Goal: Task Accomplishment & Management: Use online tool/utility

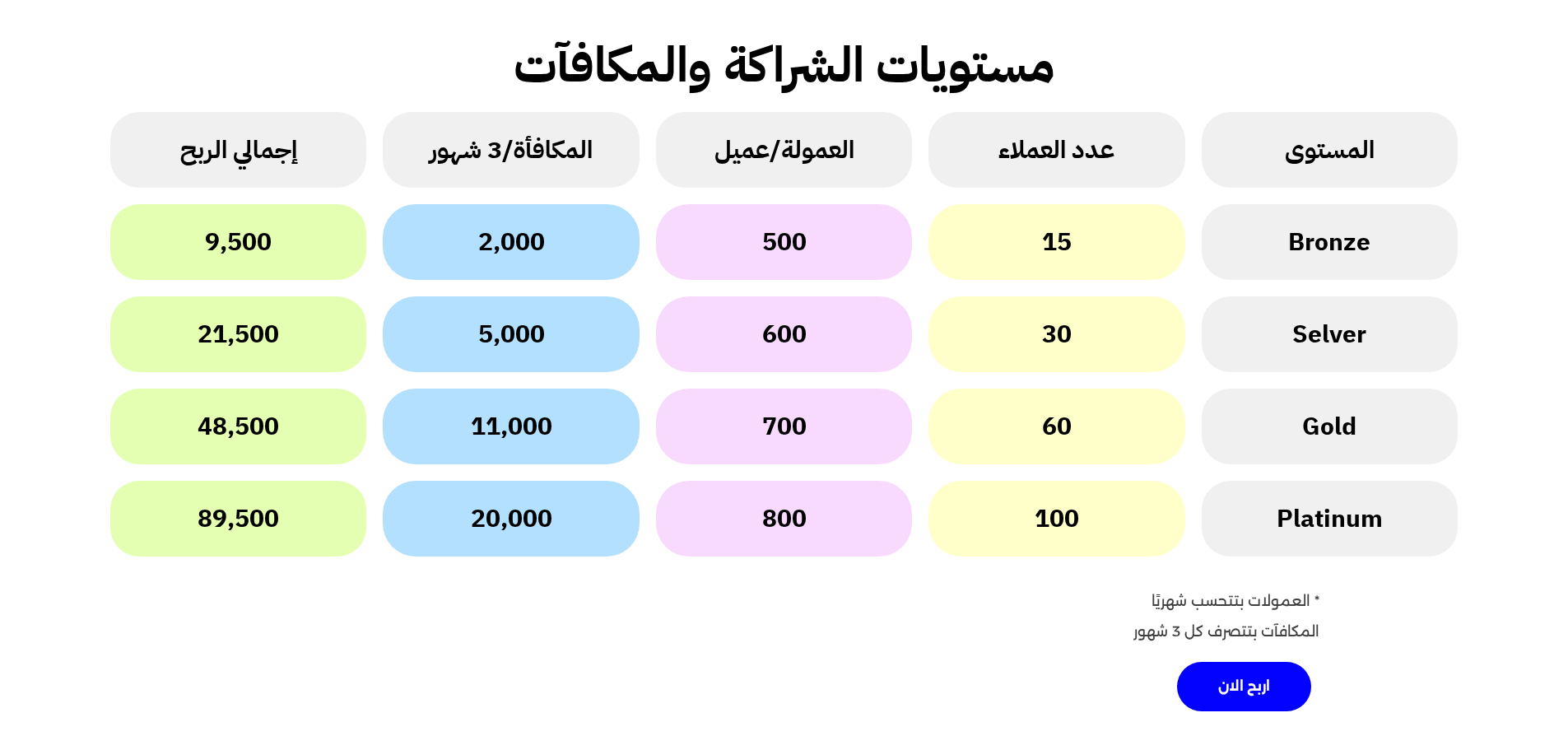
scroll to position [2215, 0]
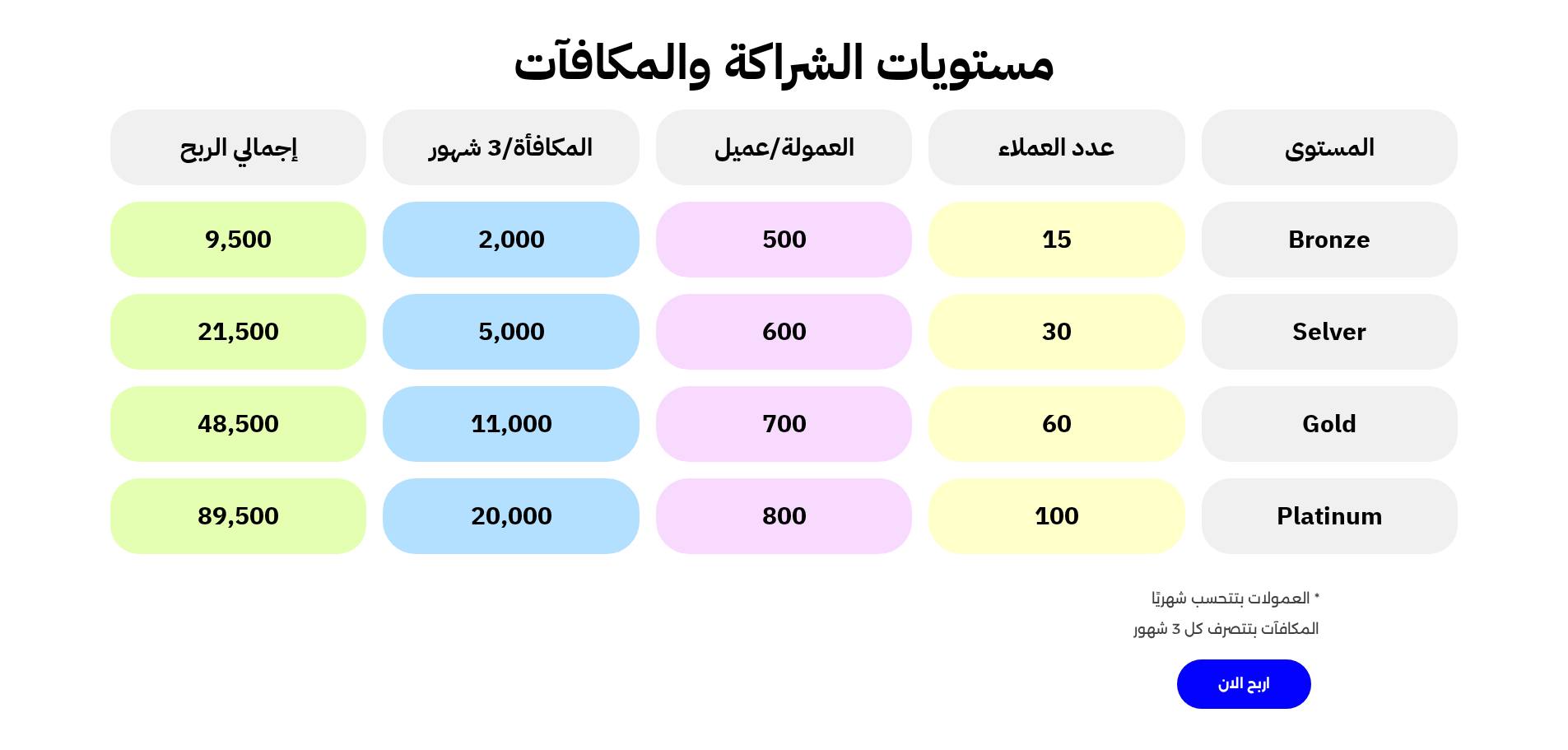
click at [1054, 246] on h2 "15" at bounding box center [1056, 239] width 29 height 59
click at [489, 236] on h2 "2,000" at bounding box center [511, 239] width 66 height 59
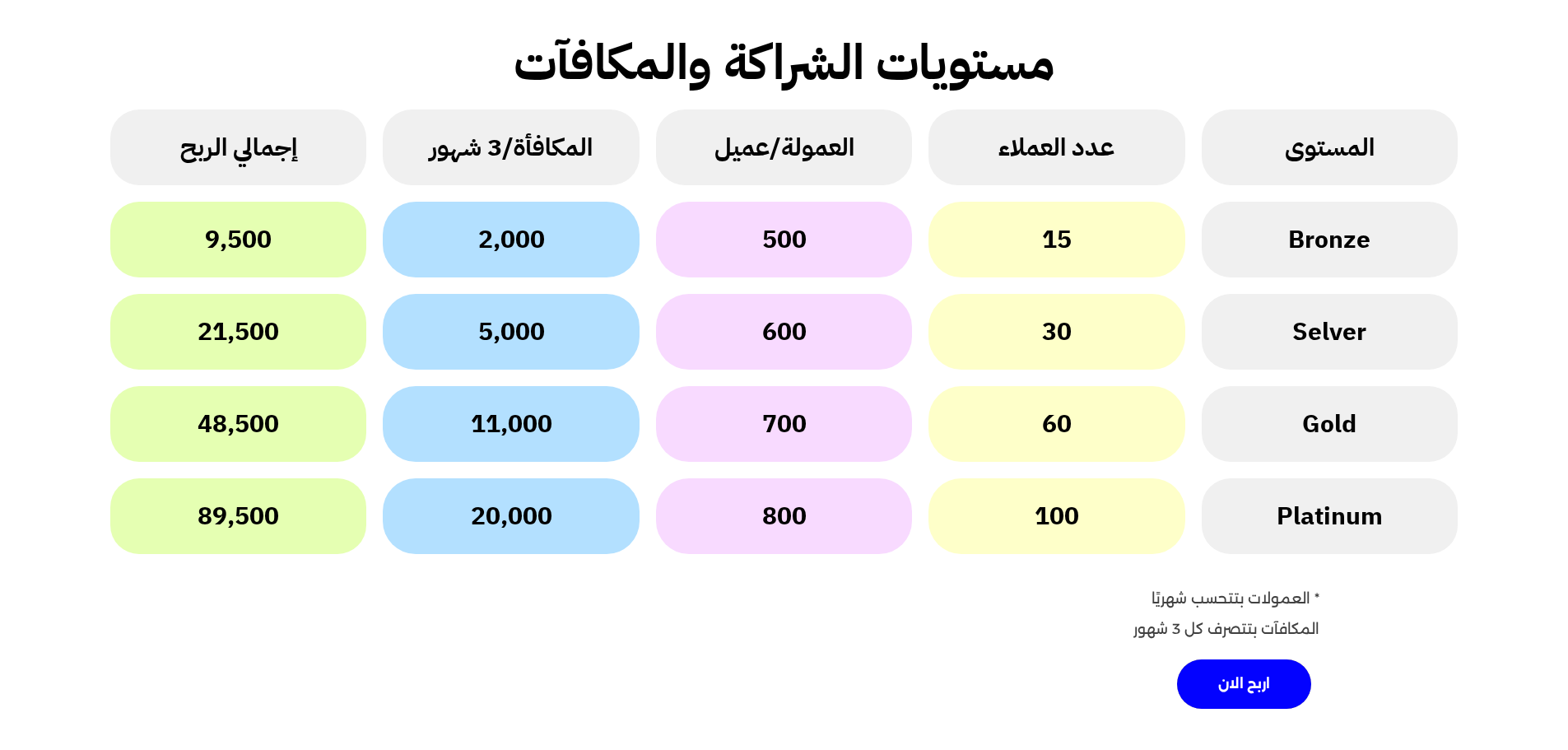
click at [795, 233] on h2 "500" at bounding box center [784, 239] width 44 height 59
click at [1284, 310] on div "Selver" at bounding box center [1329, 332] width 256 height 76
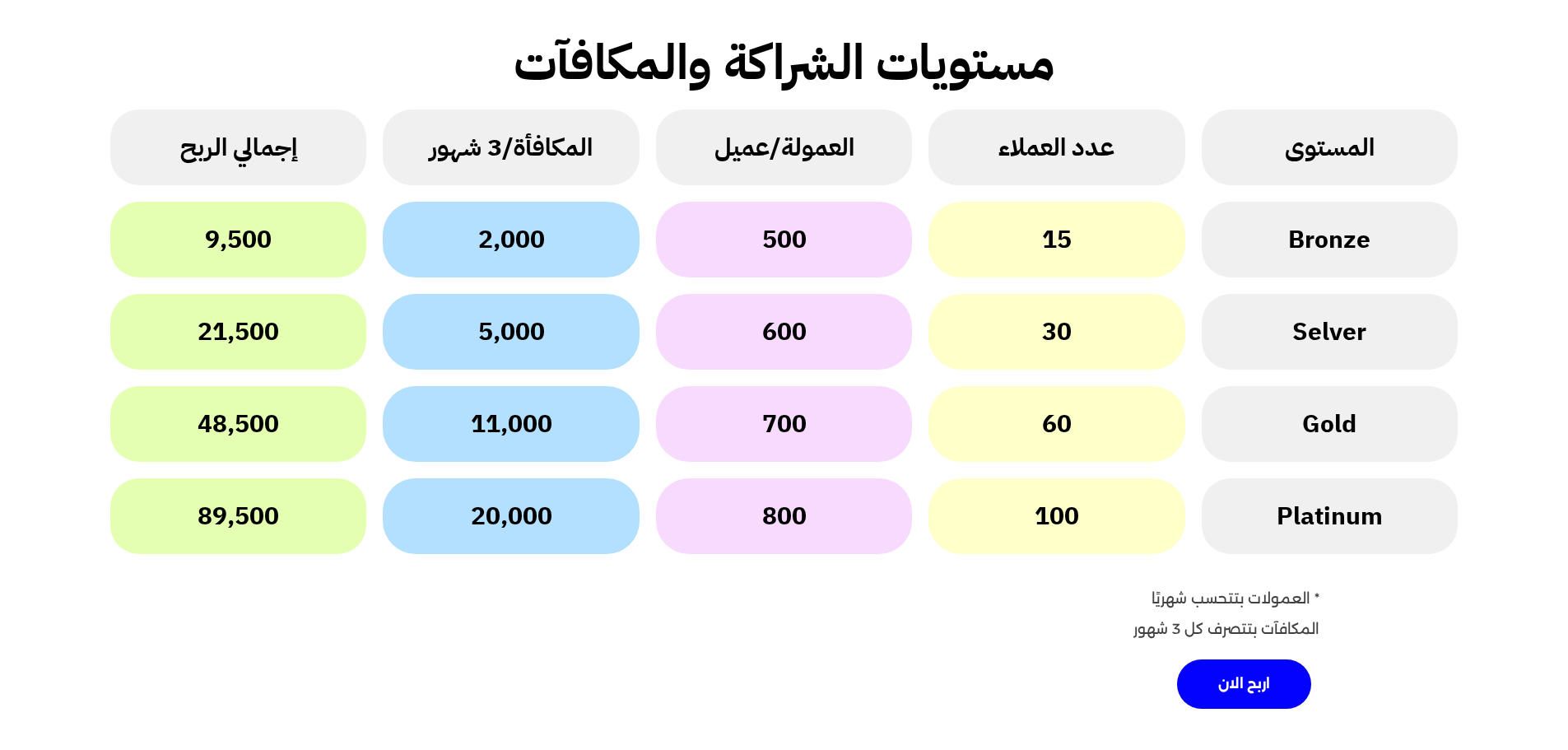
click at [1060, 344] on h2 "30" at bounding box center [1056, 331] width 29 height 59
click at [784, 326] on h2 "600" at bounding box center [784, 331] width 44 height 59
click at [500, 322] on h2 "5,000" at bounding box center [511, 331] width 66 height 59
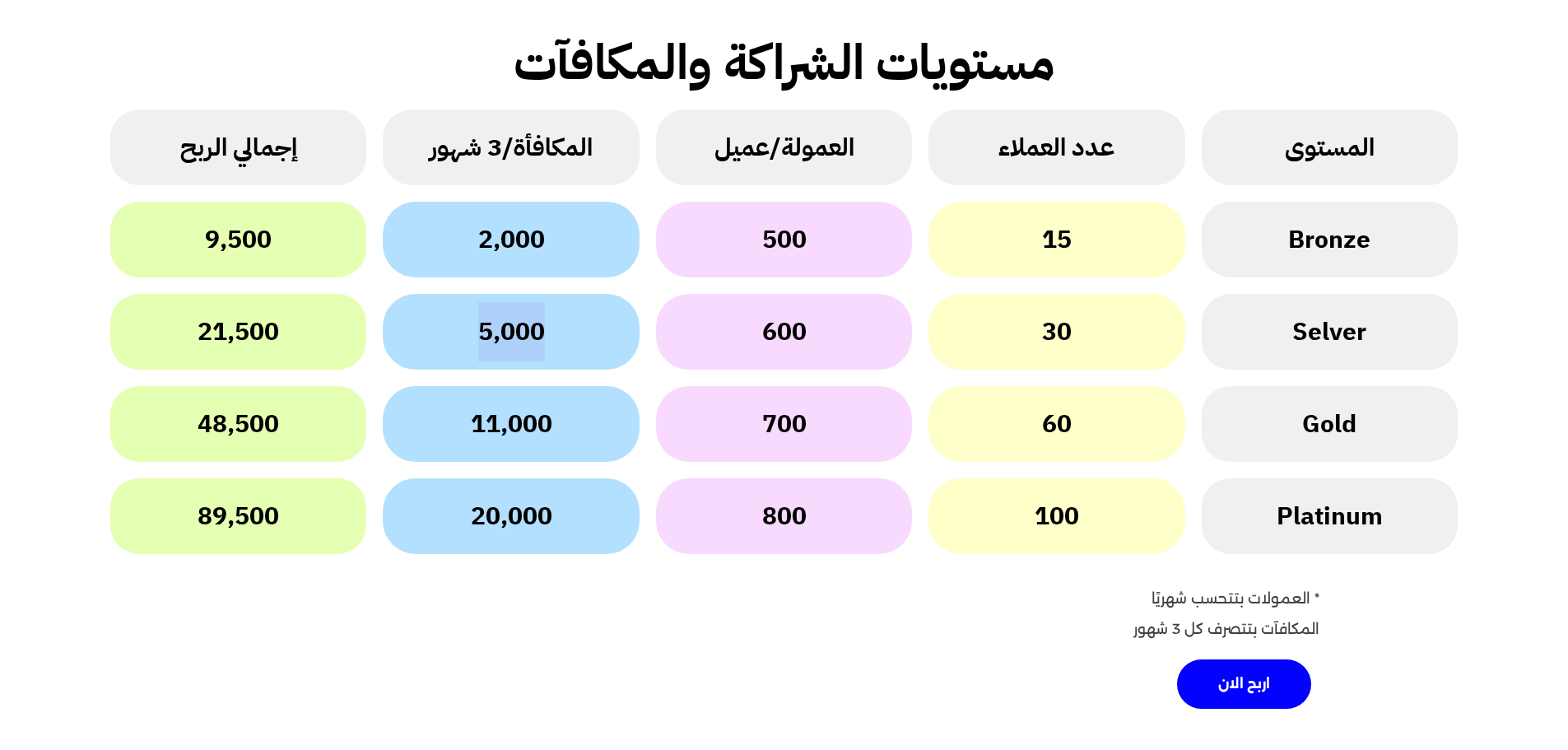
click at [500, 322] on h2 "5,000" at bounding box center [511, 331] width 66 height 59
click at [217, 518] on h2 "89,500" at bounding box center [238, 515] width 81 height 59
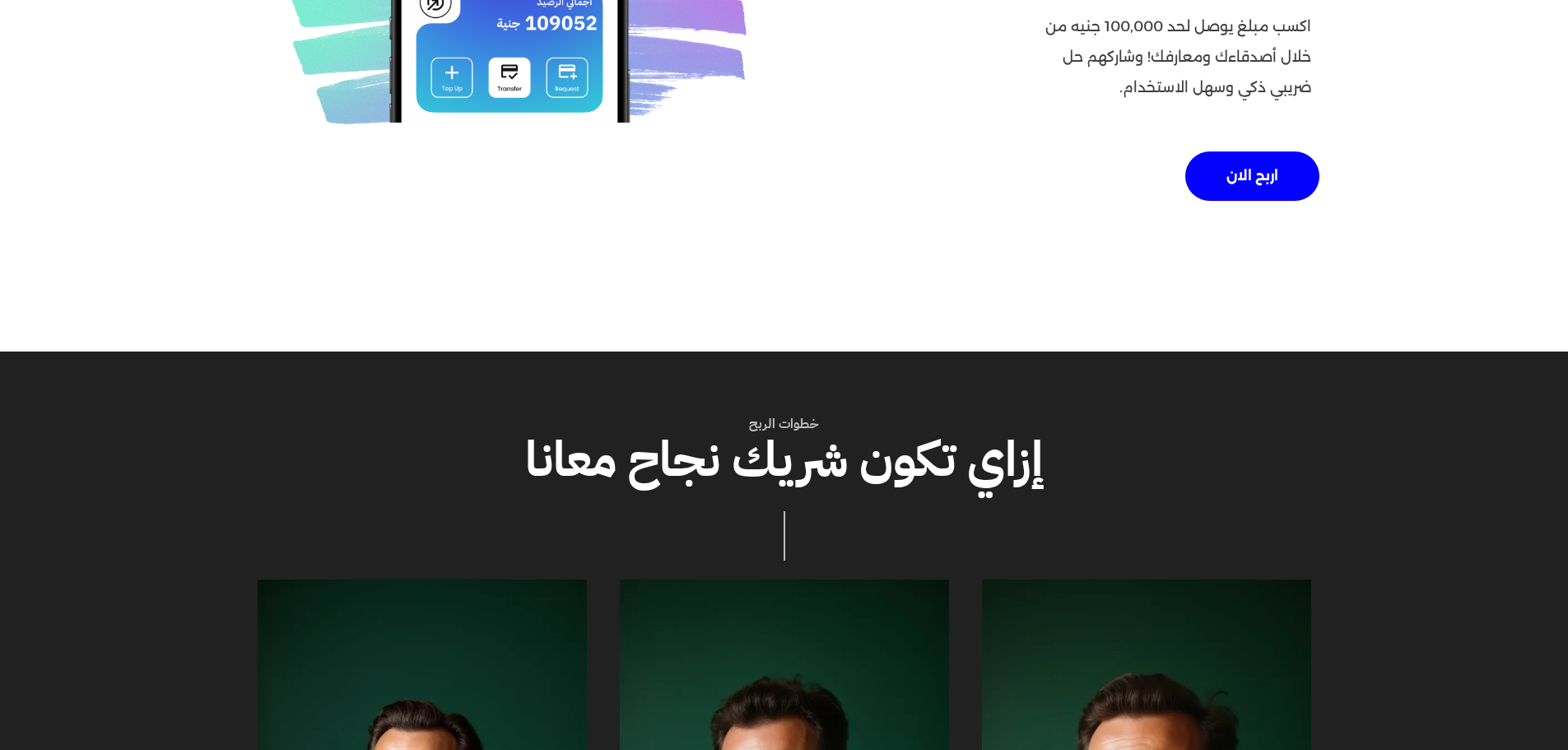
scroll to position [0, 0]
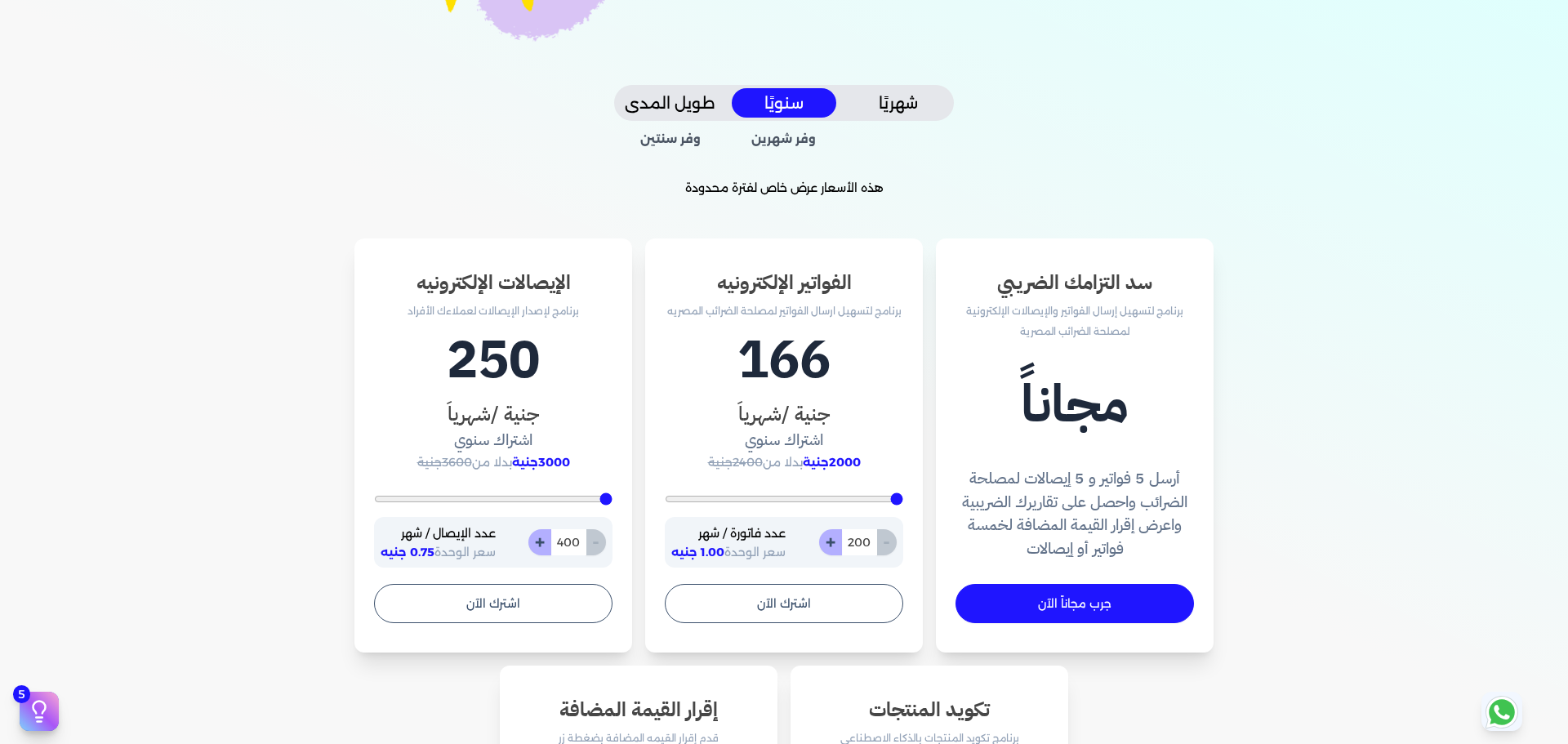
scroll to position [309, 0]
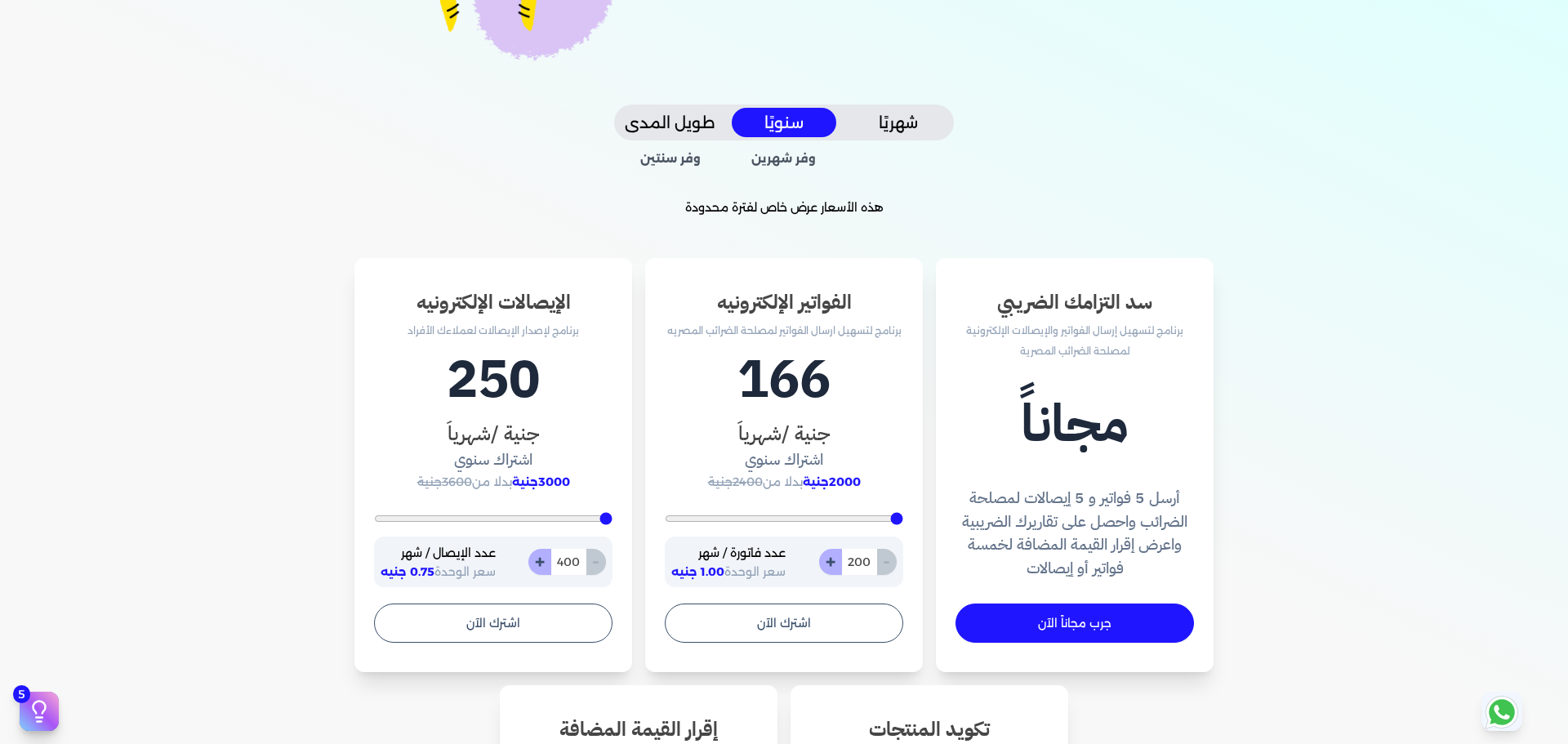
click at [900, 117] on button "شهريًا" at bounding box center [898, 123] width 105 height 30
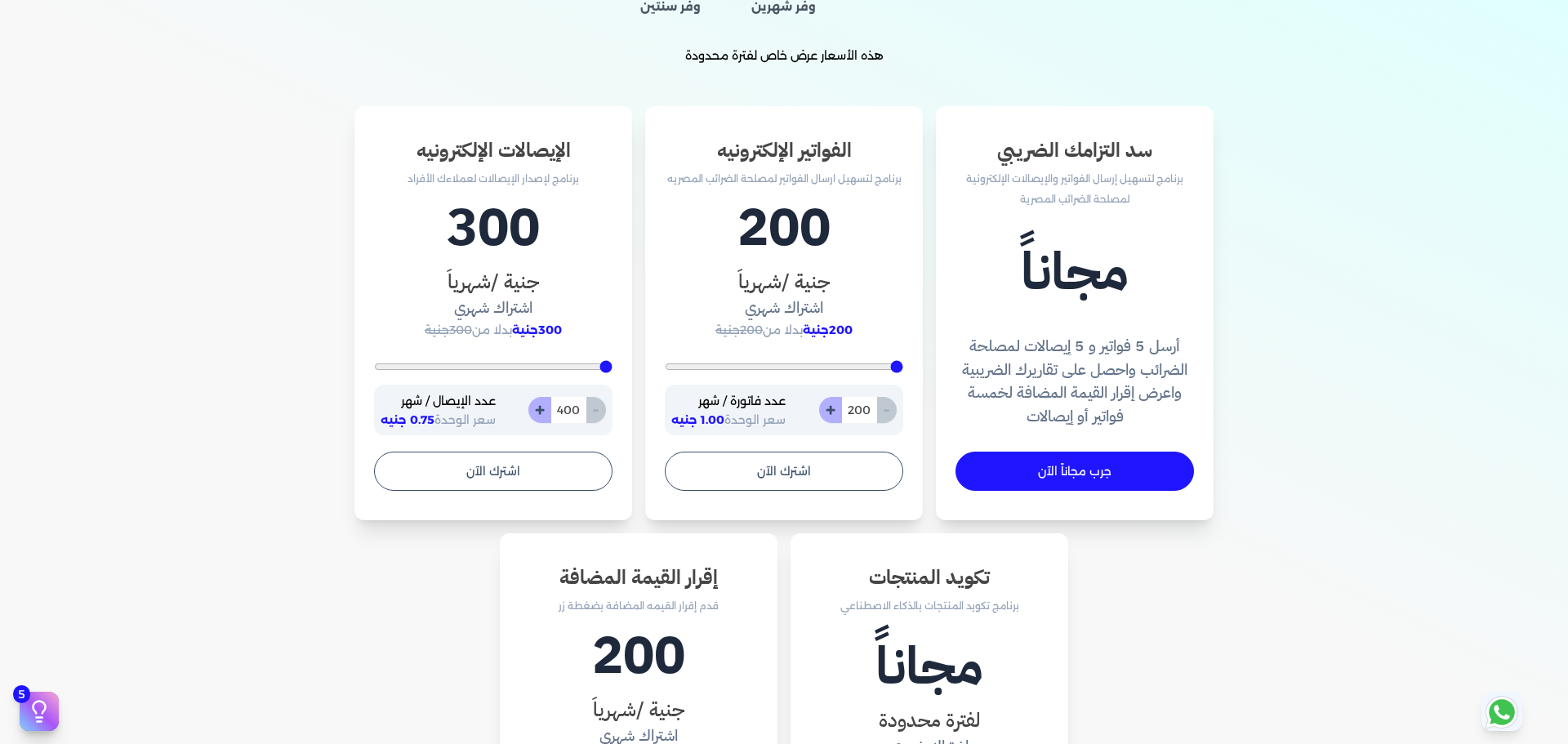
scroll to position [462, 0]
type input "470"
type input "609"
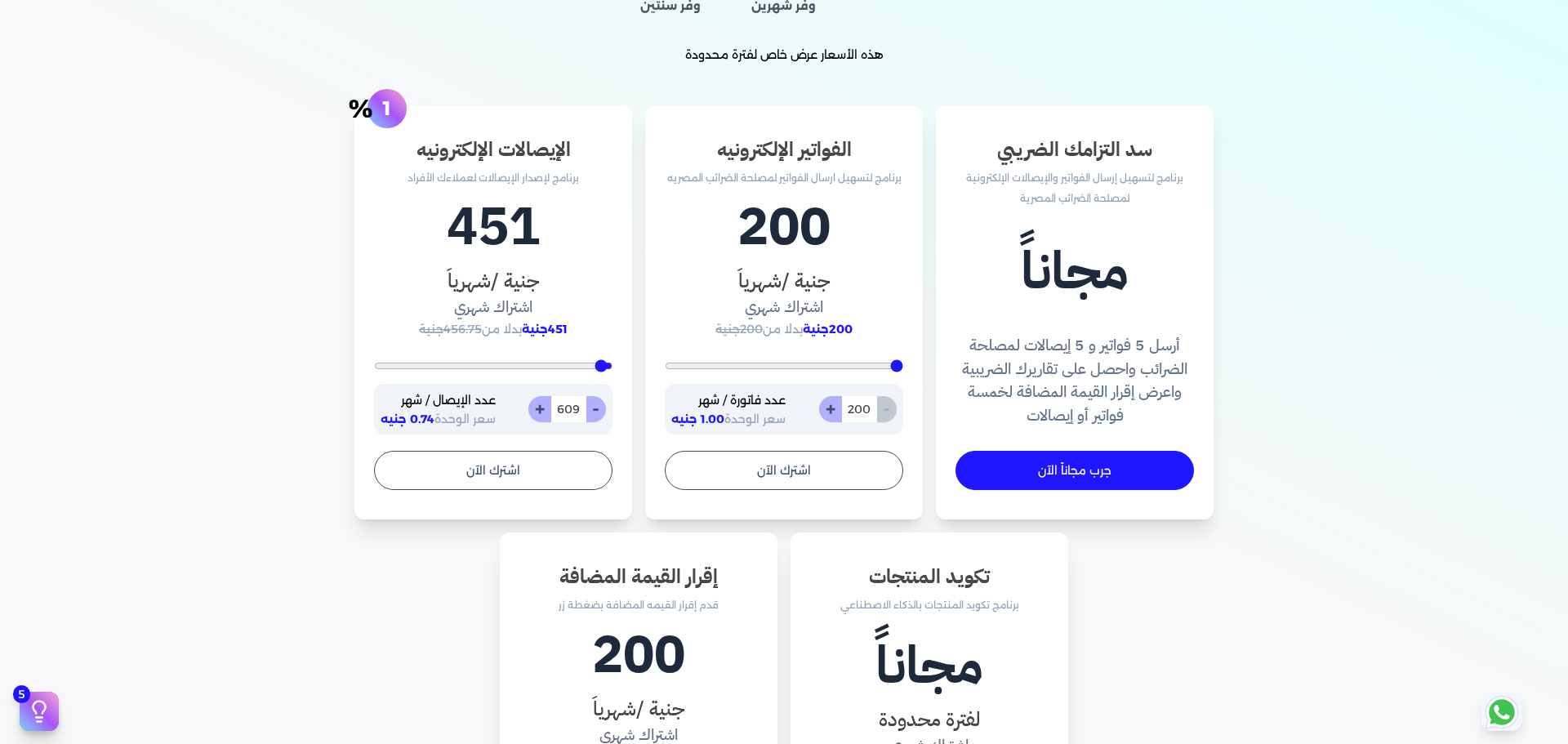
type input "748"
type input "922"
type input "1061"
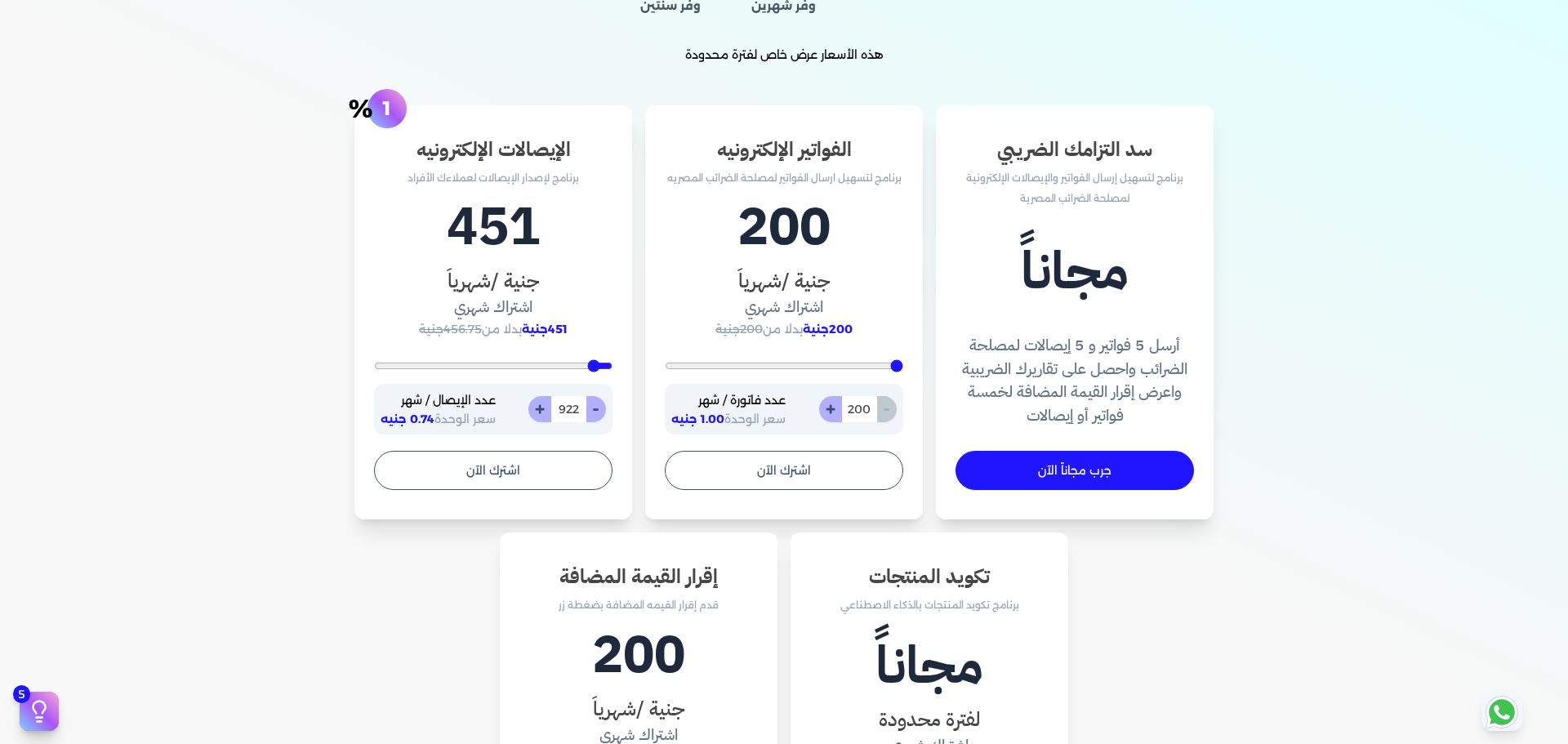
type input "1061"
type input "1130"
type input "1200"
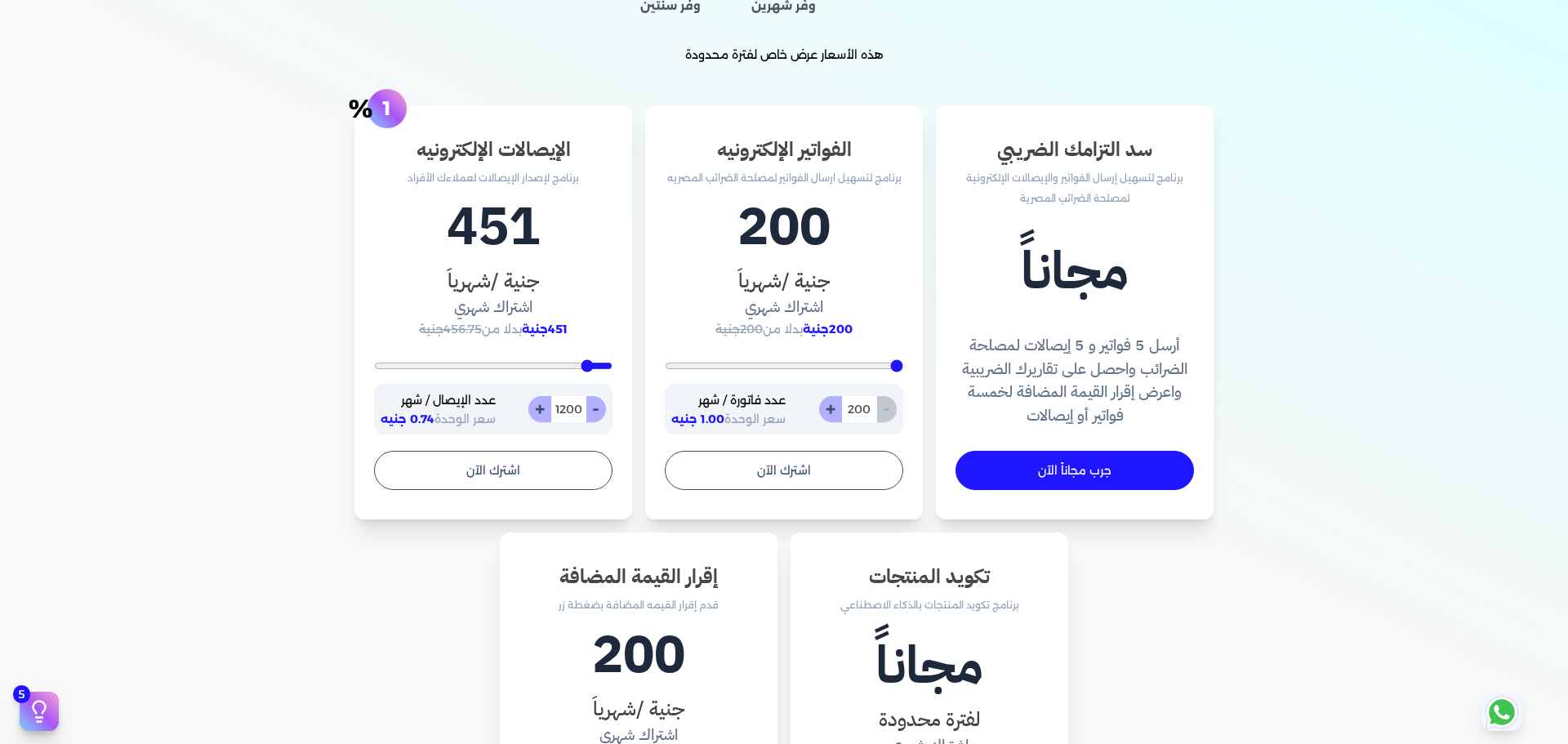
type input "1304"
type input "1443"
type input "1548"
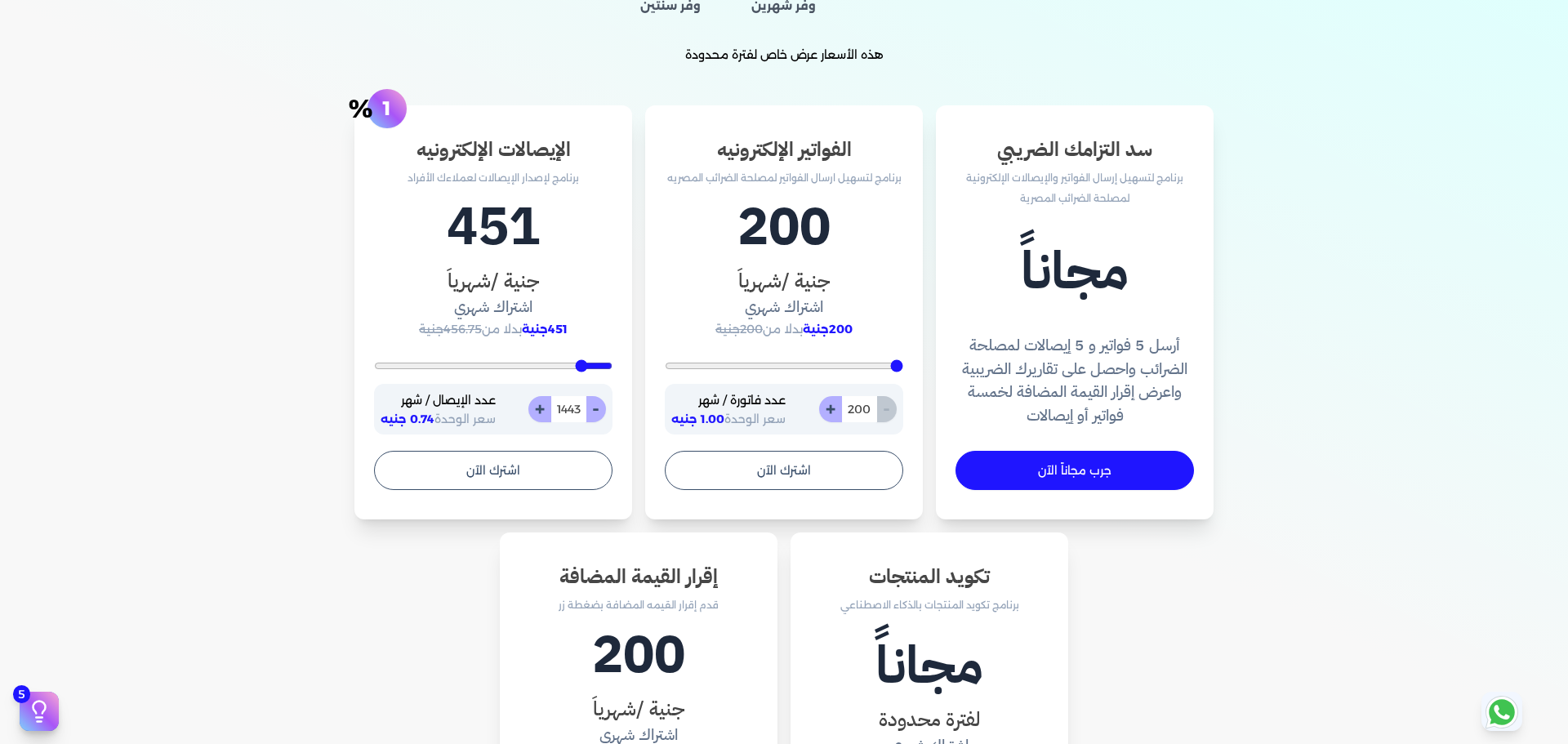
type input "1548"
type input "1617"
type input "1757"
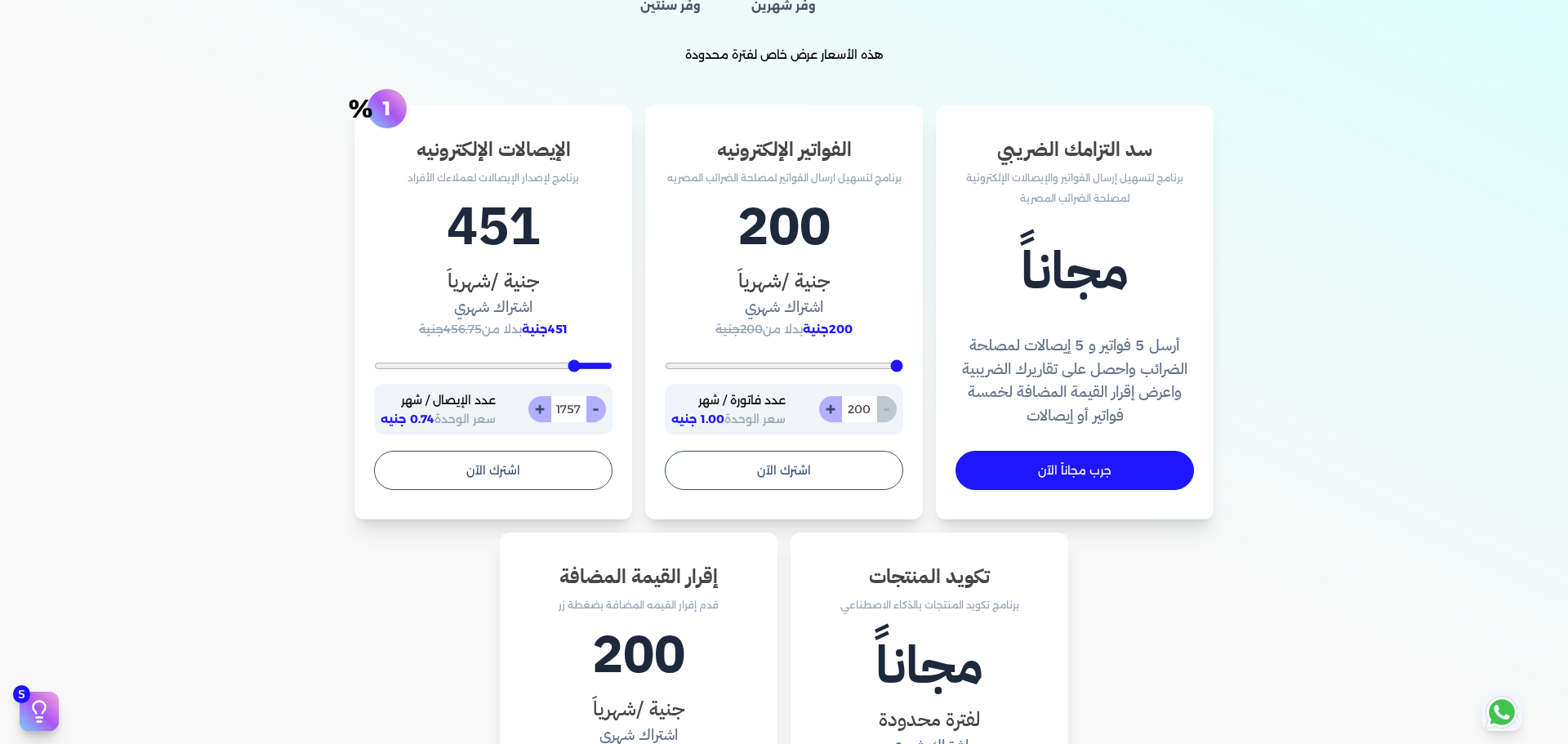
type input "1826"
type input "2243"
type input "2313"
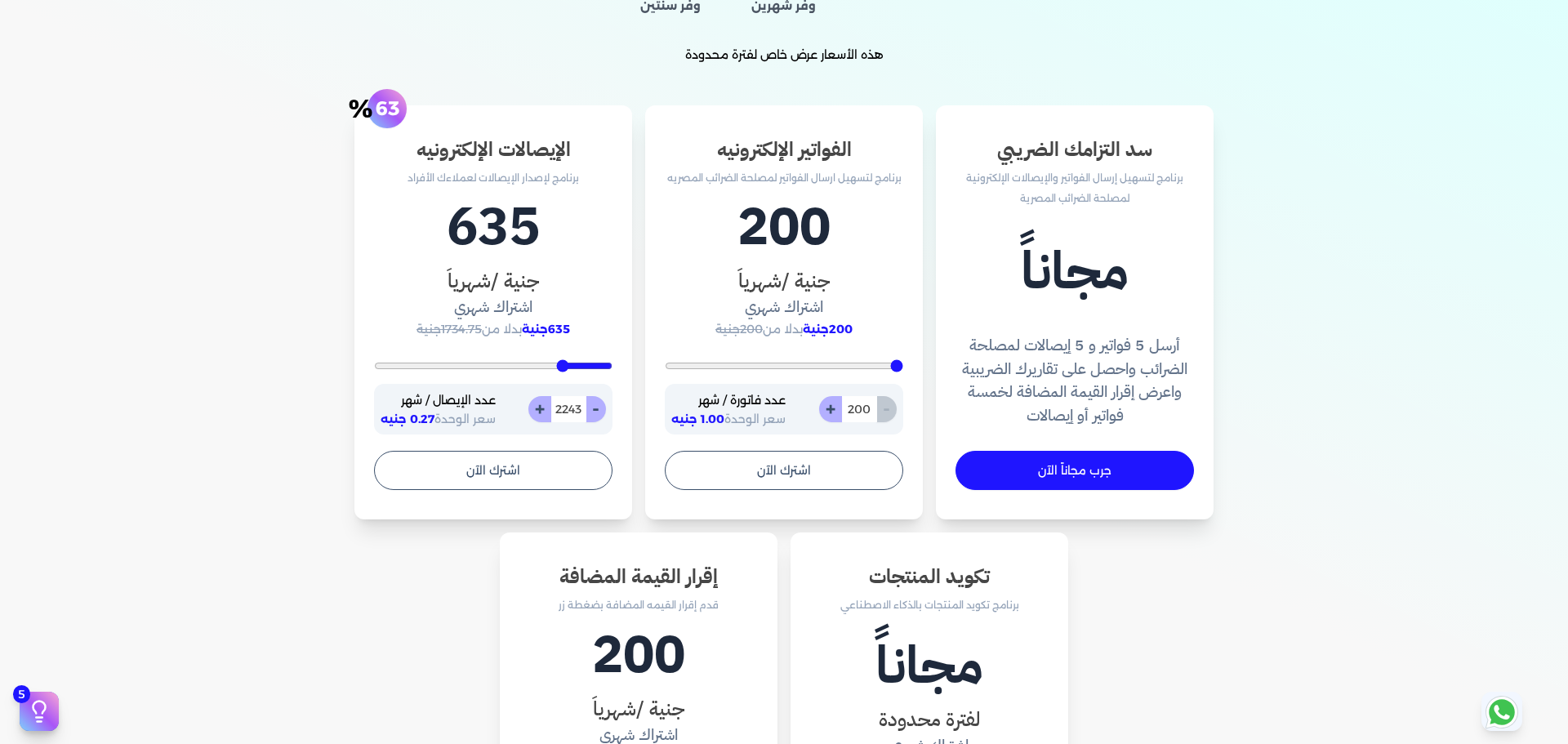
type input "2313"
type input "2452"
type input "2487"
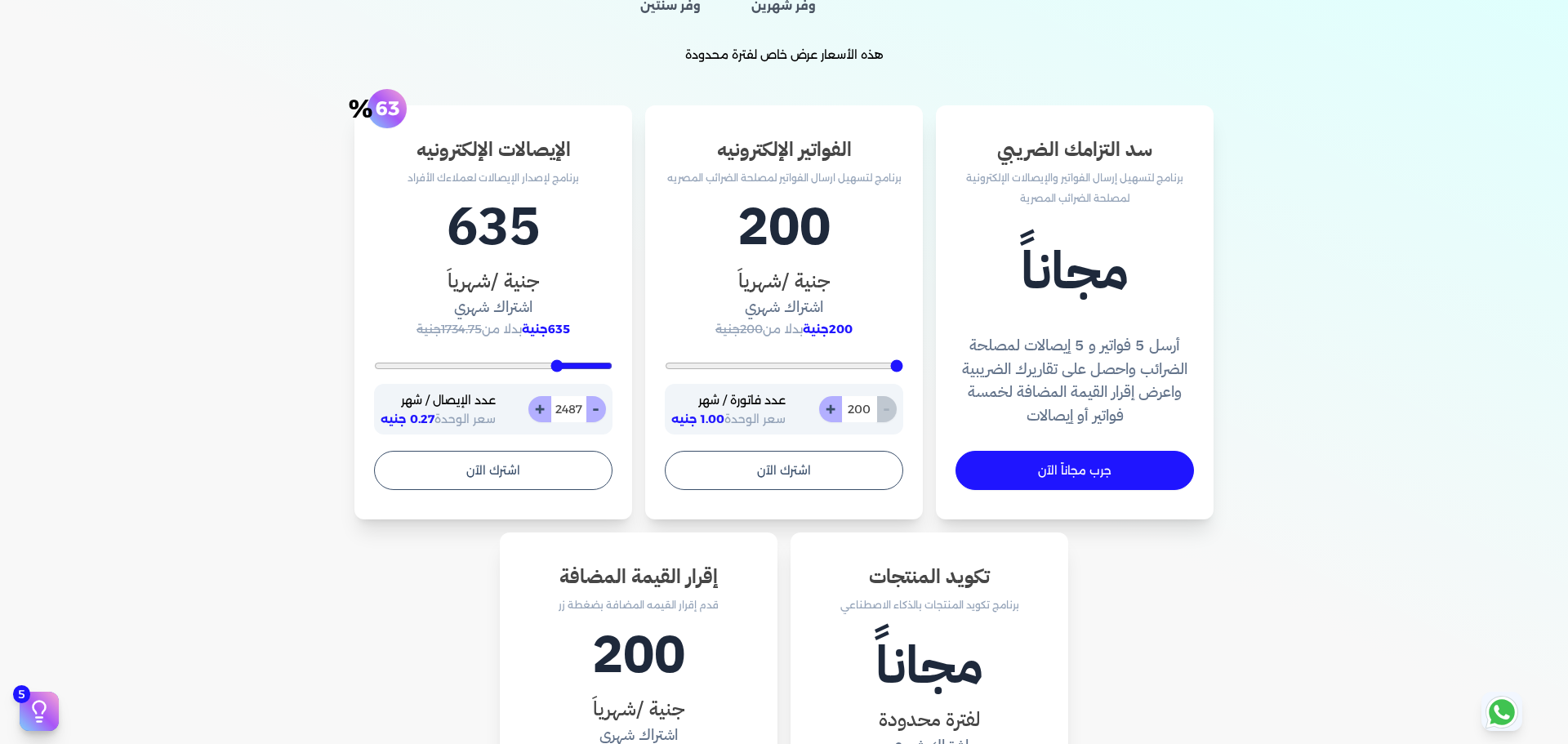
type input "2661"
type input "2765"
type input "2870"
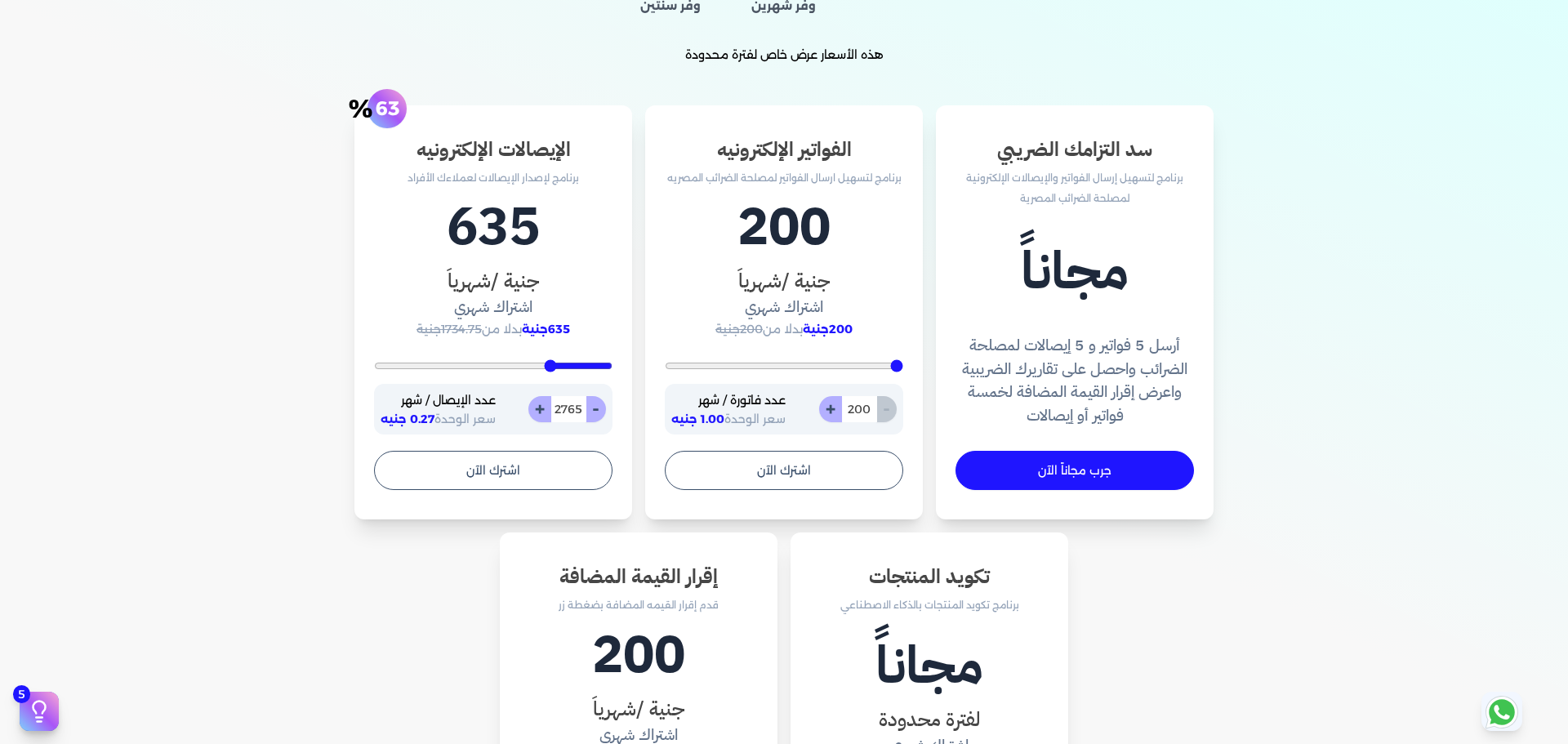
type input "2870"
type input "3183"
type input "3426"
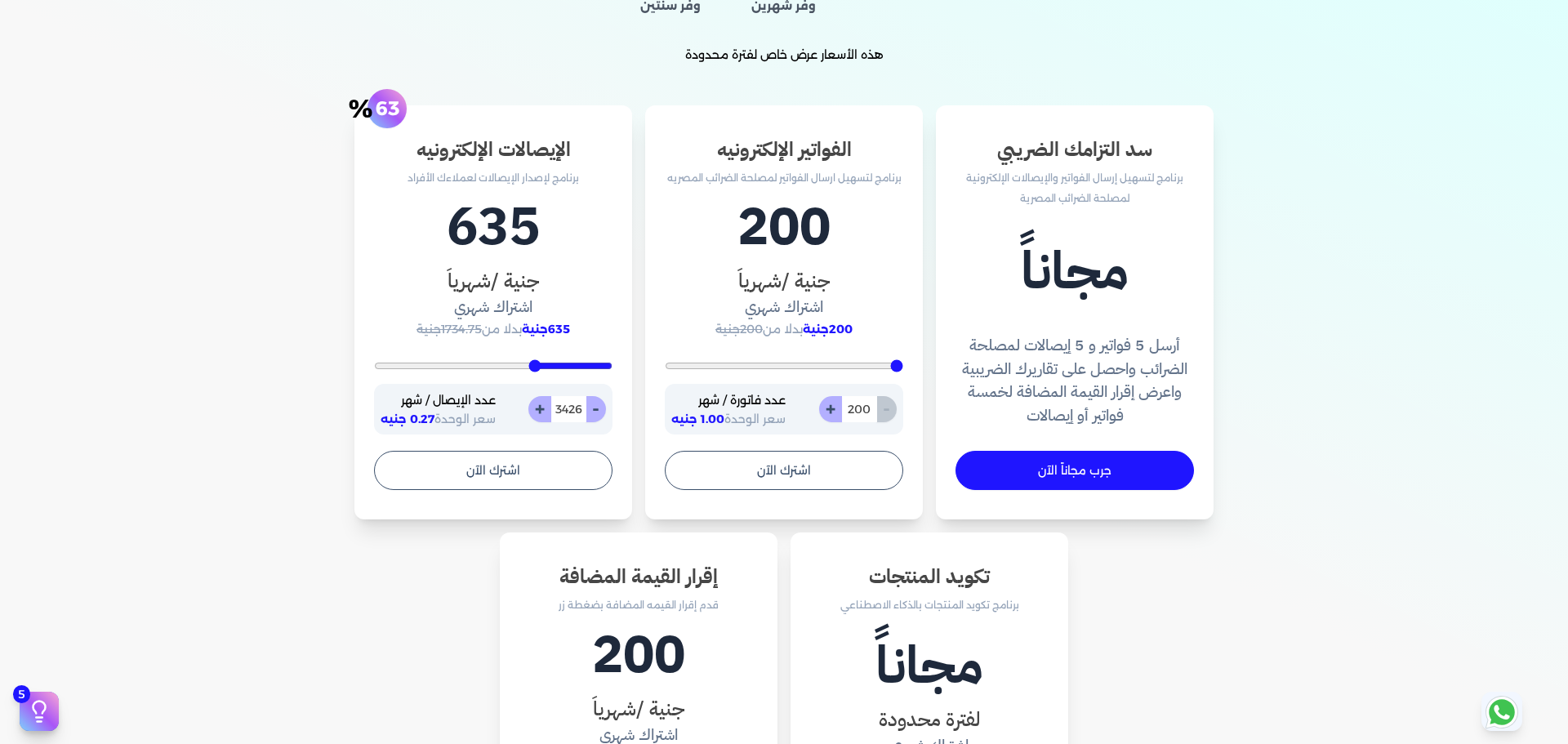
type input "3530"
type input "3670"
type input "3948"
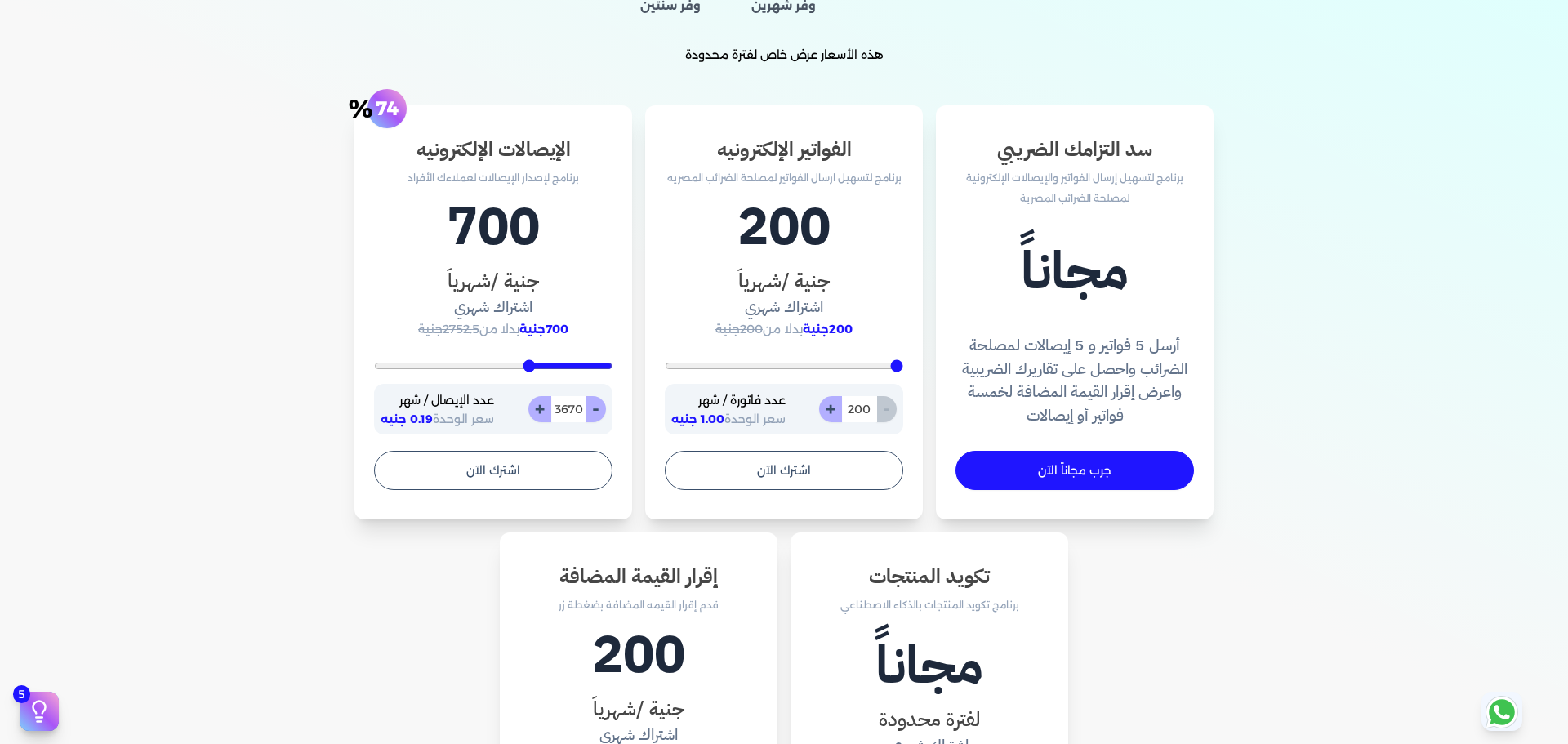
type input "3948"
type input "3983"
type input "4087"
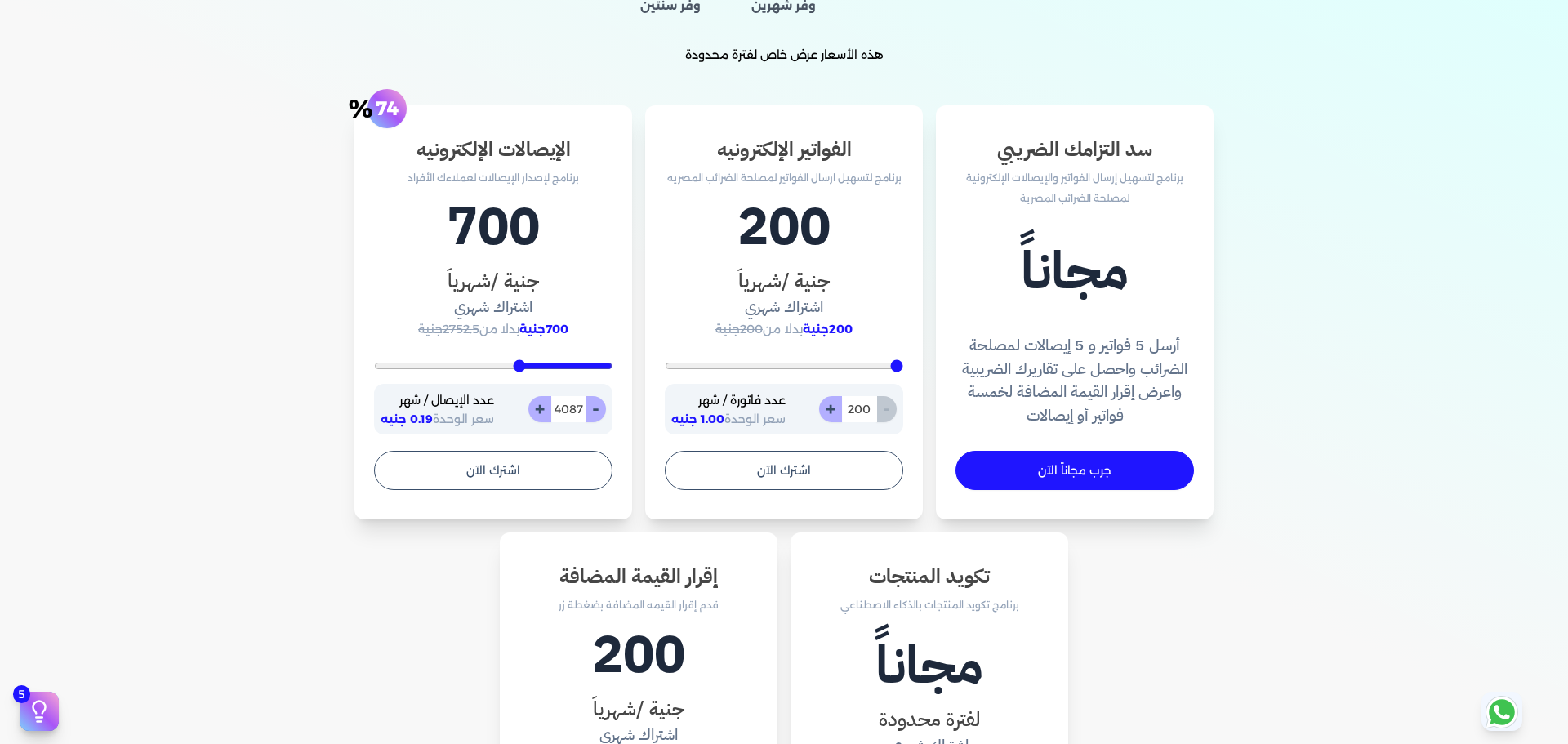
type input "4261"
type input "4296"
type input "4435"
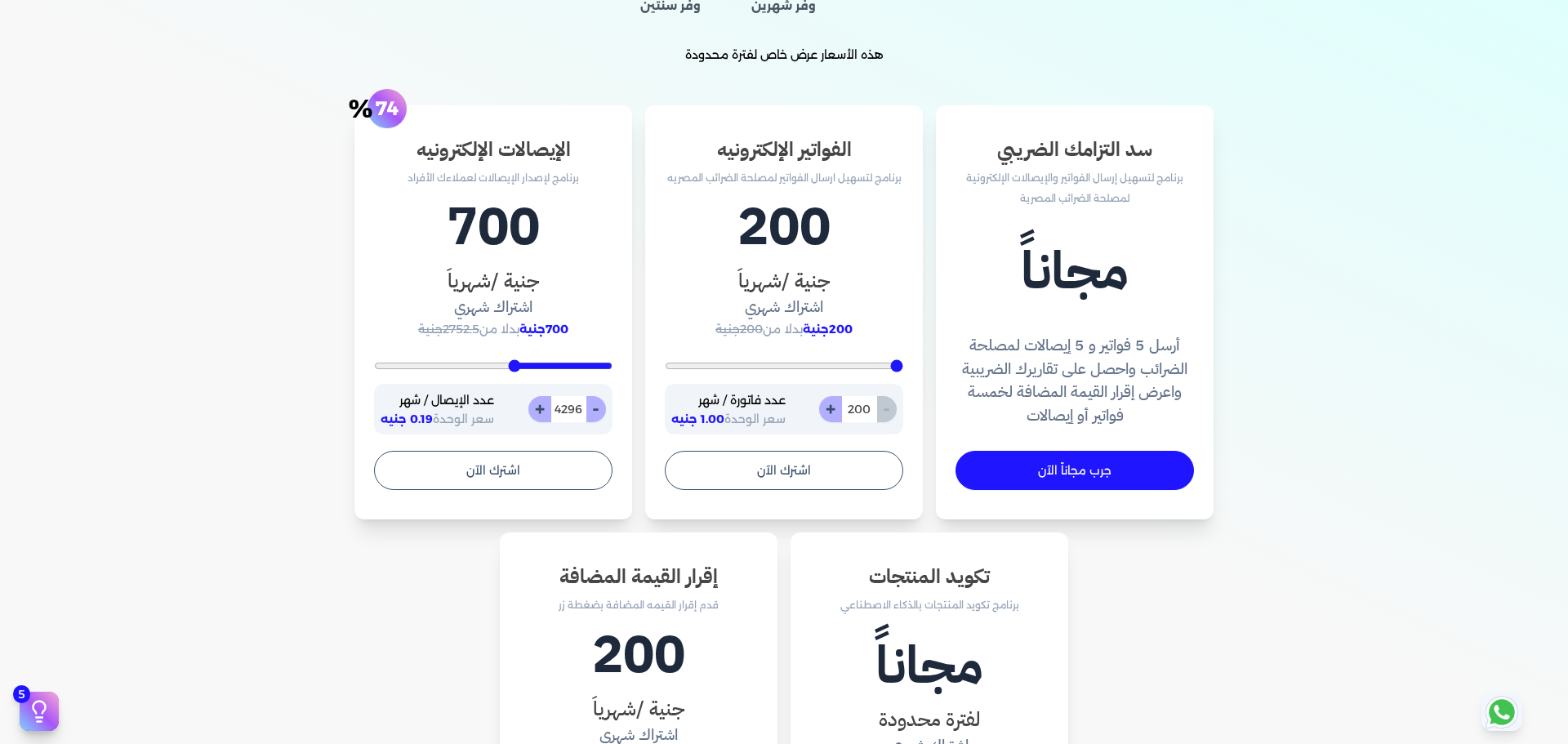
type input "4435"
type input "4713"
type input "4887"
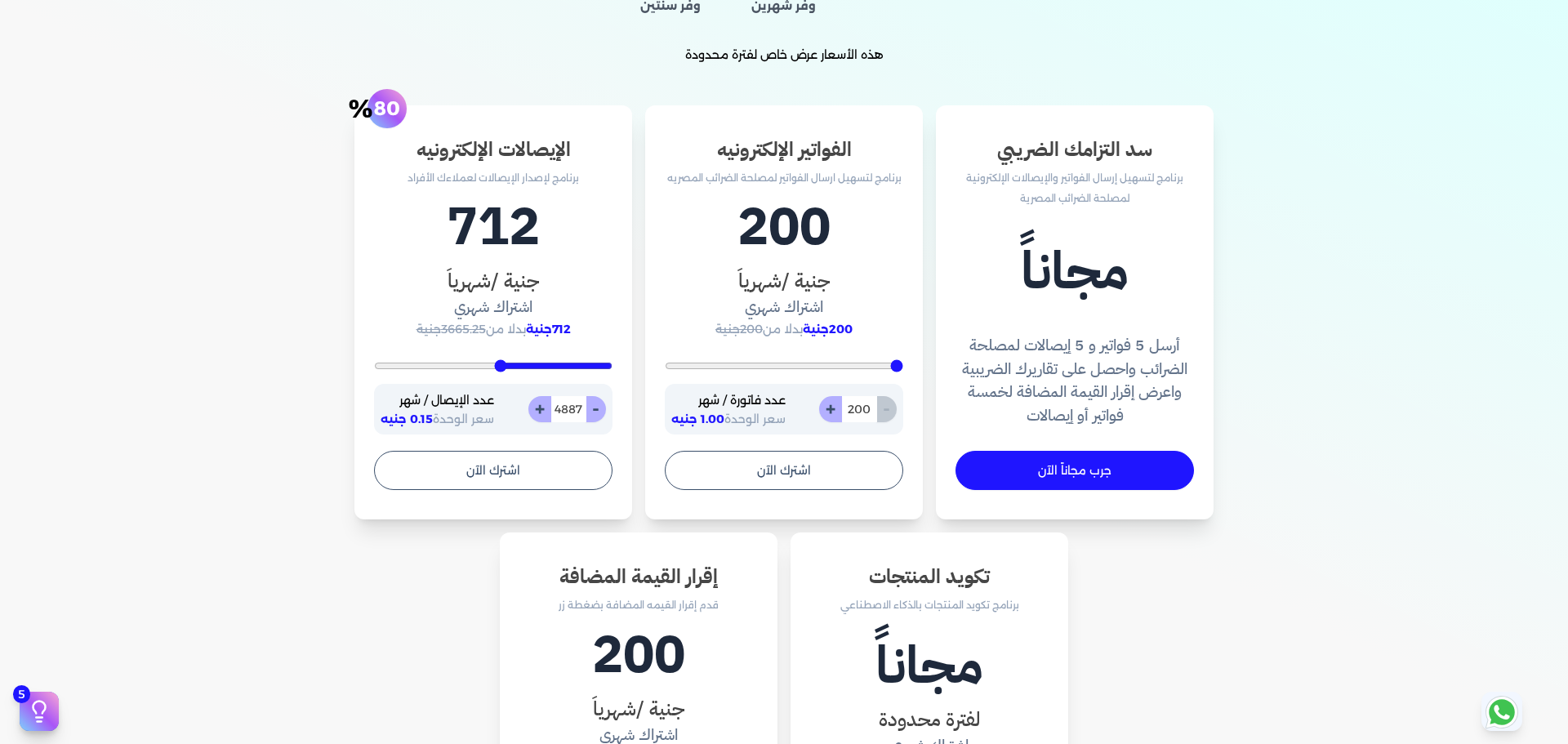
type input "5026"
type input "5096"
type input "5235"
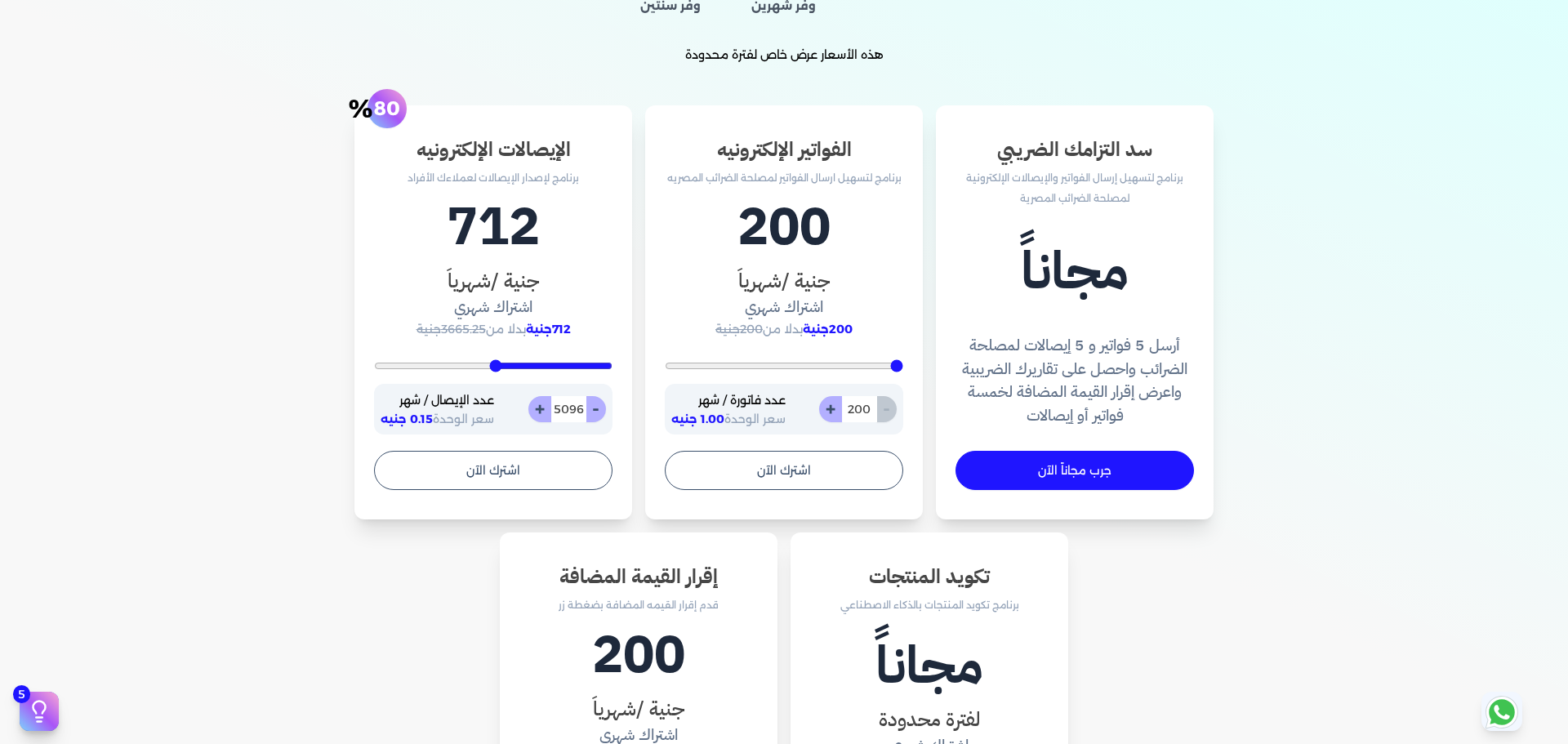
type input "5235"
type input "5304"
type input "5443"
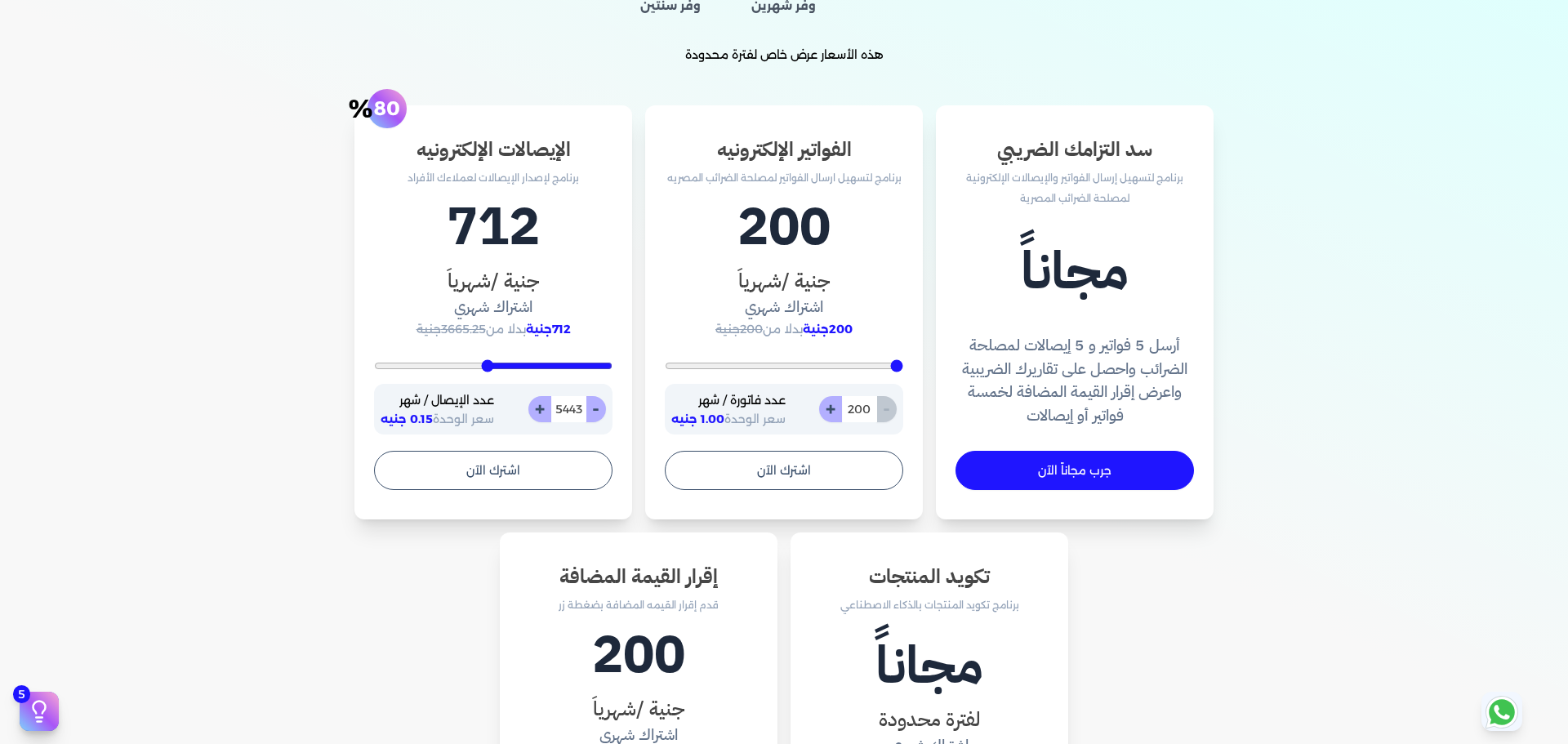
type input "5548"
type input "5617"
type input "5722"
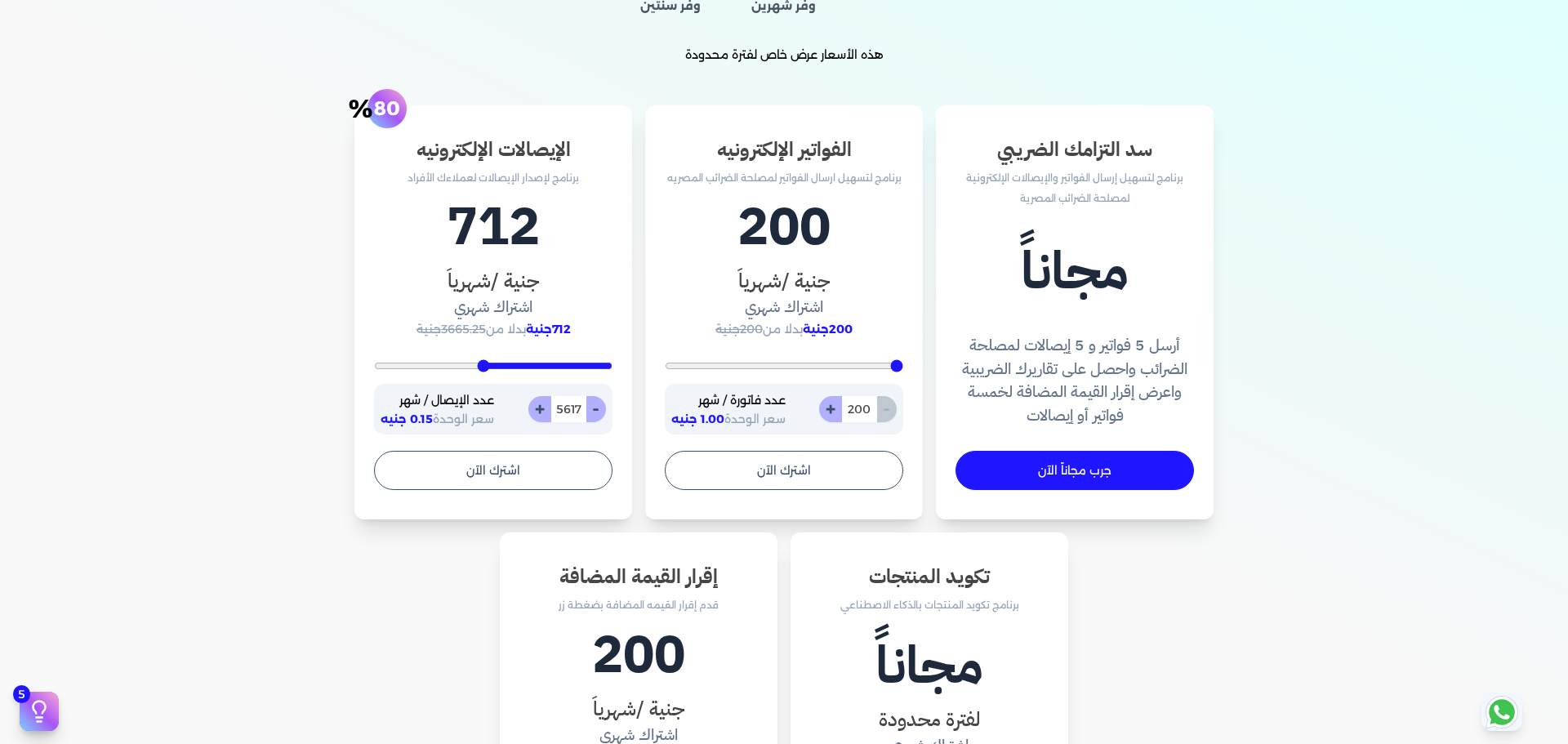
type input "5722"
type input "5896"
type input "5965"
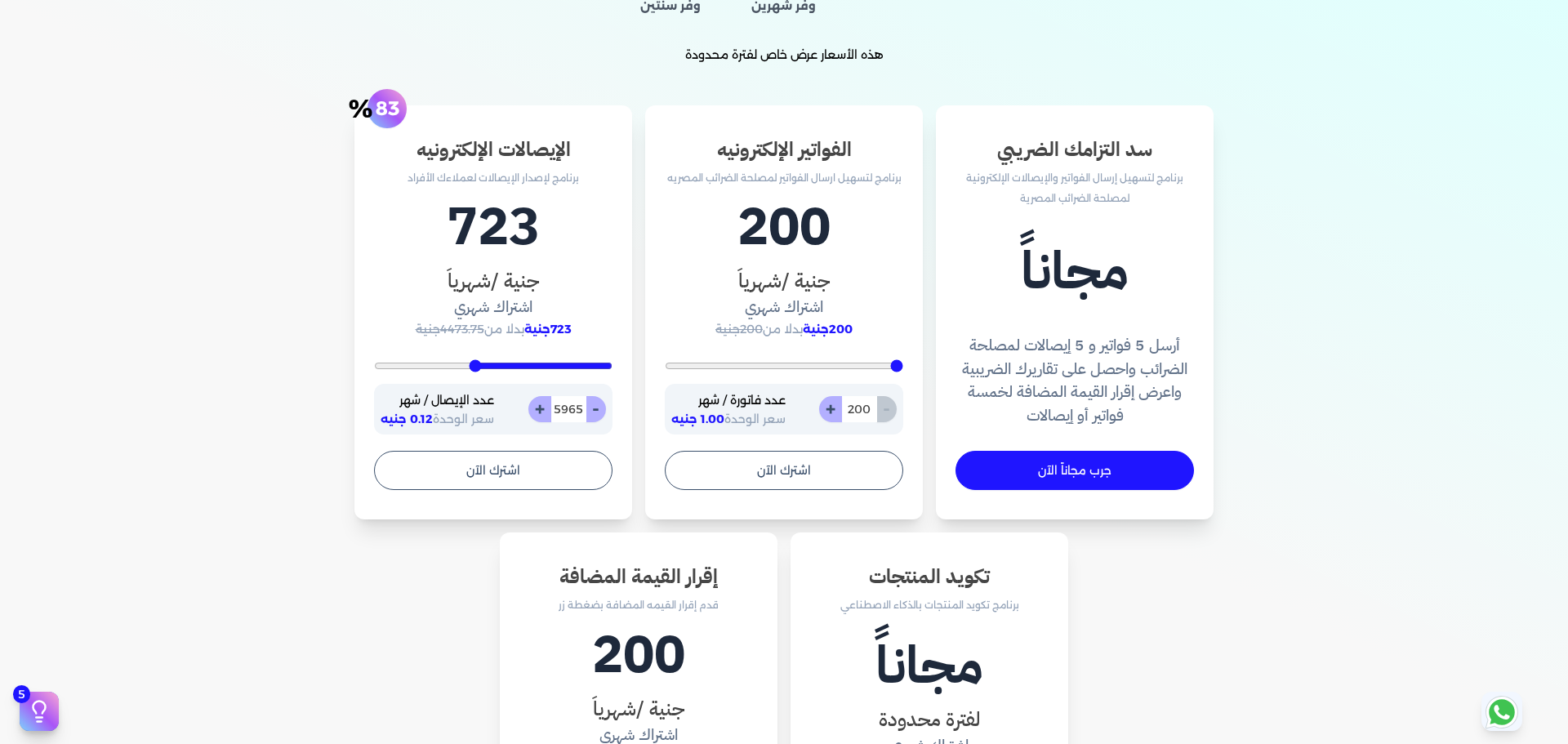
type input "6035"
type input "6139"
type input "6348"
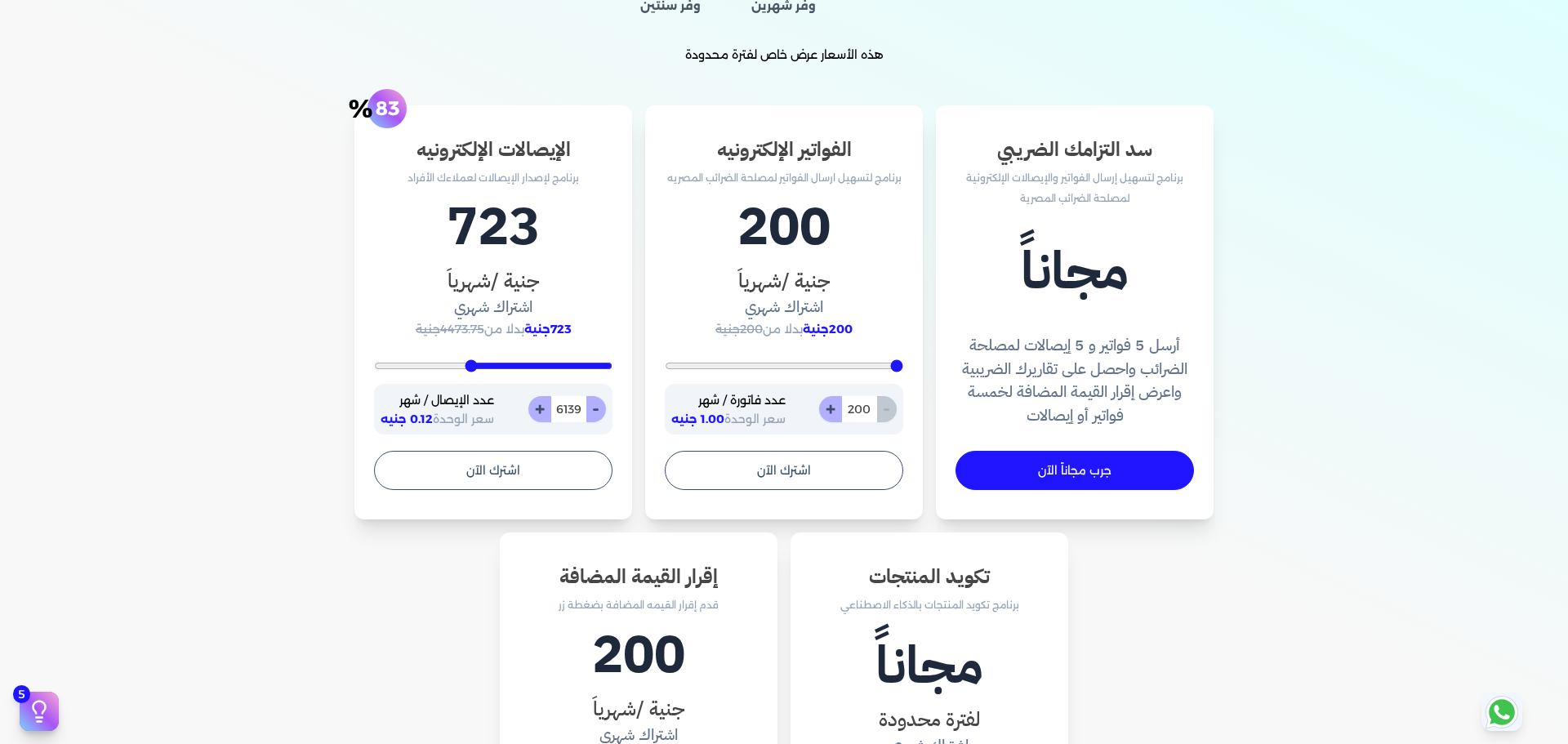
type input "6348"
type input "6452"
type input "6661"
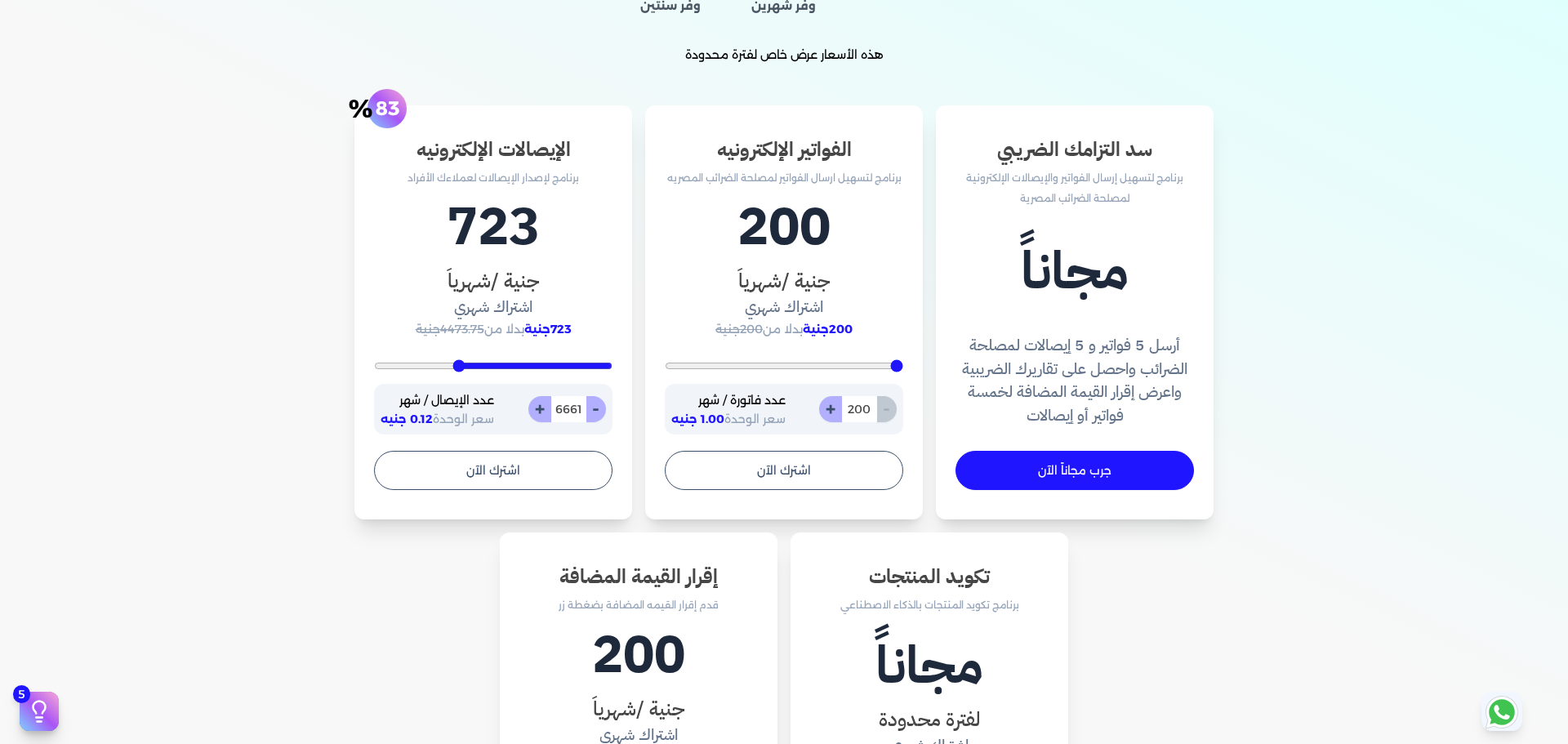
type input "6696"
type input "6765"
type input "6557"
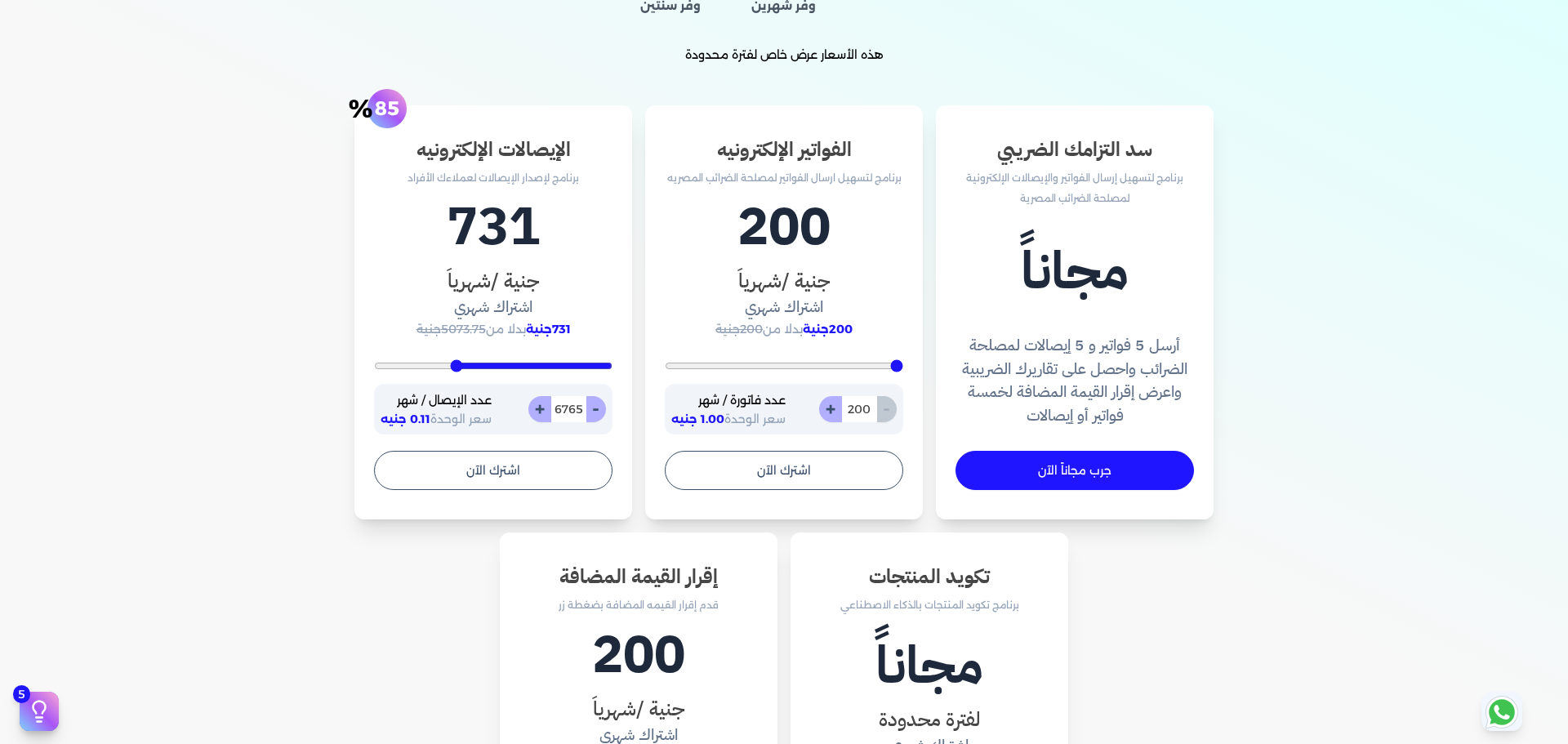
type input "6557"
type input "6243"
type input "5757"
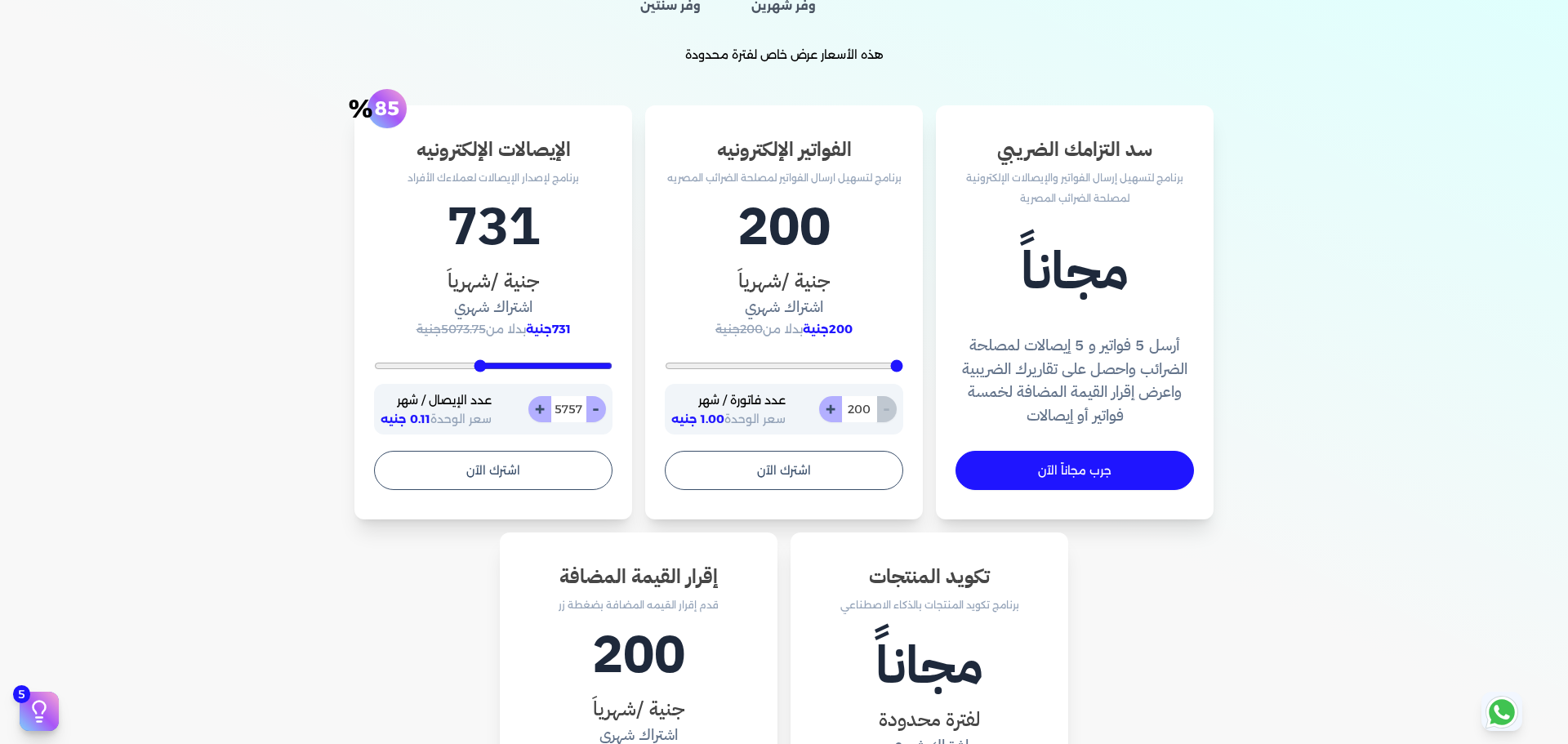
type input "5096"
type input "3391"
type input "1443"
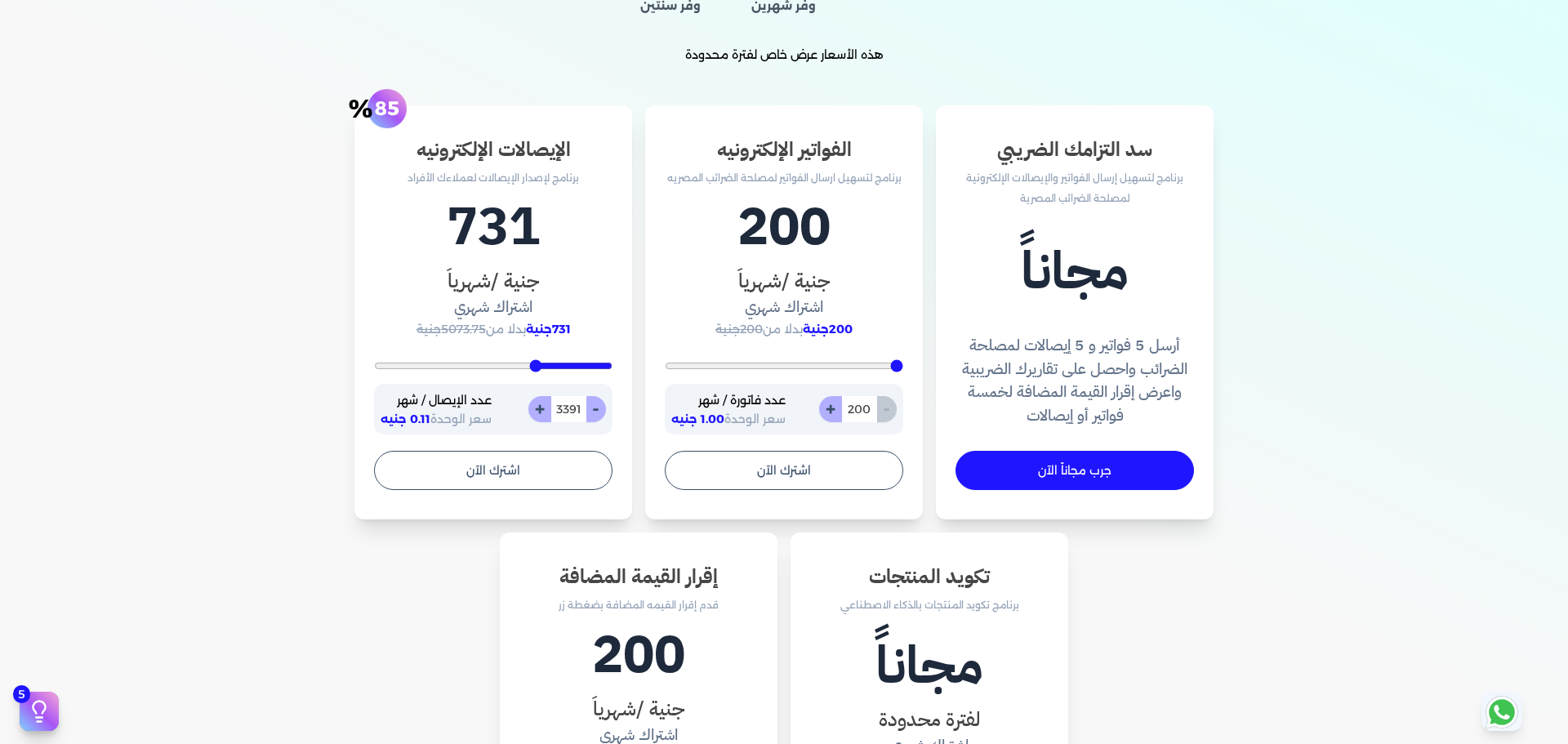
type input "1443"
type input "539"
type input "400"
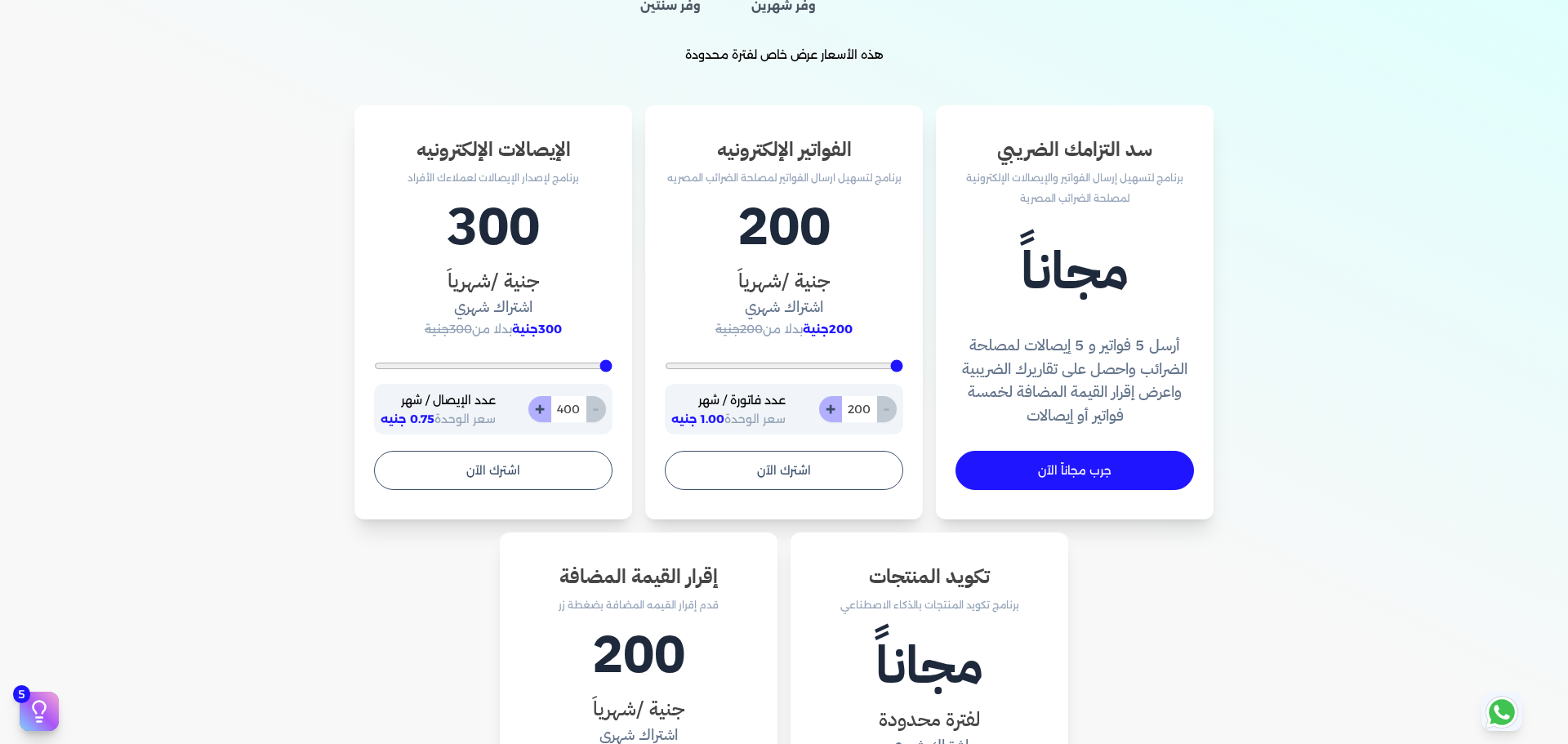
drag, startPoint x: 609, startPoint y: 368, endPoint x: 679, endPoint y: 373, distance: 70.2
click at [612, 369] on input "range" at bounding box center [493, 365] width 238 height 6
click at [482, 215] on h1 "300" at bounding box center [493, 227] width 238 height 78
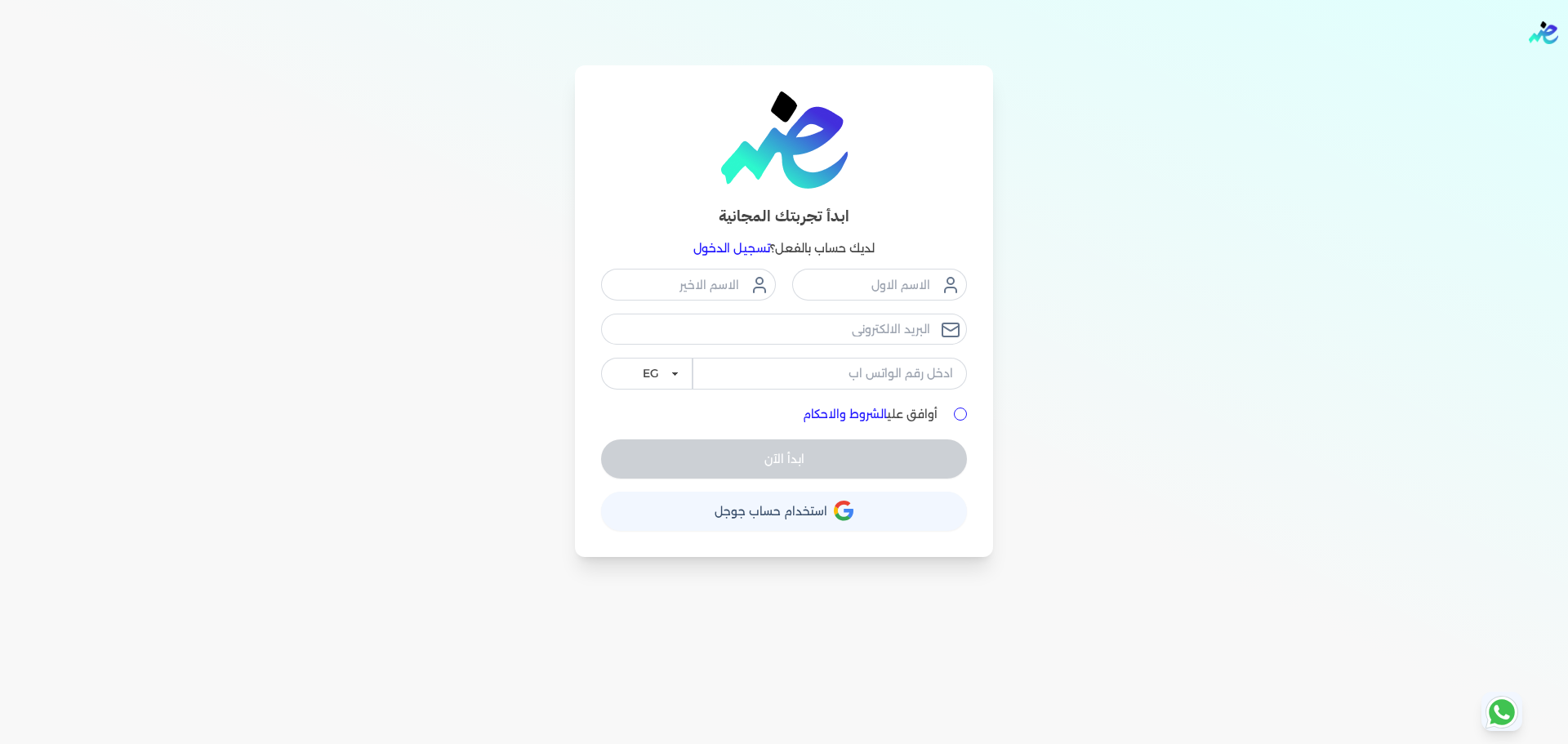
click at [736, 256] on p "لديك حساب بالفعل؟ تسجيل الدخول" at bounding box center [784, 249] width 366 height 21
click at [745, 249] on link "تسجيل الدخول" at bounding box center [731, 248] width 76 height 15
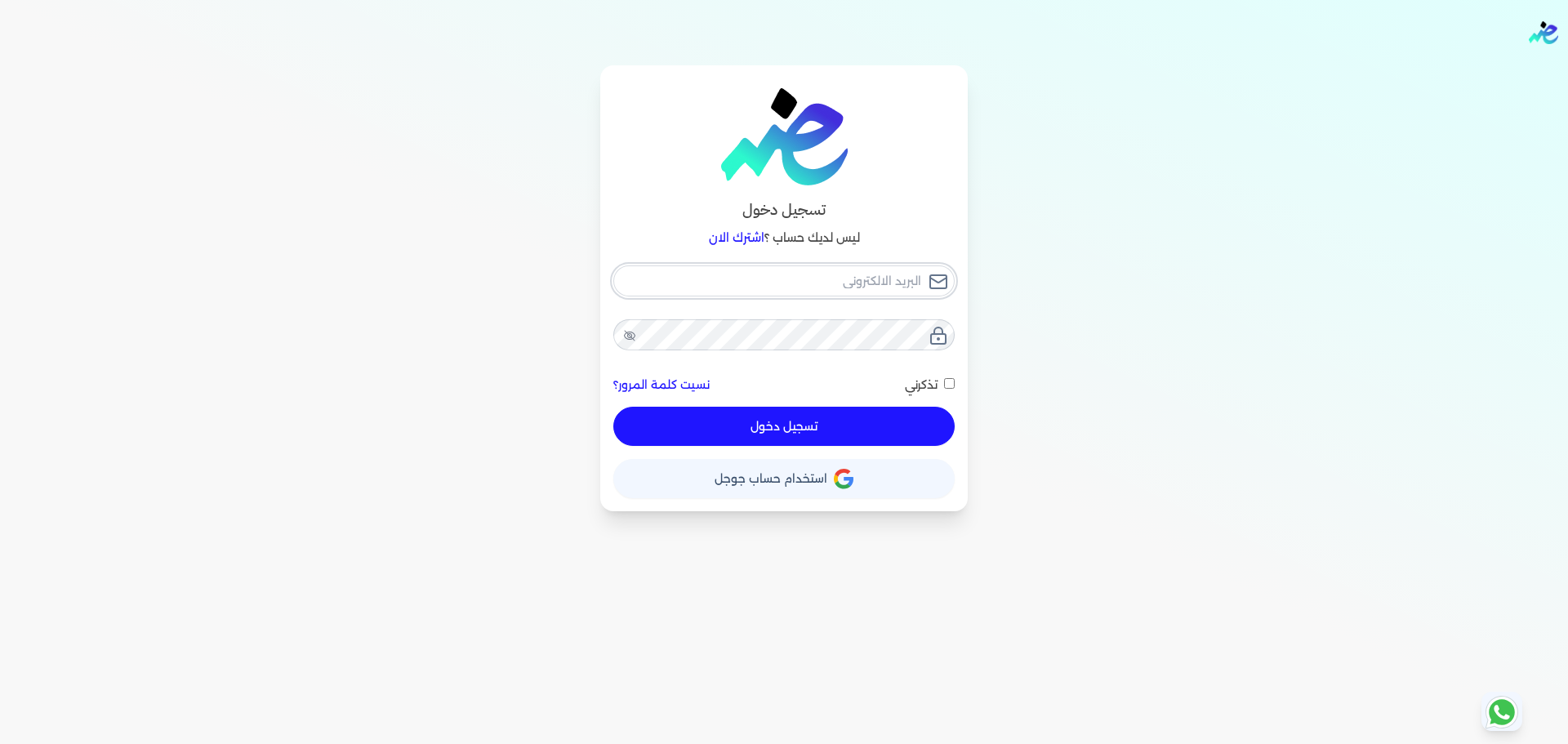
type input "hello@ensoulify.com"
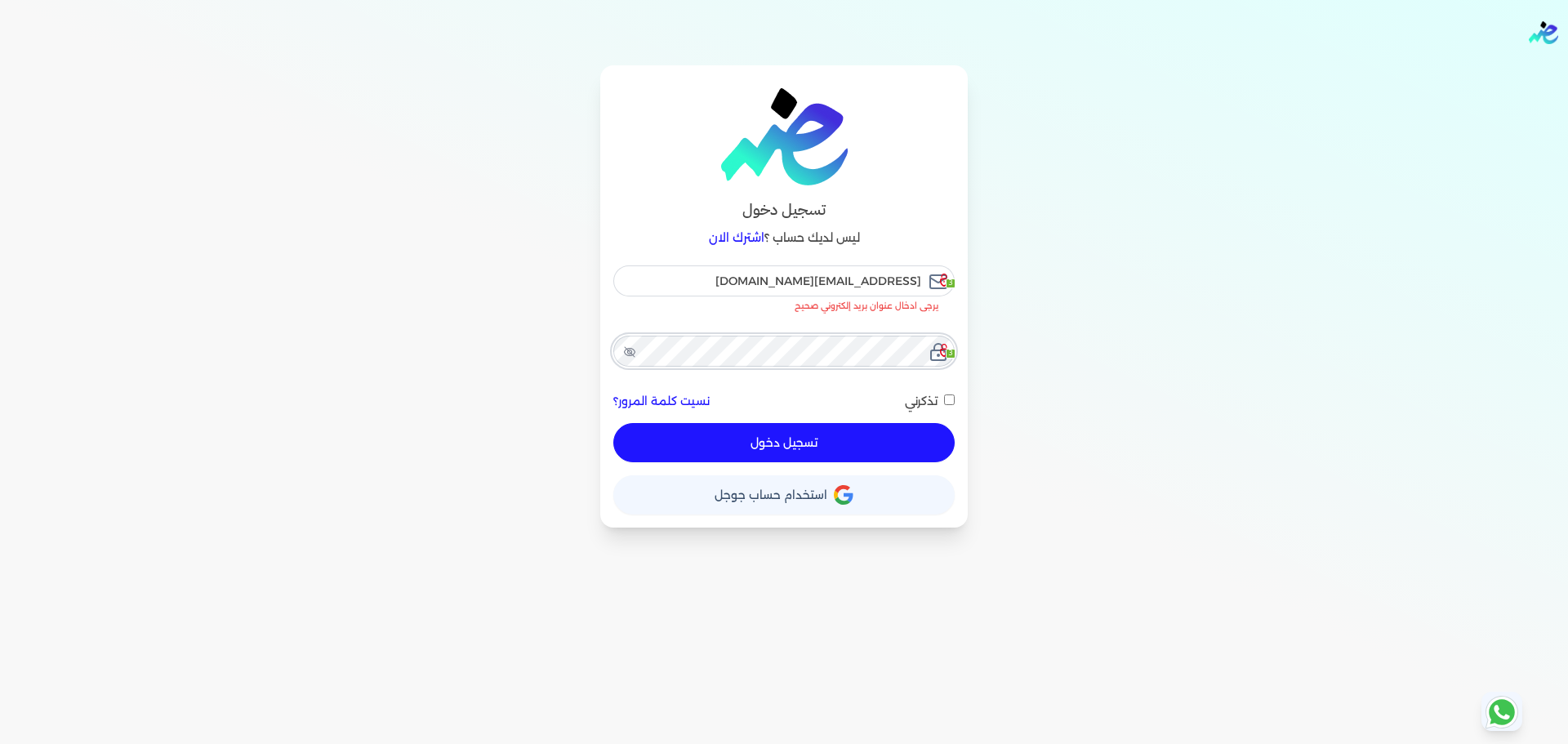
checkbox input "false"
type input "ensoulify2021@gmail.com"
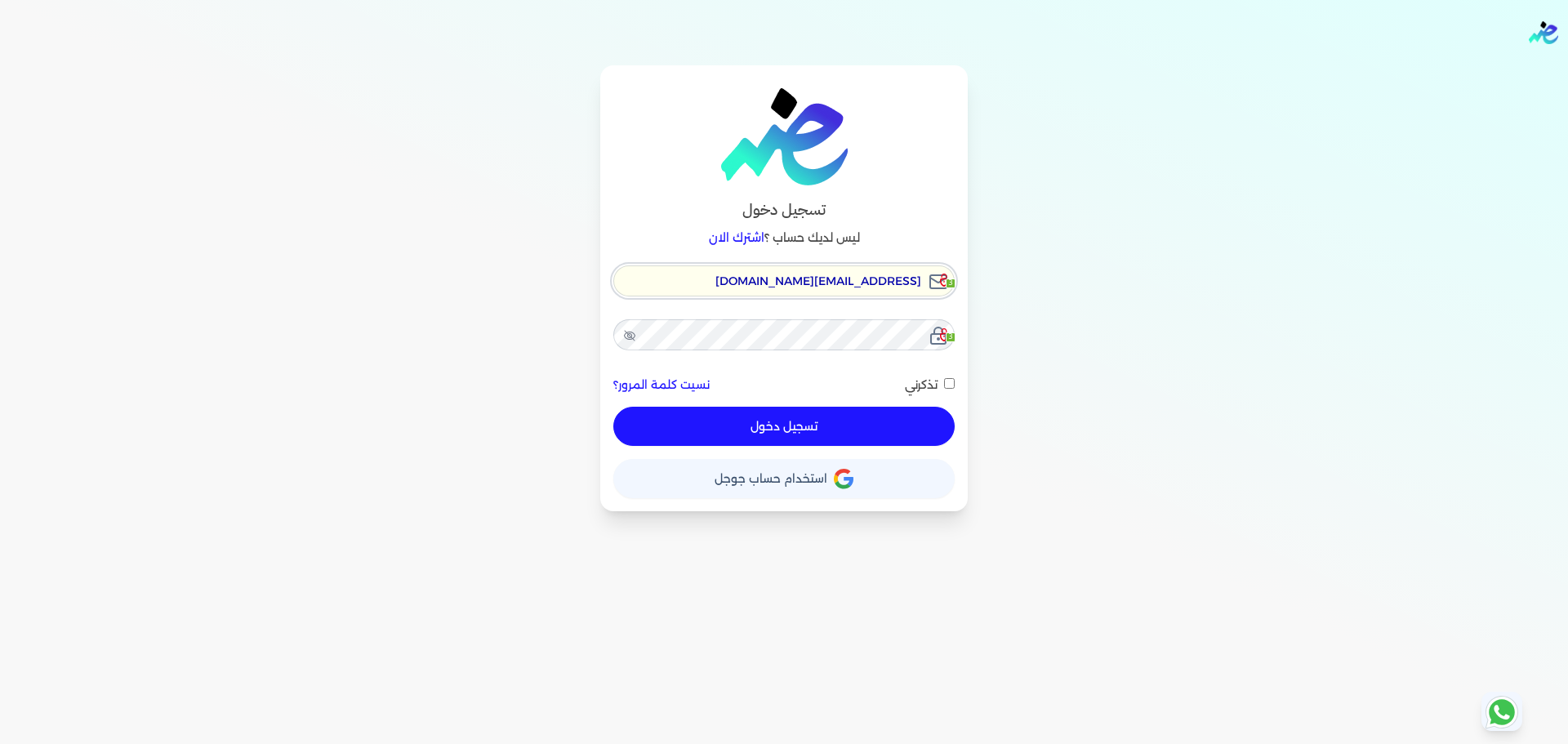
click at [823, 293] on input "ensoulify2021@gmail.com" at bounding box center [784, 280] width 342 height 31
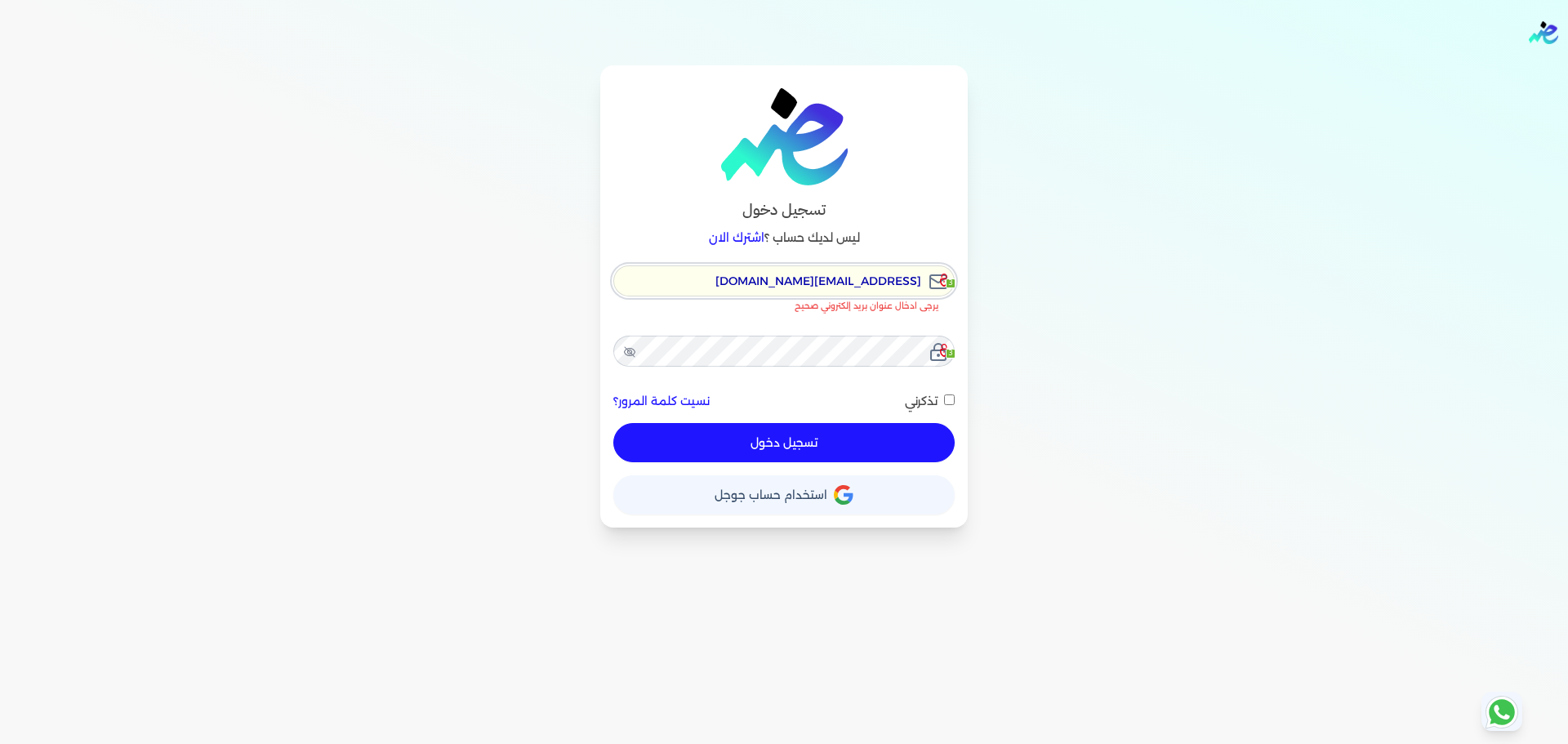
checkbox input "false"
type input "[EMAIL_ADDRESS][DOMAIN_NAME]"
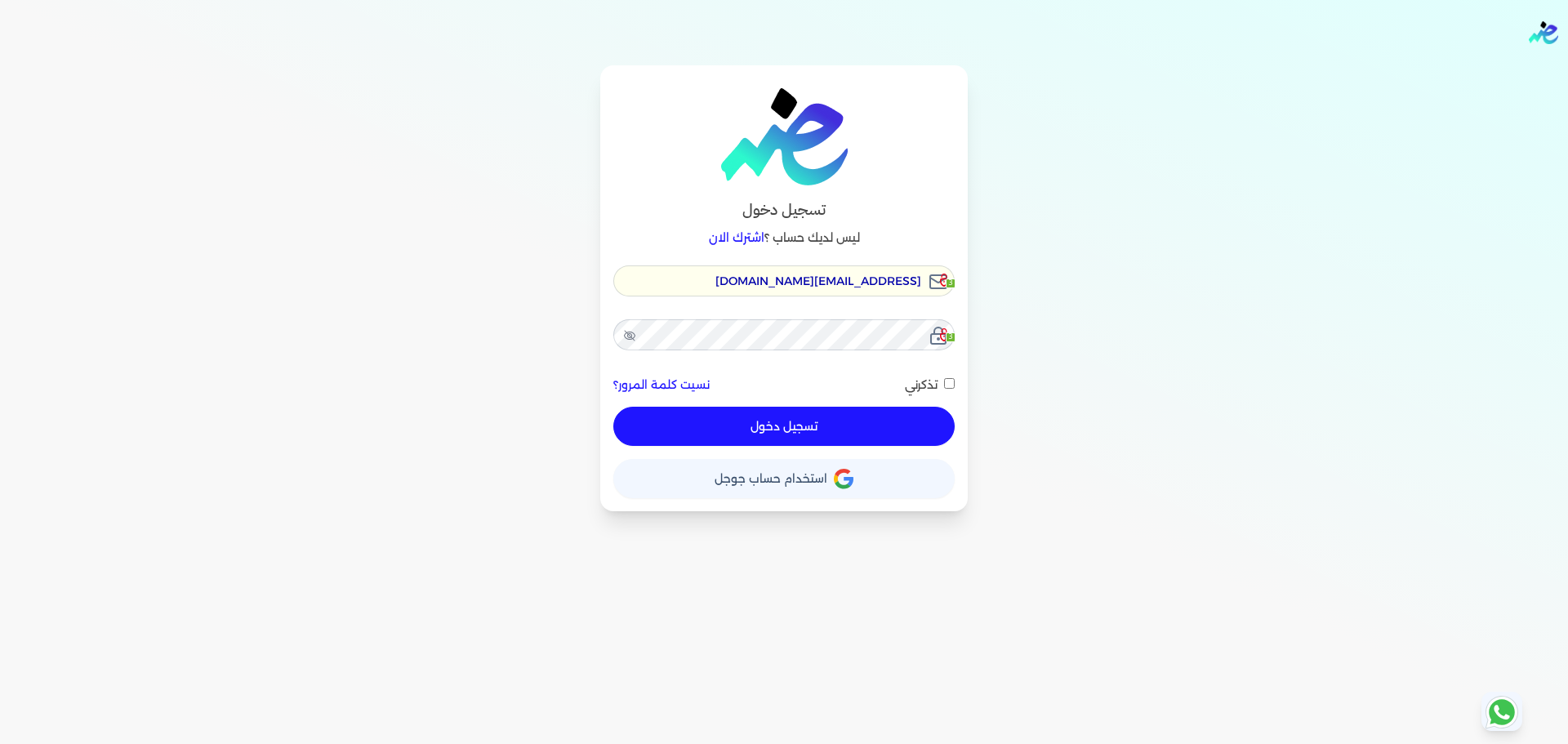
click at [835, 423] on button "تسجيل دخول" at bounding box center [784, 426] width 342 height 40
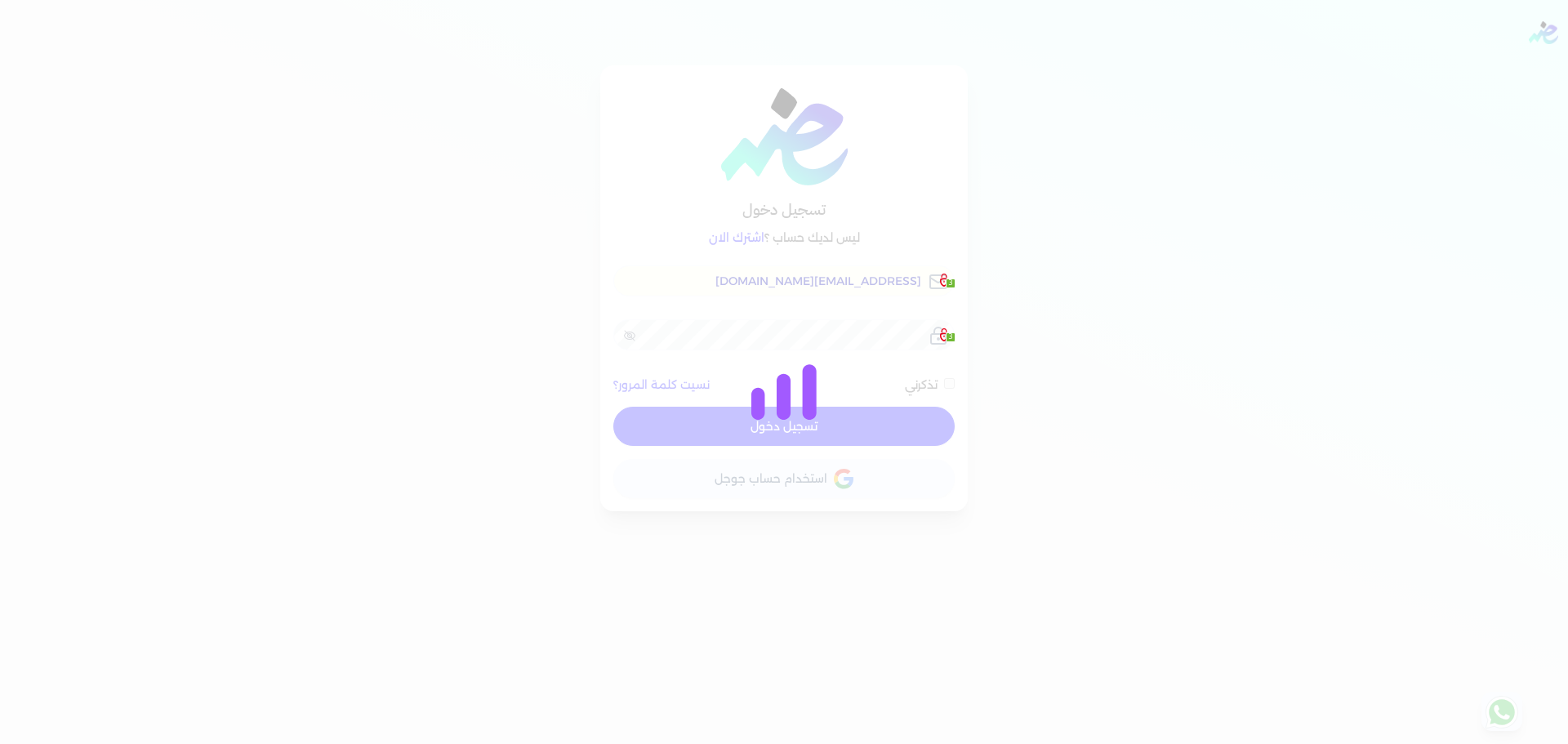
checkbox input "false"
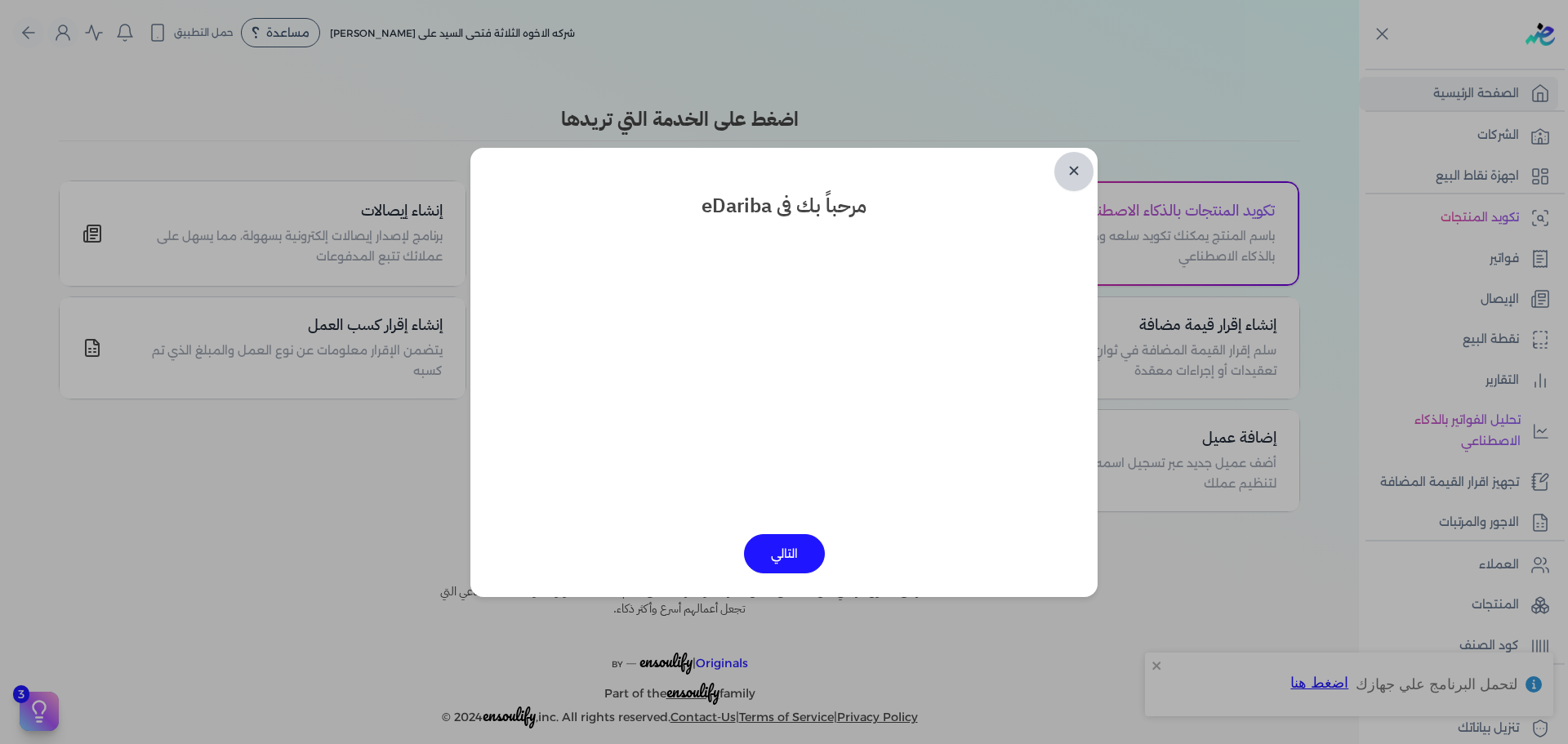
click at [1080, 178] on link "✕" at bounding box center [1073, 171] width 40 height 40
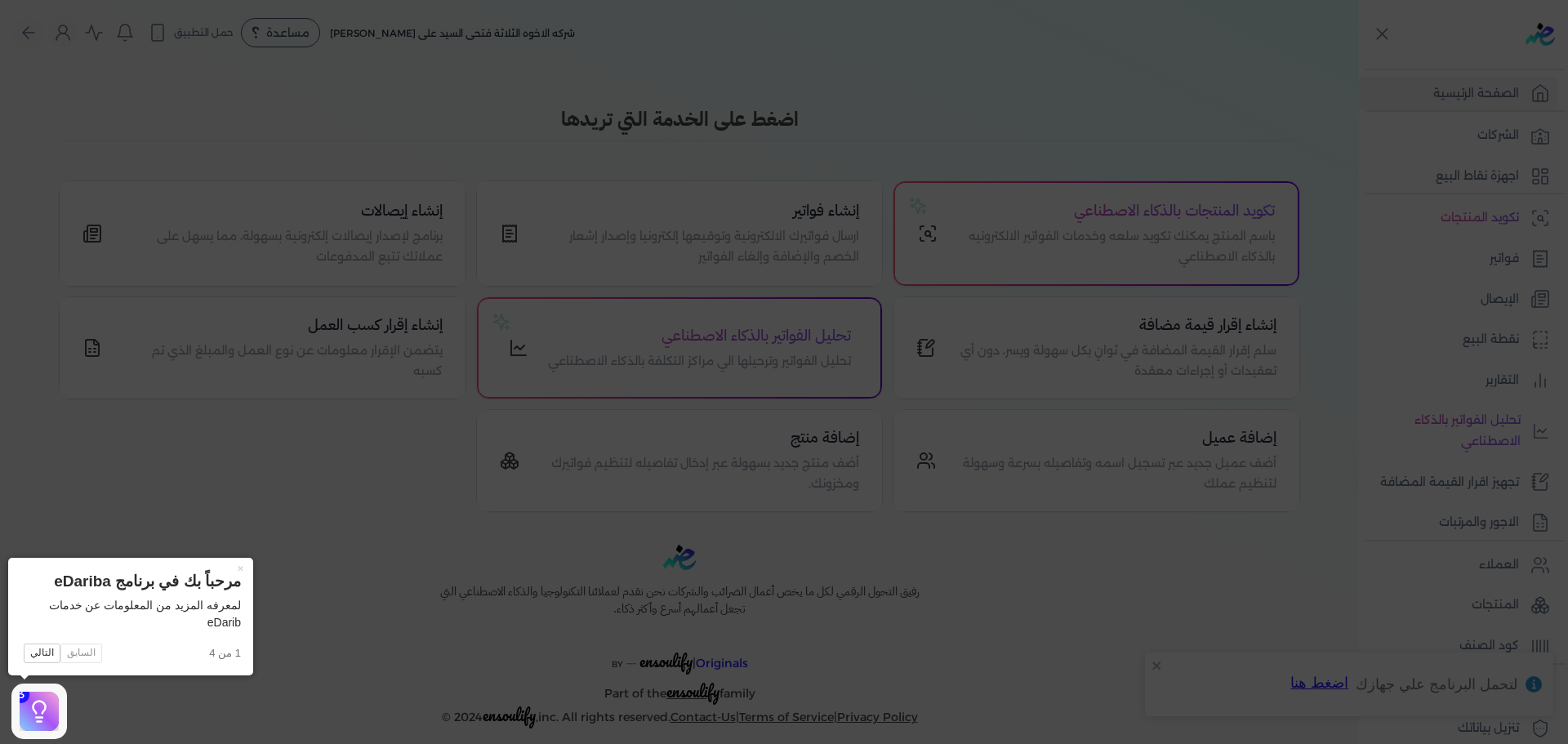
click at [1131, 249] on icon at bounding box center [784, 372] width 1568 height 744
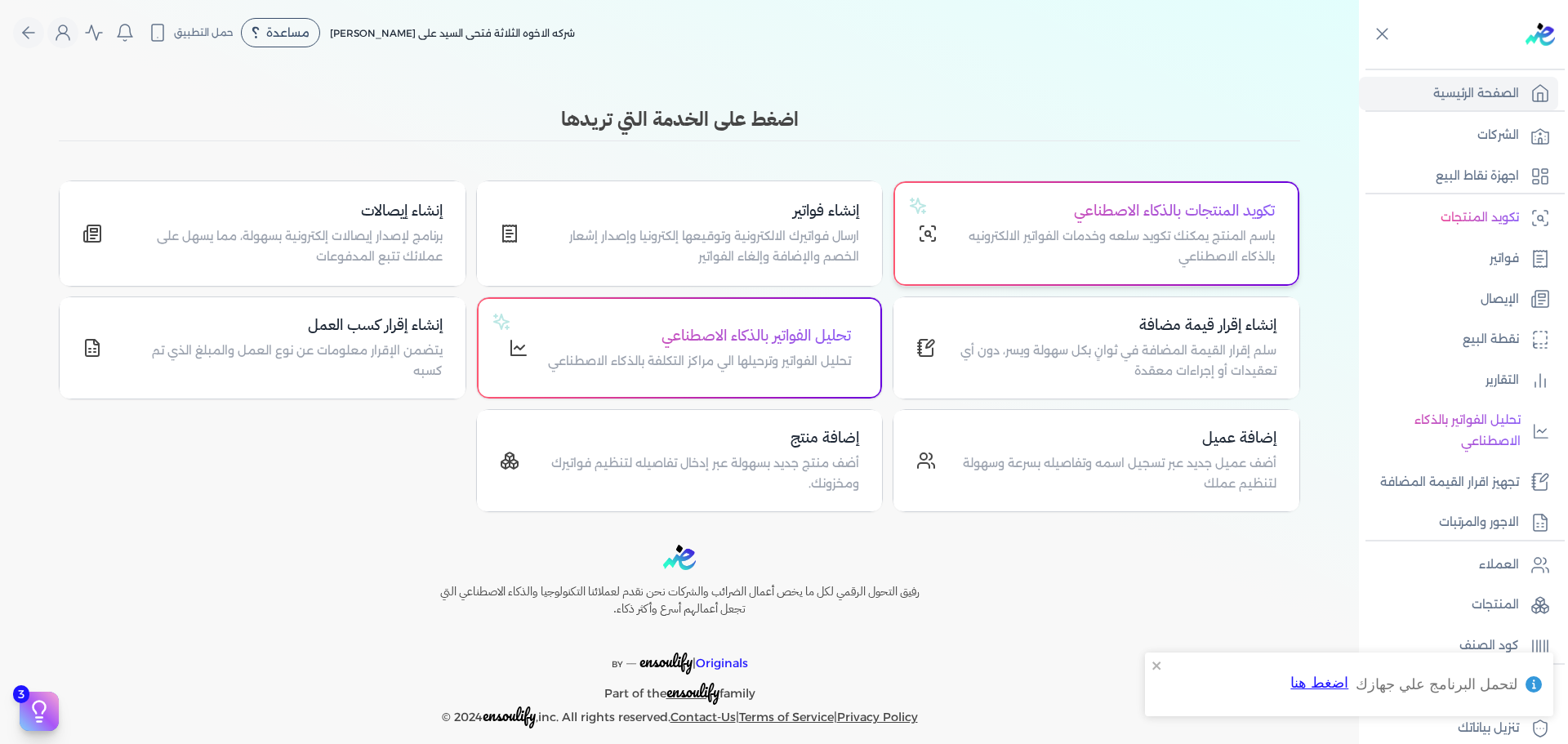
click at [1140, 220] on h4 "تكويد المنتجات بالذكاء الاصطناعي" at bounding box center [1116, 211] width 318 height 24
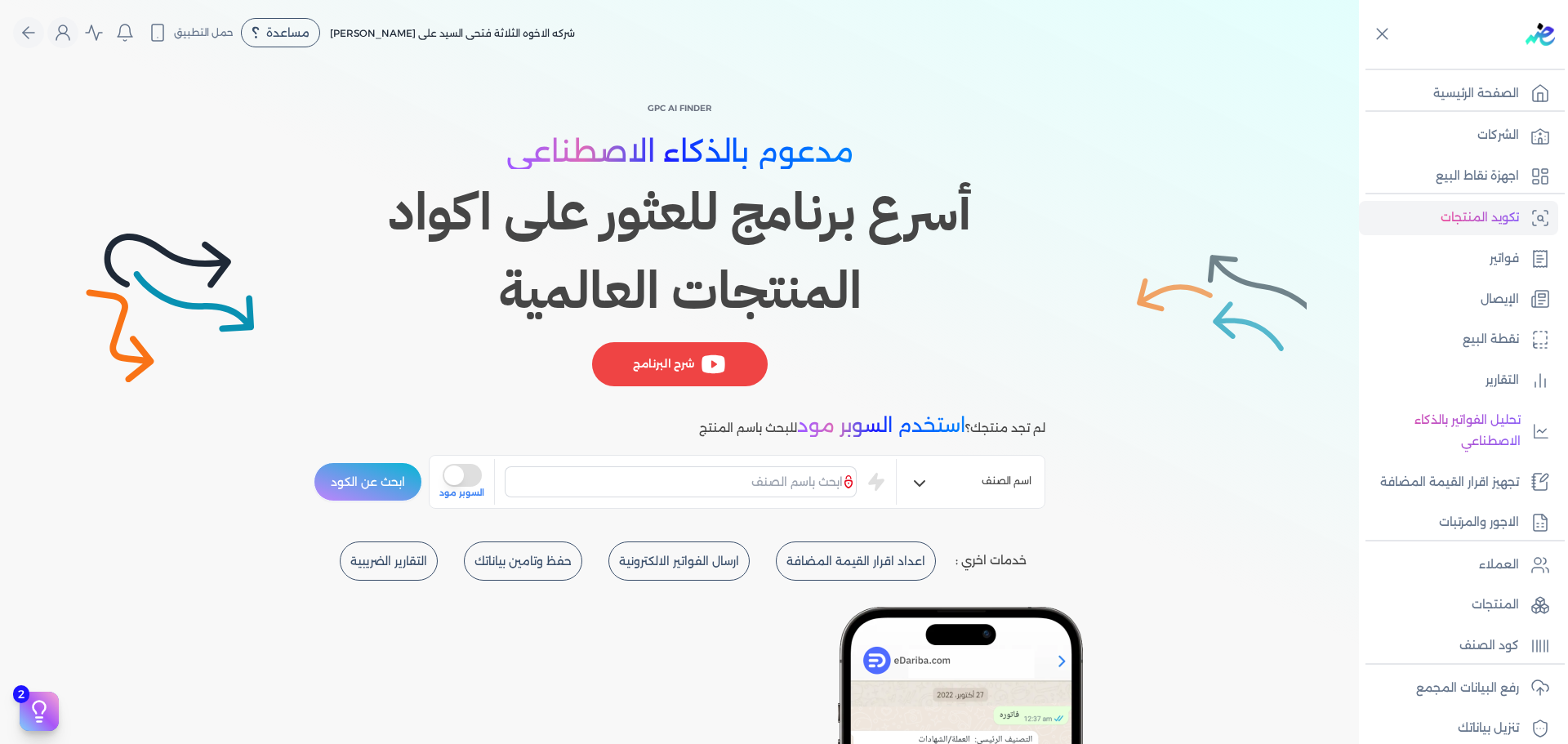
scroll to position [381, 0]
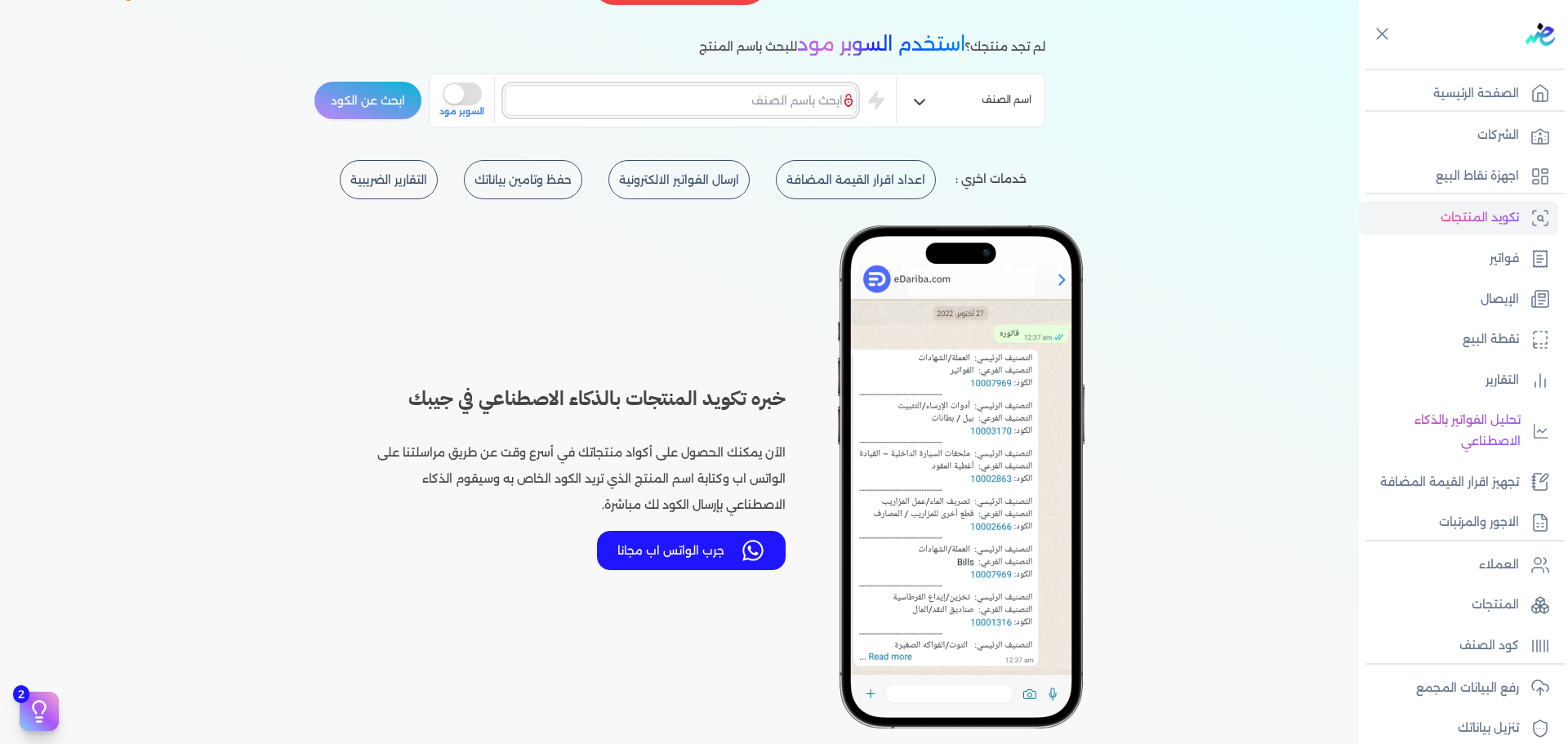
click at [769, 98] on input "text" at bounding box center [681, 100] width 352 height 31
click at [773, 108] on input "text" at bounding box center [681, 100] width 352 height 31
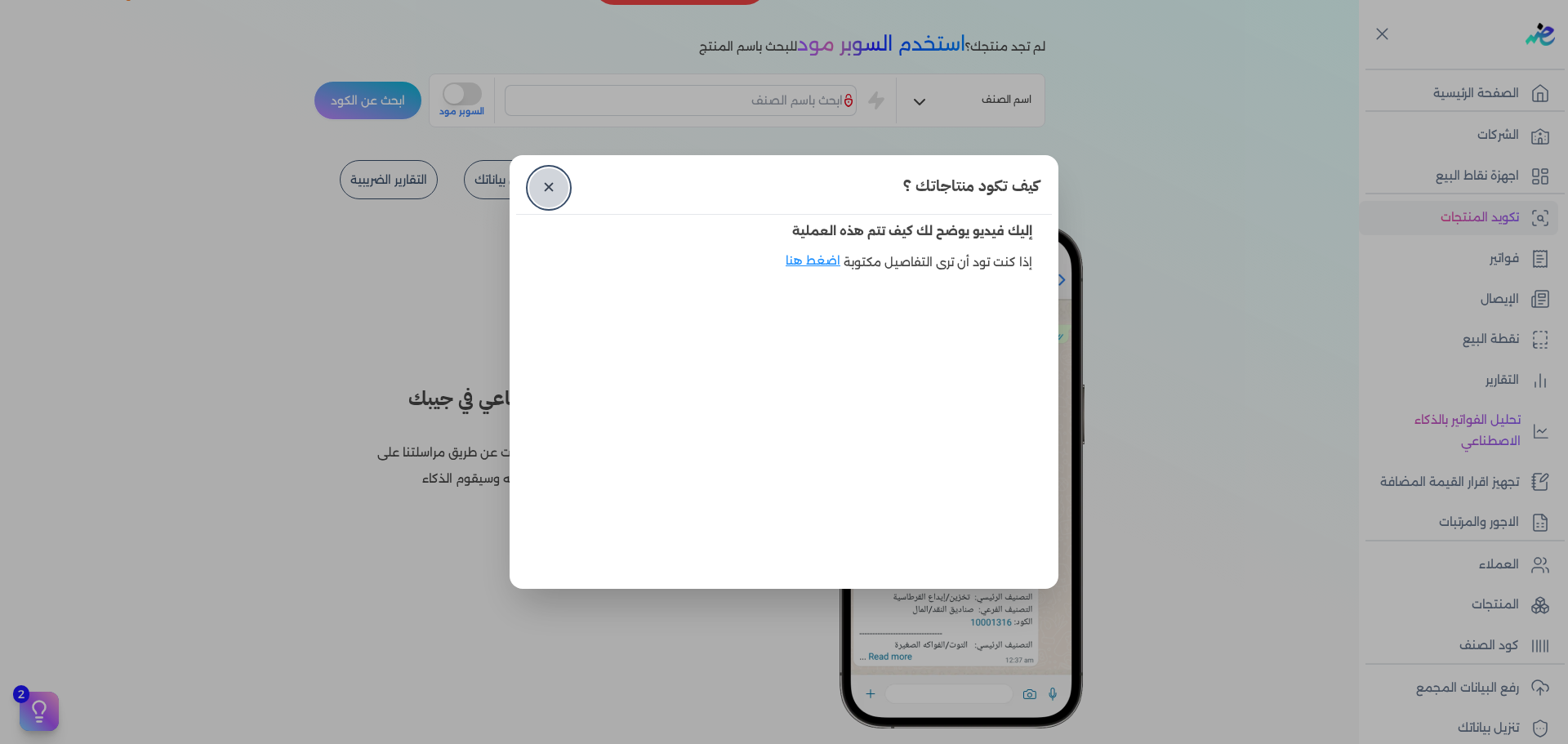
click at [554, 191] on link "✕" at bounding box center [548, 188] width 40 height 40
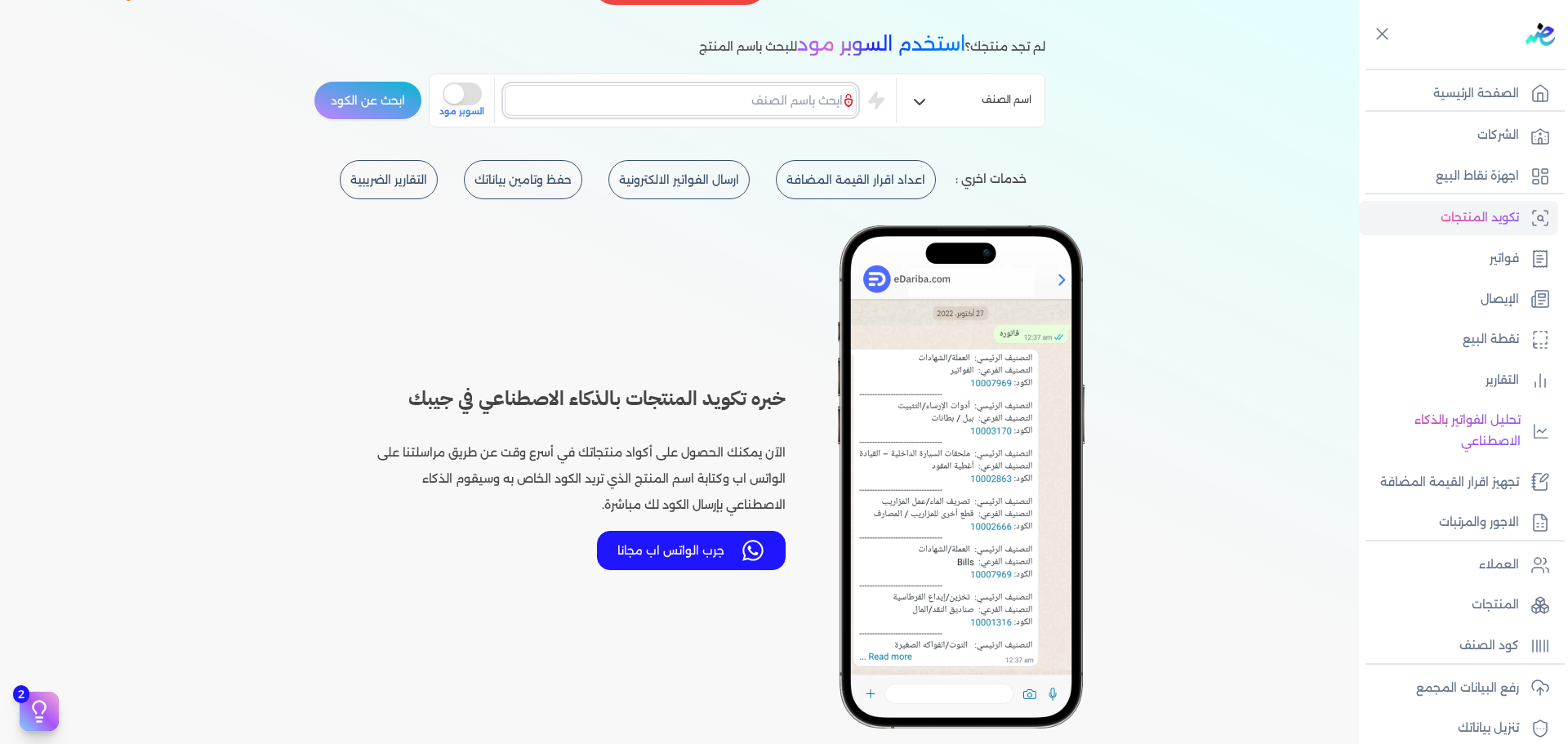
click at [770, 102] on input "text" at bounding box center [681, 100] width 352 height 31
type input "f"
type input "d"
type input "f"
type input "d"
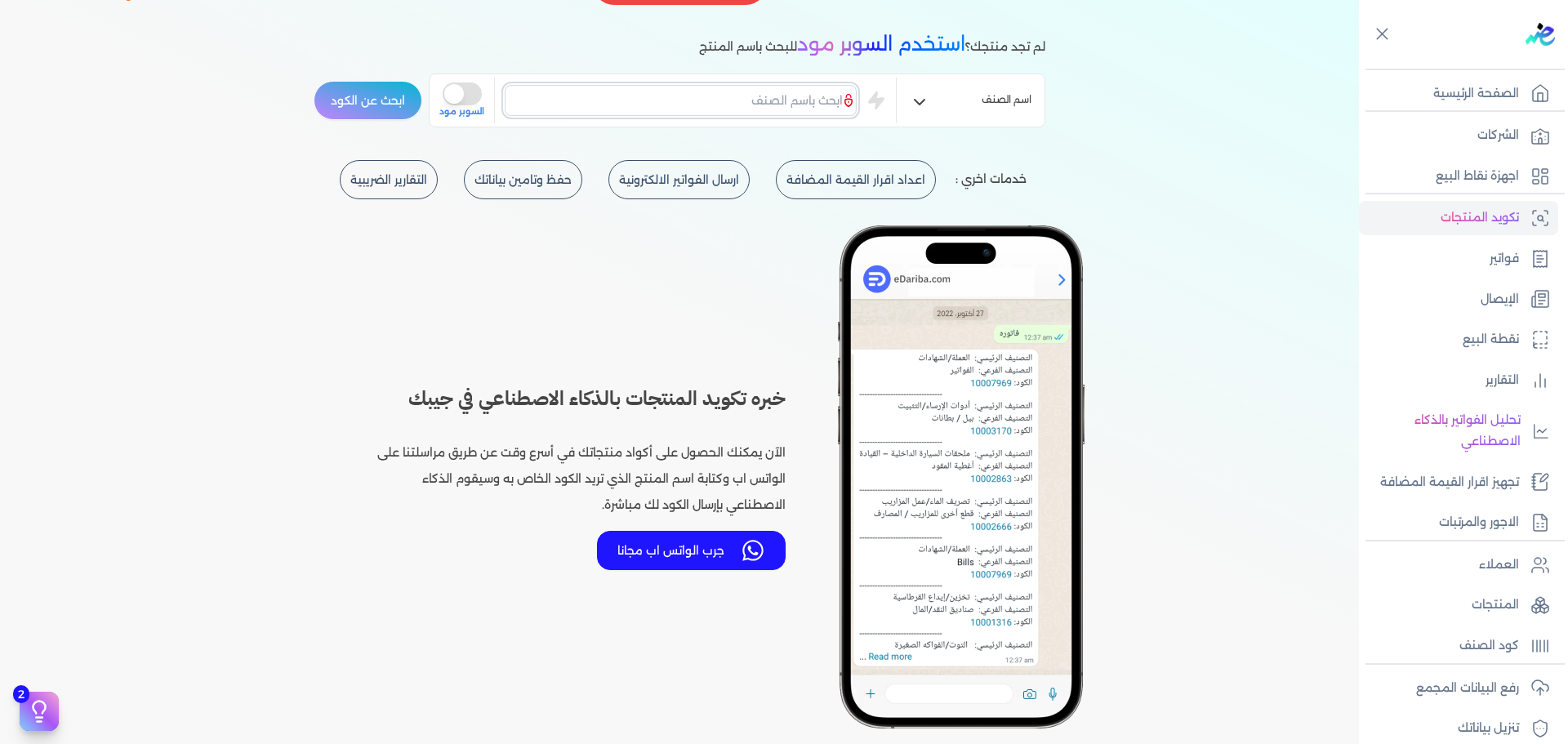
type input "s"
type input "d"
type input "f"
click at [314, 81] on button "ابحث عن الكود" at bounding box center [368, 100] width 109 height 40
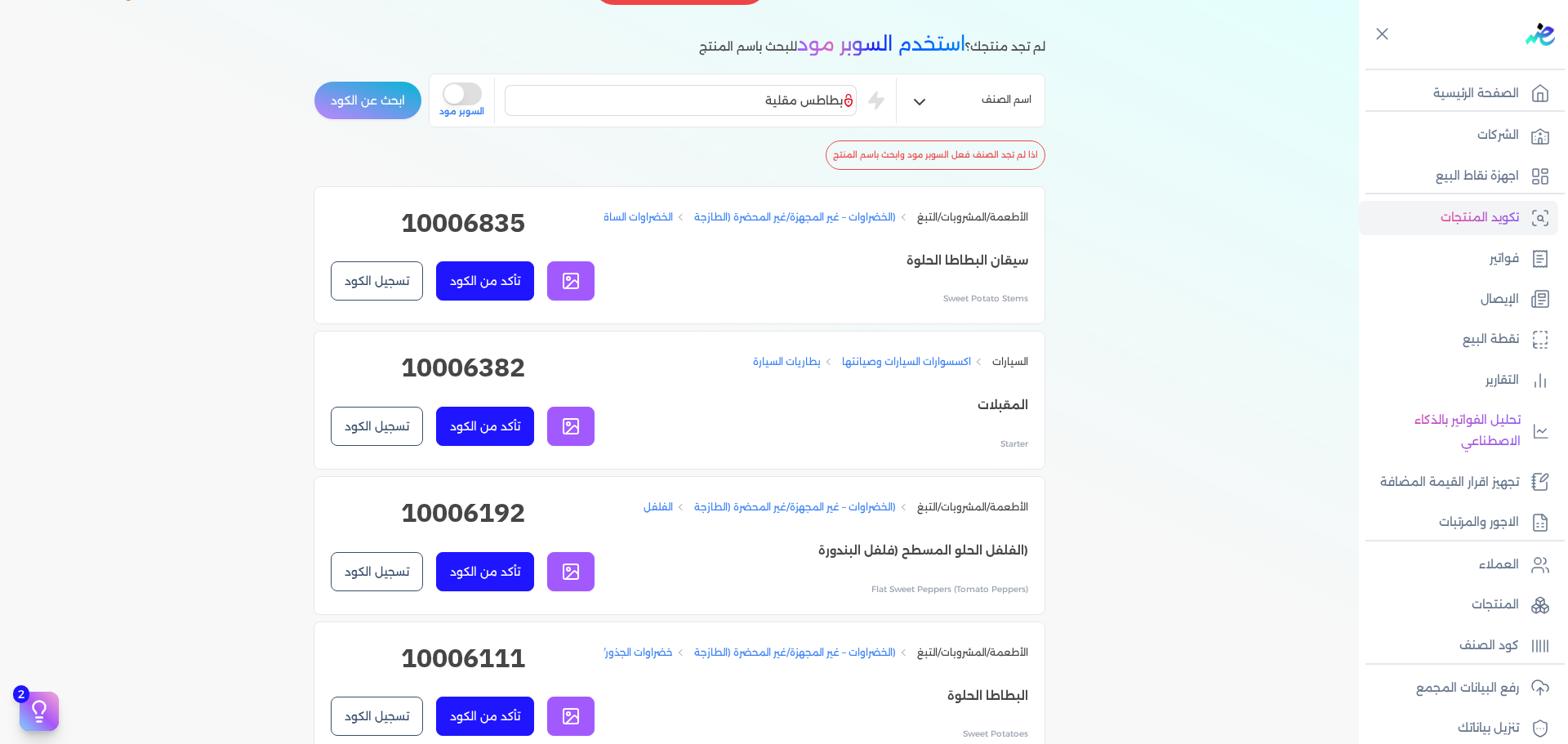
click at [997, 416] on p "المقبلات" at bounding box center [890, 406] width 275 height 21
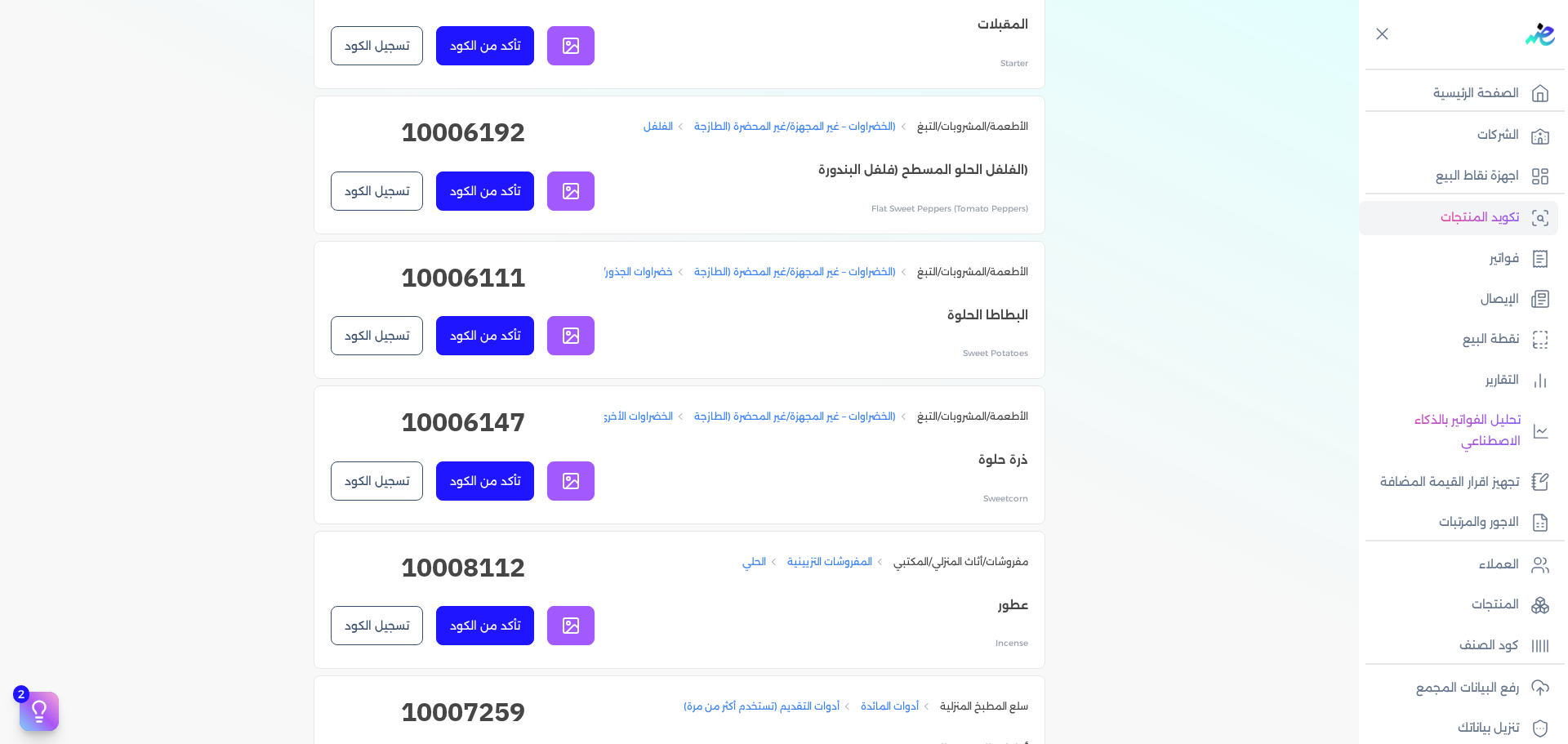
click at [1003, 327] on p "البطاطا الحلوة" at bounding box center [816, 316] width 424 height 21
click at [1016, 471] on p "ذرة حلوة" at bounding box center [816, 460] width 424 height 21
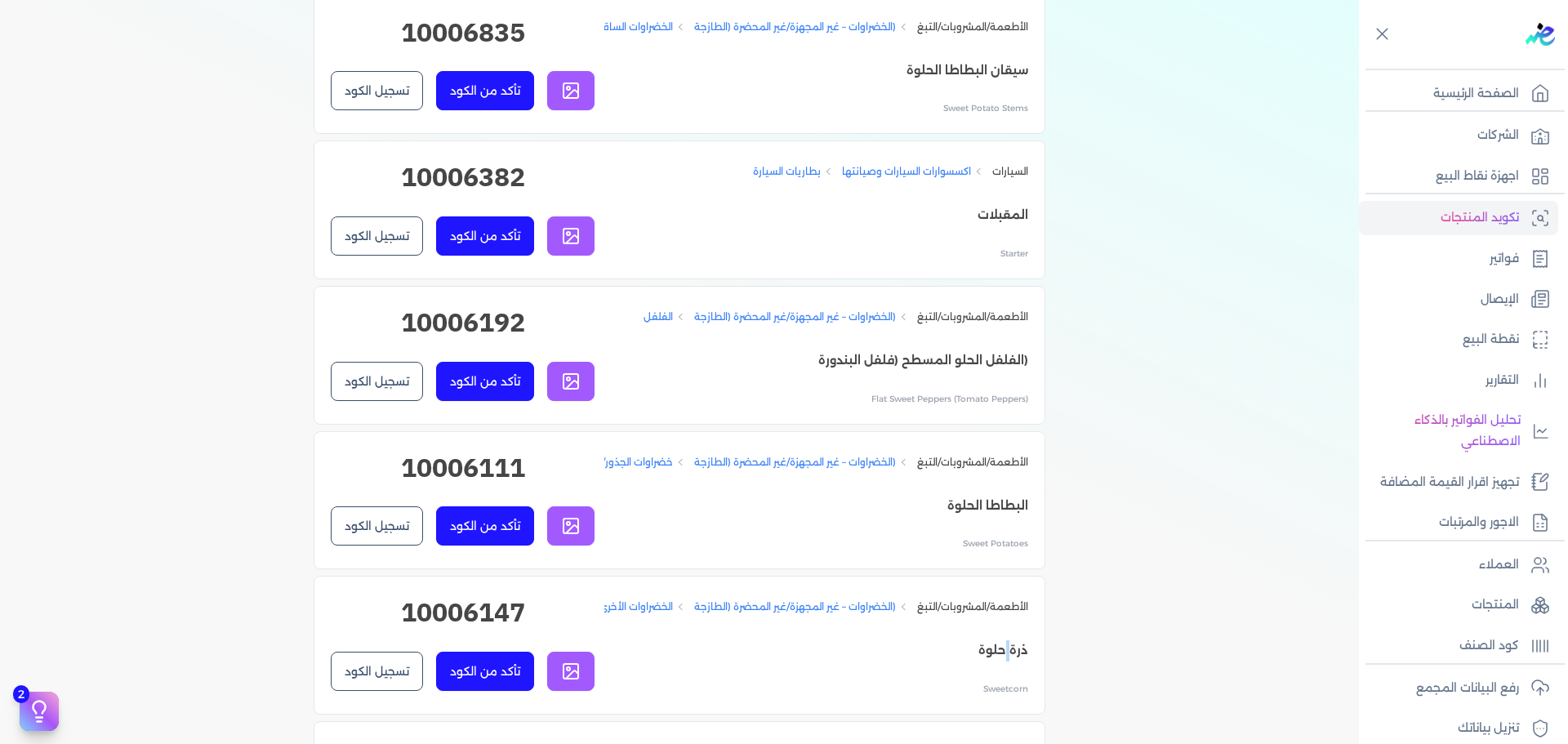
scroll to position [191, 0]
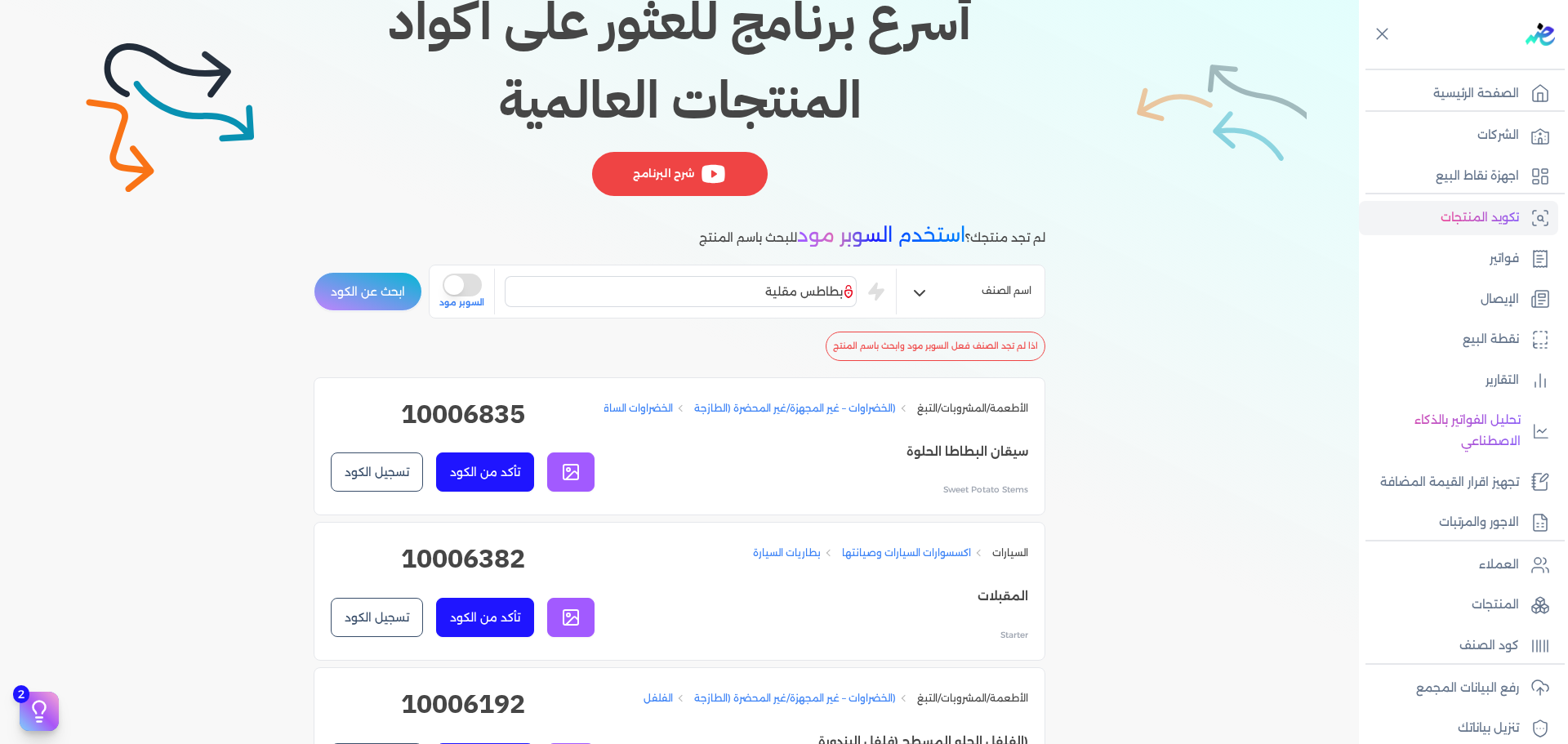
click at [464, 412] on h2 "10006835" at bounding box center [463, 421] width 264 height 53
click at [464, 409] on h2 "10006835" at bounding box center [463, 421] width 264 height 53
click at [777, 296] on input "بطاطس مقلية" at bounding box center [681, 291] width 352 height 31
click at [777, 295] on input "بطاطس مقلية" at bounding box center [681, 291] width 352 height 31
click at [314, 272] on button "ابحث عن الكود" at bounding box center [368, 292] width 109 height 40
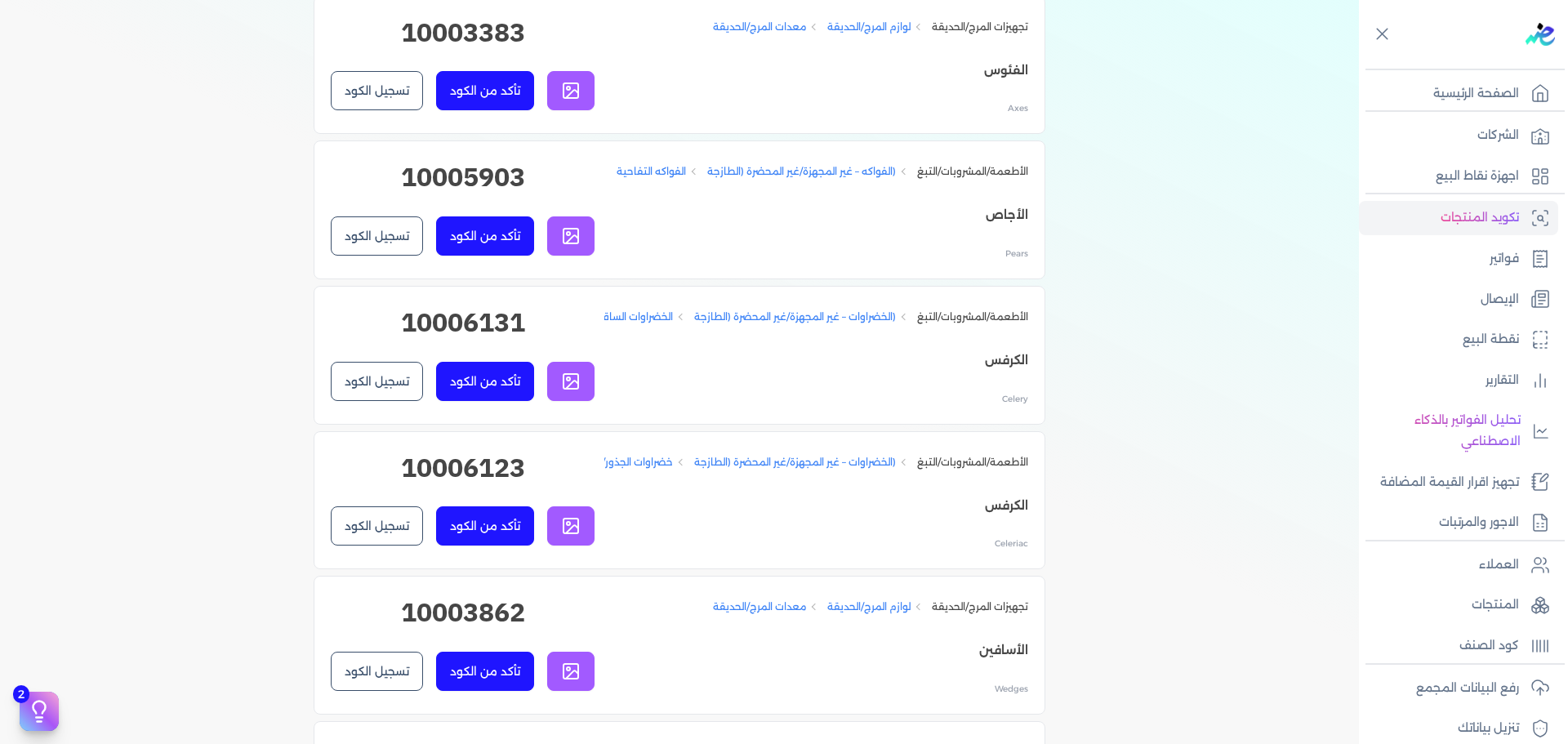
scroll to position [0, 0]
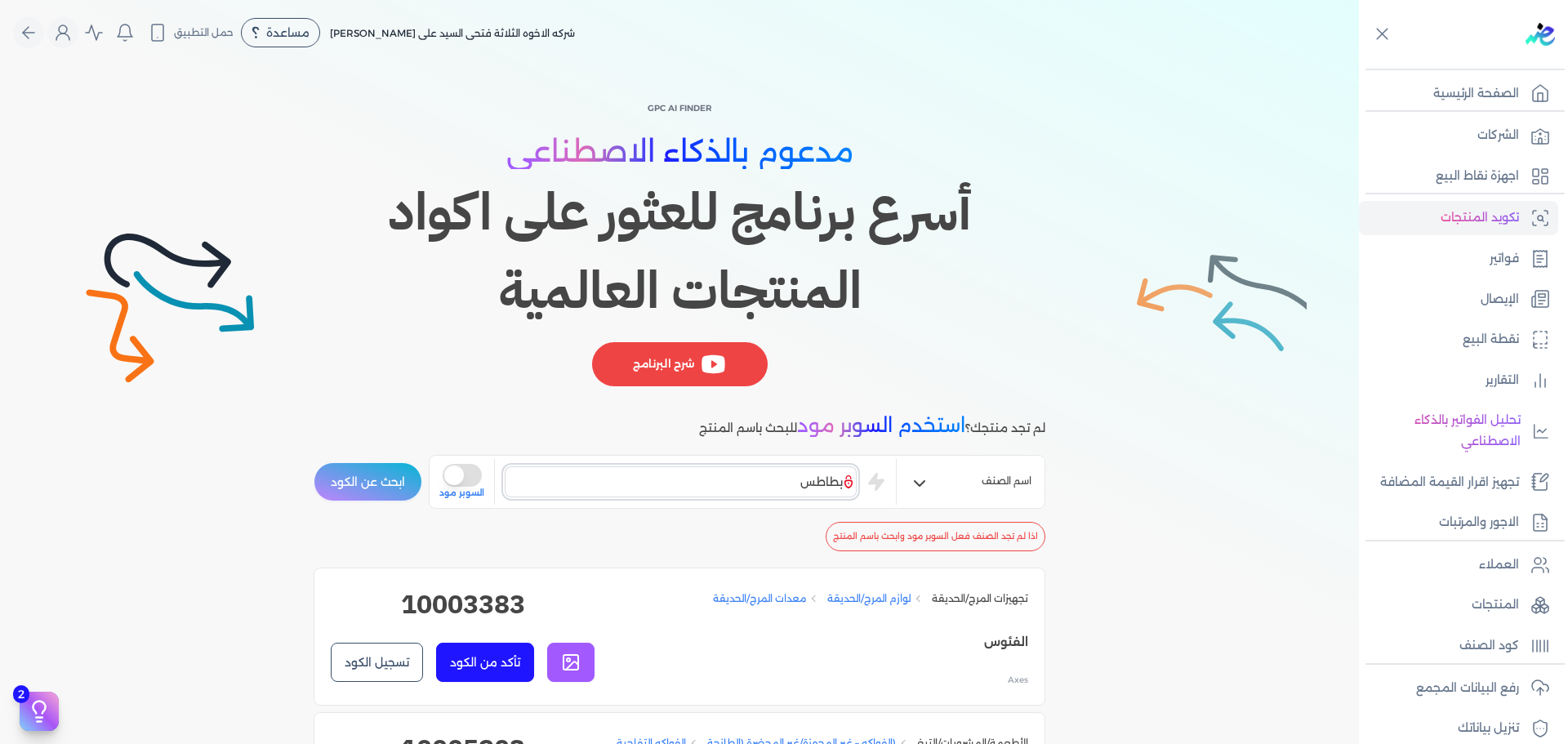
click at [748, 472] on input "بطاطس" at bounding box center [681, 481] width 352 height 31
type input "ب"
type input "حخفشفخ"
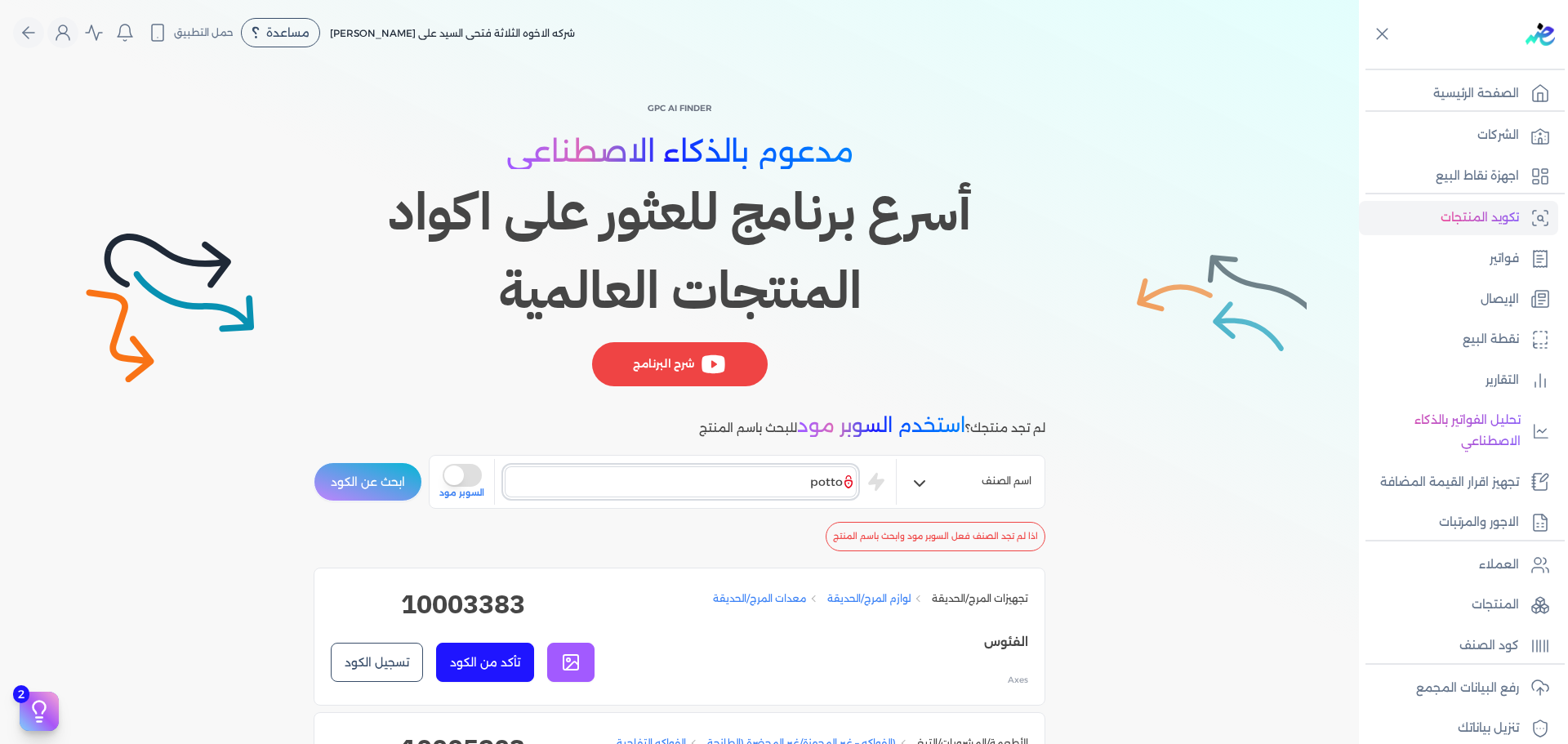
click at [314, 462] on button "ابحث عن الكود" at bounding box center [368, 481] width 109 height 40
type input "potato"
click at [314, 462] on button "ابحث عن الكود" at bounding box center [368, 481] width 109 height 40
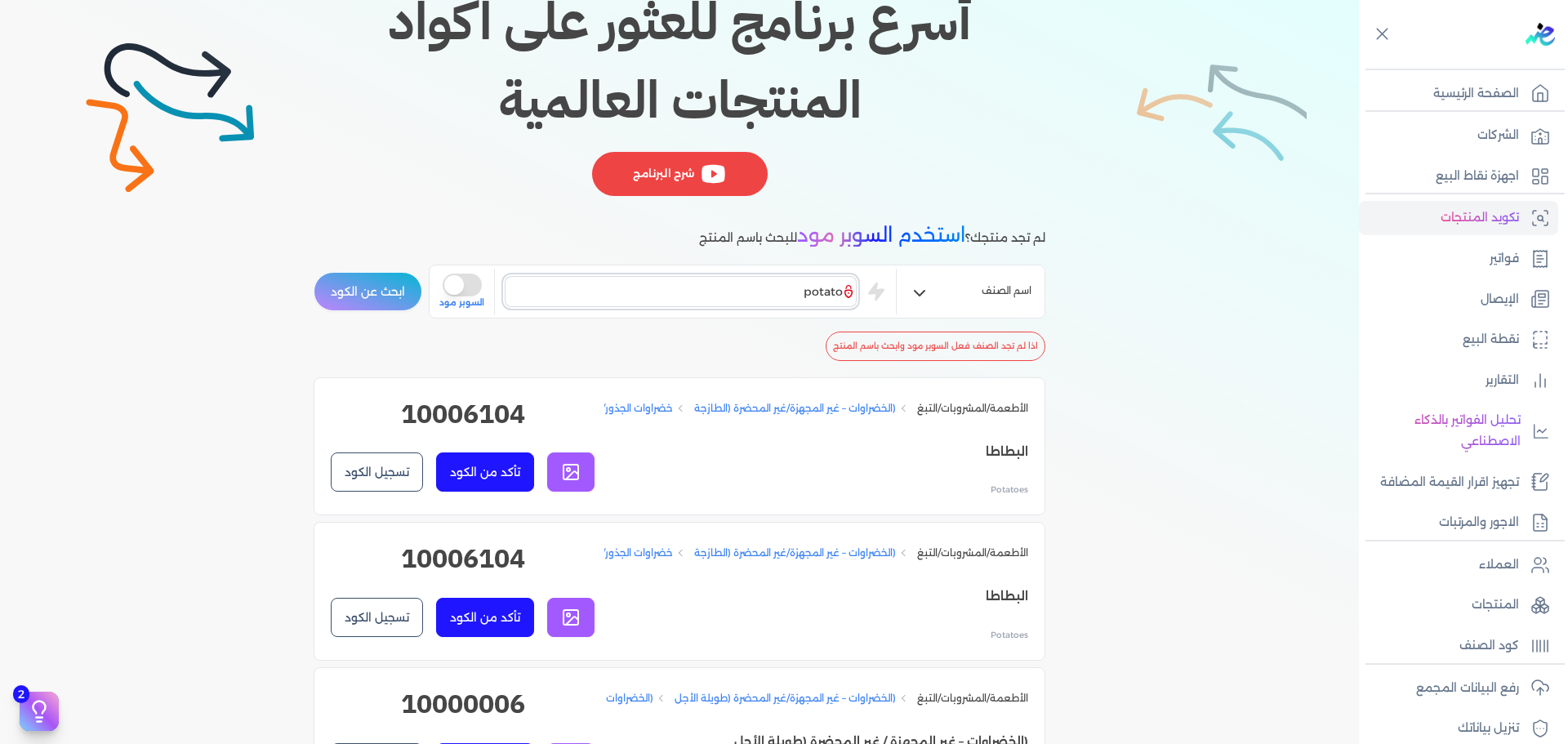
scroll to position [381, 0]
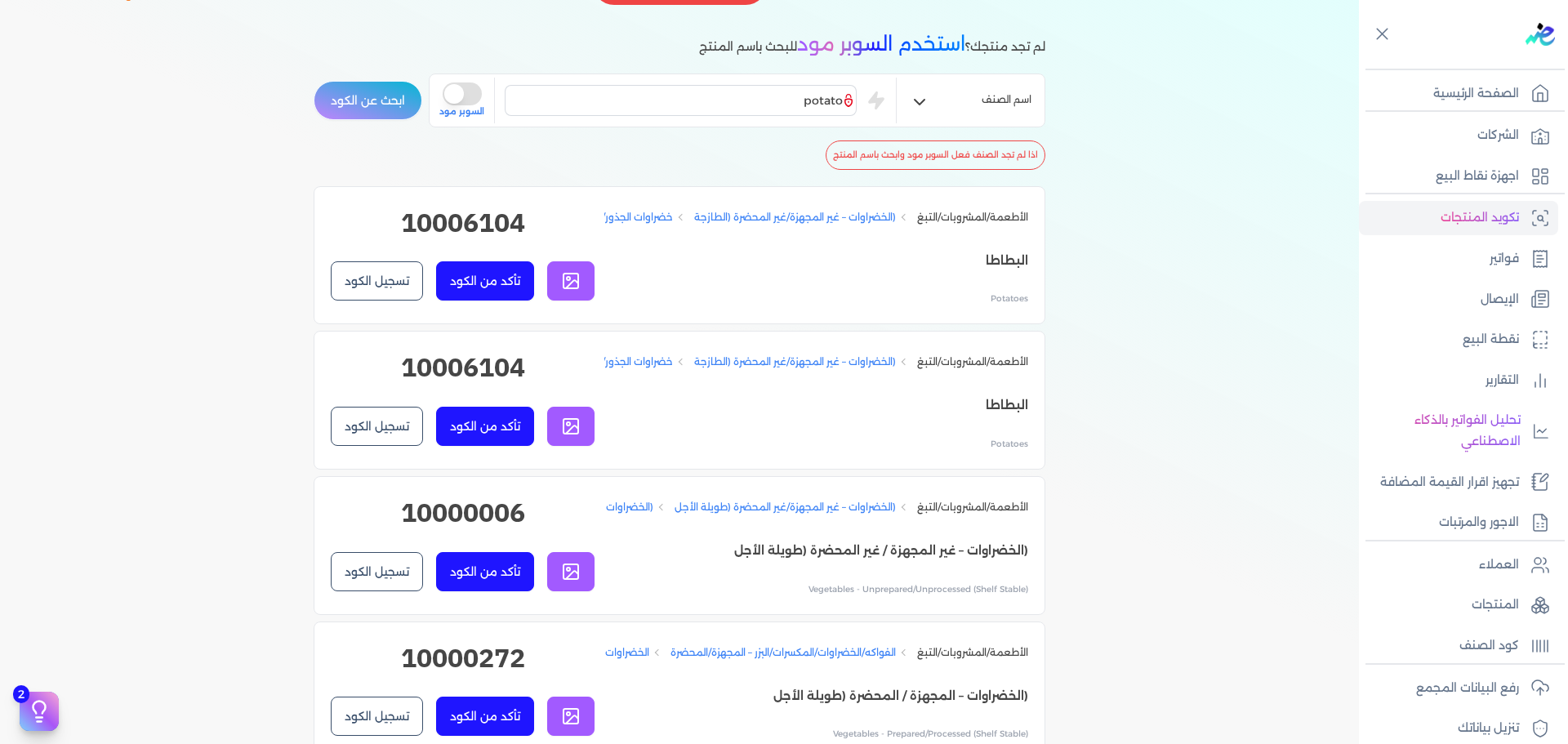
click at [465, 224] on h2 "10006104" at bounding box center [463, 230] width 264 height 53
click at [577, 288] on rect at bounding box center [571, 280] width 15 height 15
click at [1013, 307] on p "Potatoes" at bounding box center [816, 299] width 424 height 17
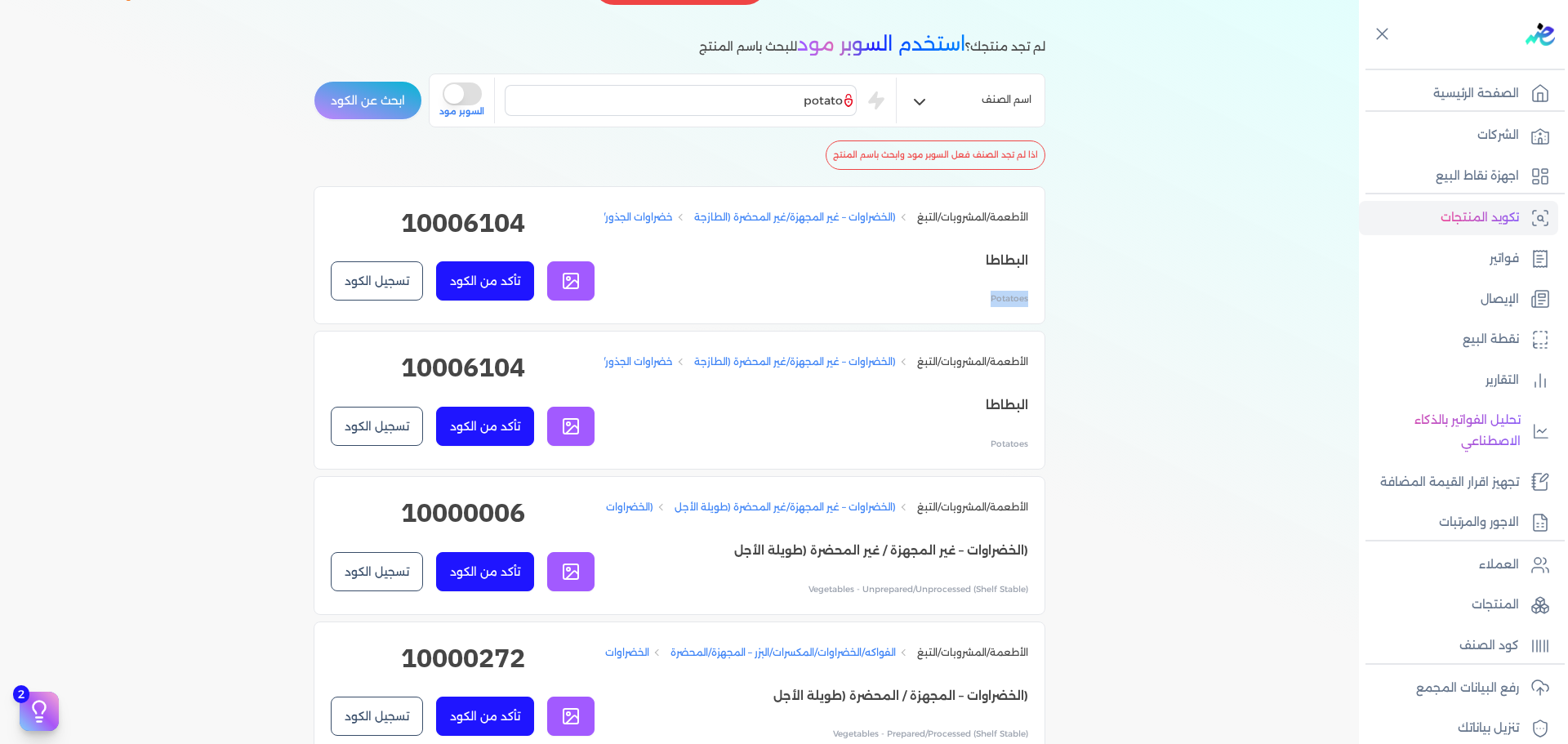
click at [1013, 307] on p "Potatoes" at bounding box center [816, 299] width 424 height 17
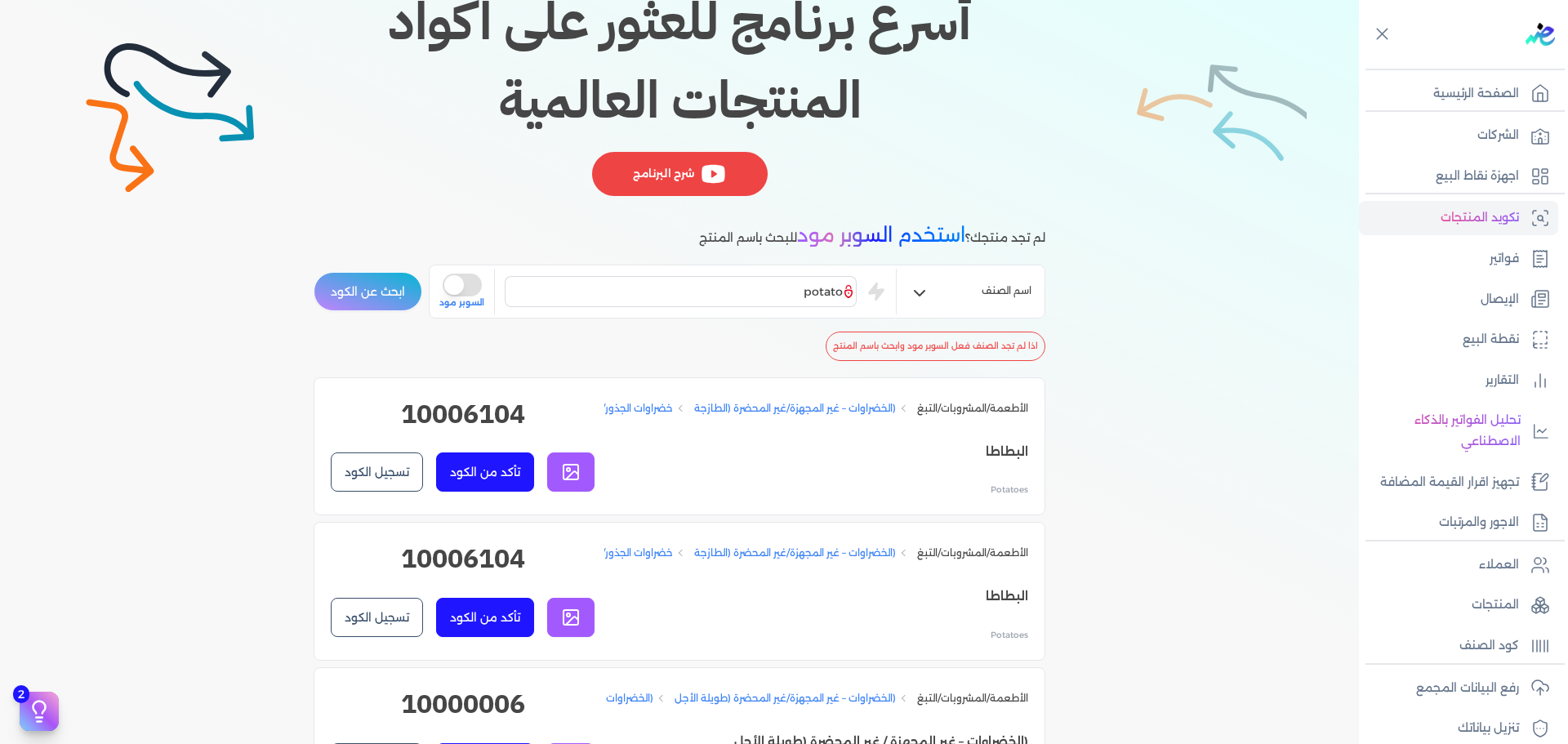
click at [801, 337] on div "اذا لم تجد الصنف فعل السوبر مود وابحث باسم المنتج" at bounding box center [679, 340] width 732 height 42
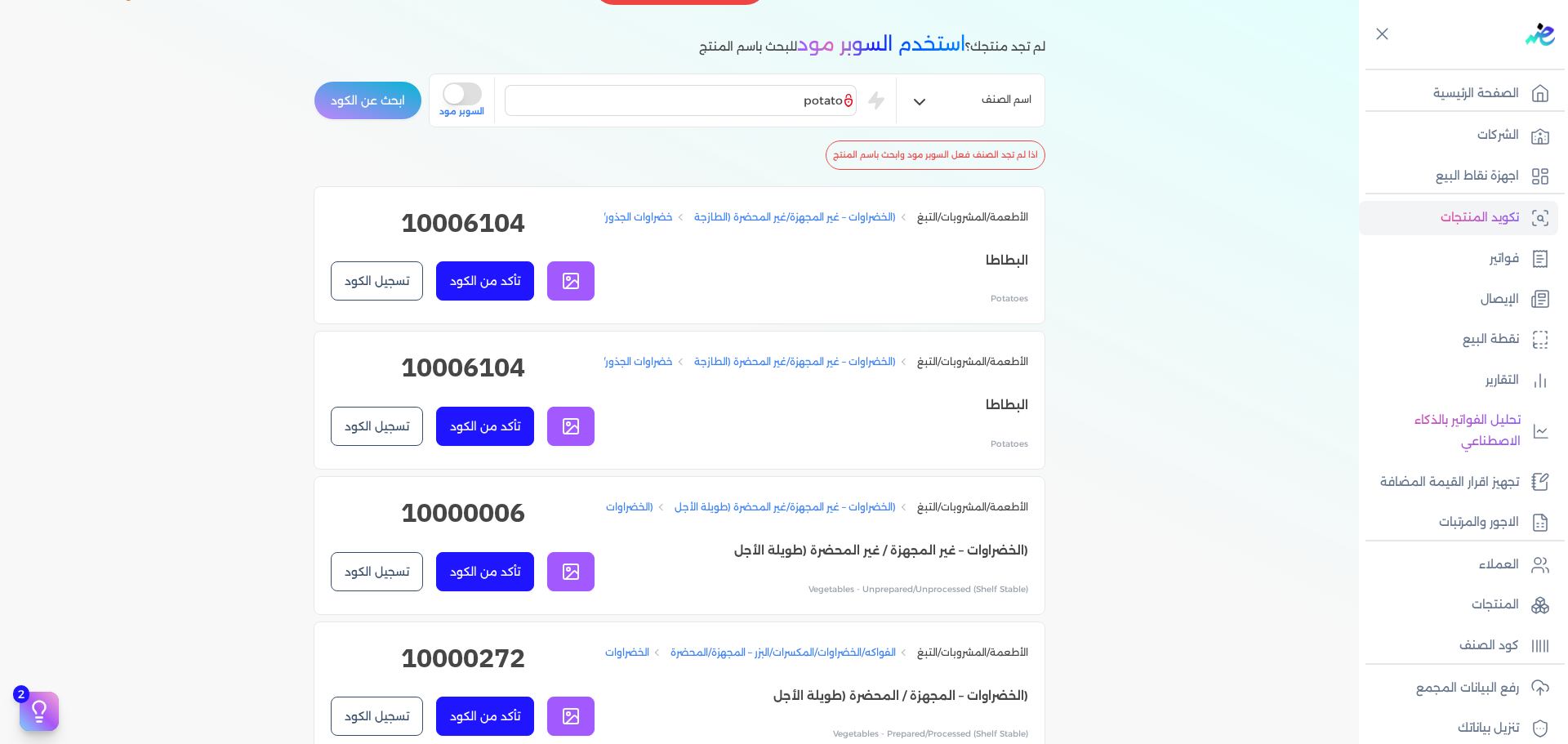
click at [566, 436] on icon at bounding box center [571, 426] width 19 height 19
click at [487, 446] on button "تأكد من الكود" at bounding box center [485, 426] width 98 height 40
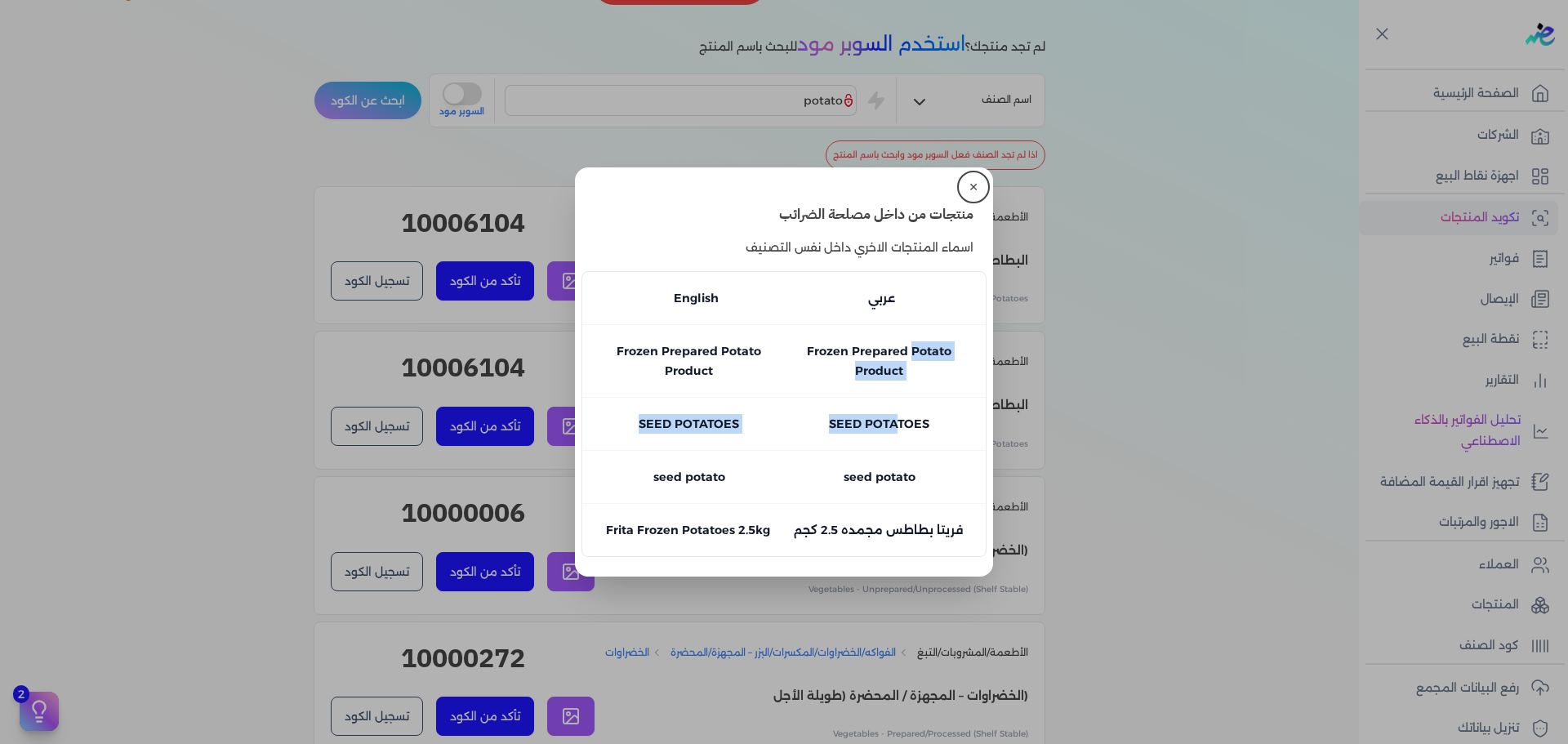
drag, startPoint x: 907, startPoint y: 367, endPoint x: 894, endPoint y: 428, distance: 62.4
click at [894, 428] on ul "English عربي Frozen Prepared Potato Product Frozen Prepared Potato Product عربي…" at bounding box center [784, 414] width 405 height 285
click at [855, 424] on span "SEED POTATOES" at bounding box center [879, 423] width 100 height 15
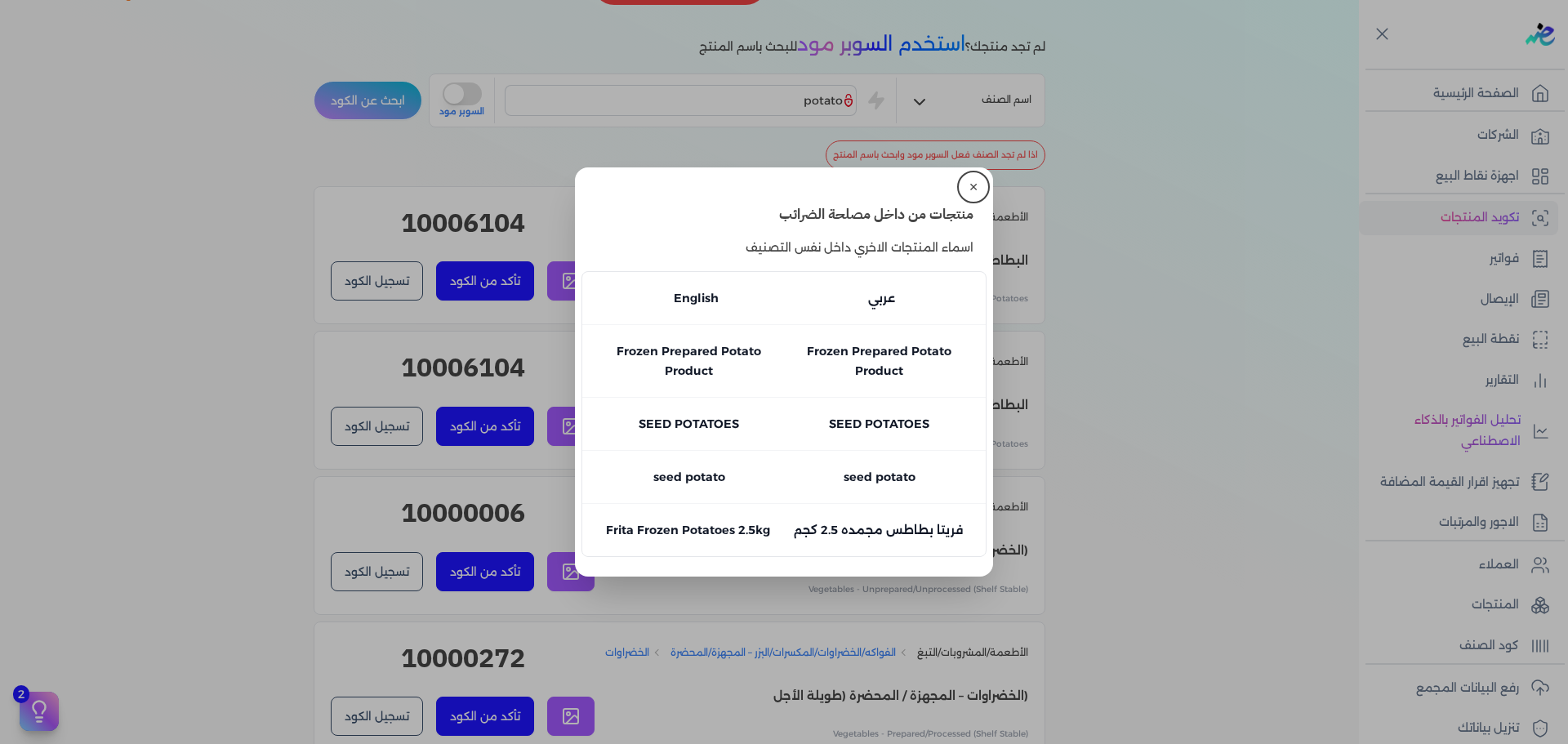
click at [933, 538] on span "فريتا بطاطس مجمده 2.5 كجم" at bounding box center [878, 530] width 169 height 15
drag, startPoint x: 933, startPoint y: 538, endPoint x: 813, endPoint y: 549, distance: 120.5
click at [813, 549] on li "Frita Frozen Potatoes 2.5kg فريتا بطاطس مجمده 2.5 كجم عربي" at bounding box center [784, 530] width 403 height 53
click at [738, 540] on p "Frita Frozen Potatoes 2.5kg" at bounding box center [688, 530] width 164 height 19
click at [738, 538] on p "Frita Frozen Potatoes 2.5kg" at bounding box center [688, 530] width 164 height 19
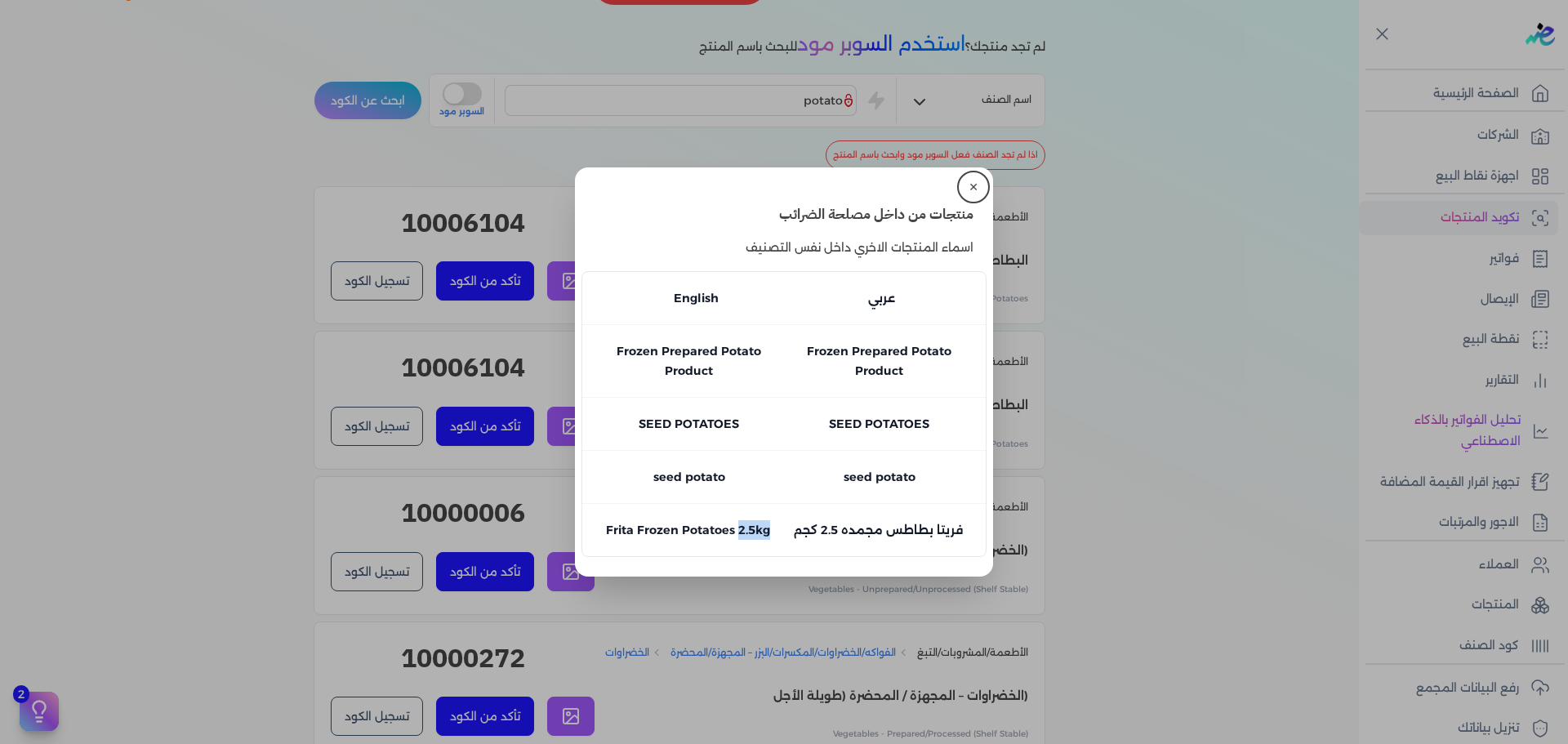
click at [972, 180] on button "✕" at bounding box center [973, 187] width 26 height 26
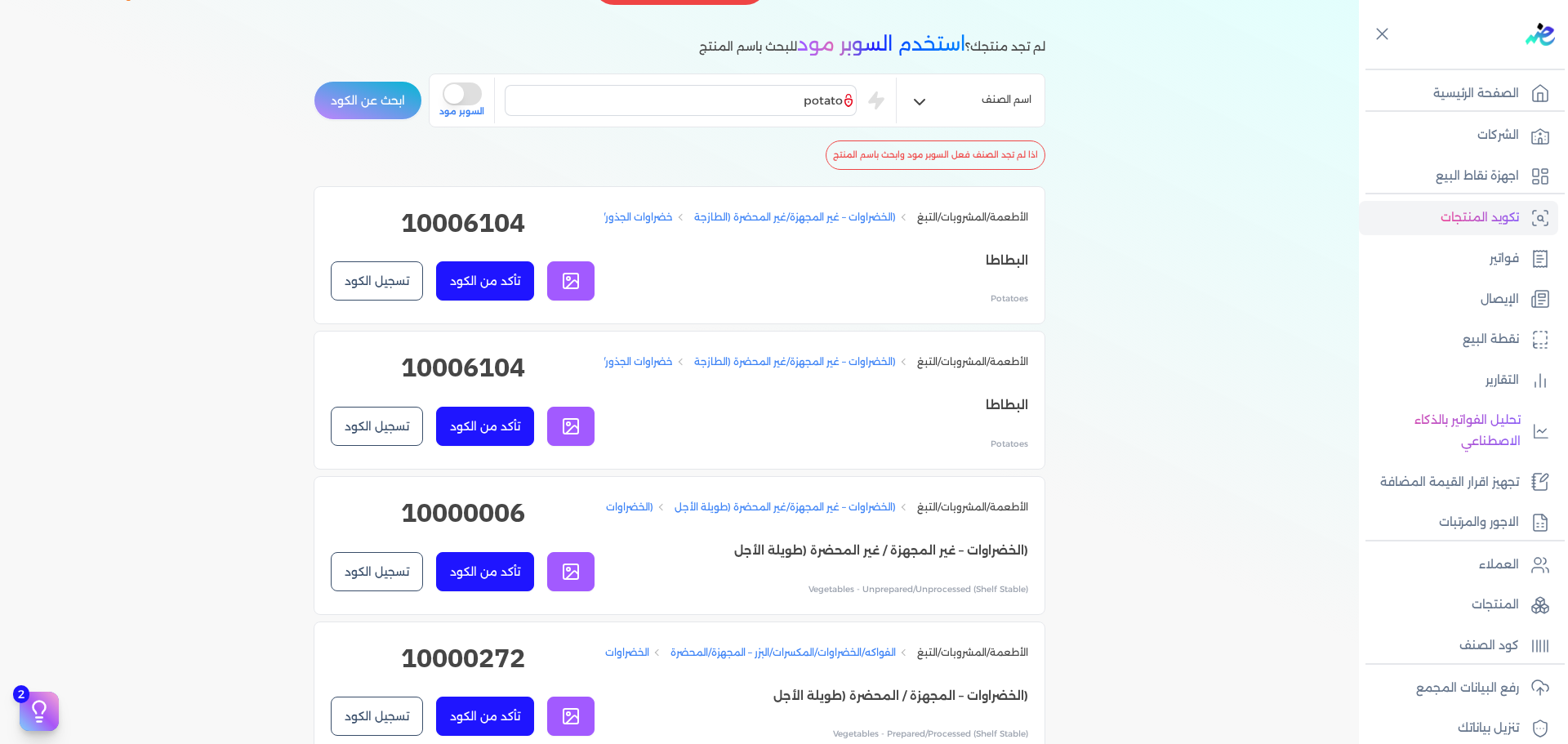
click at [379, 446] on button "تسجيل الكود" at bounding box center [377, 426] width 92 height 40
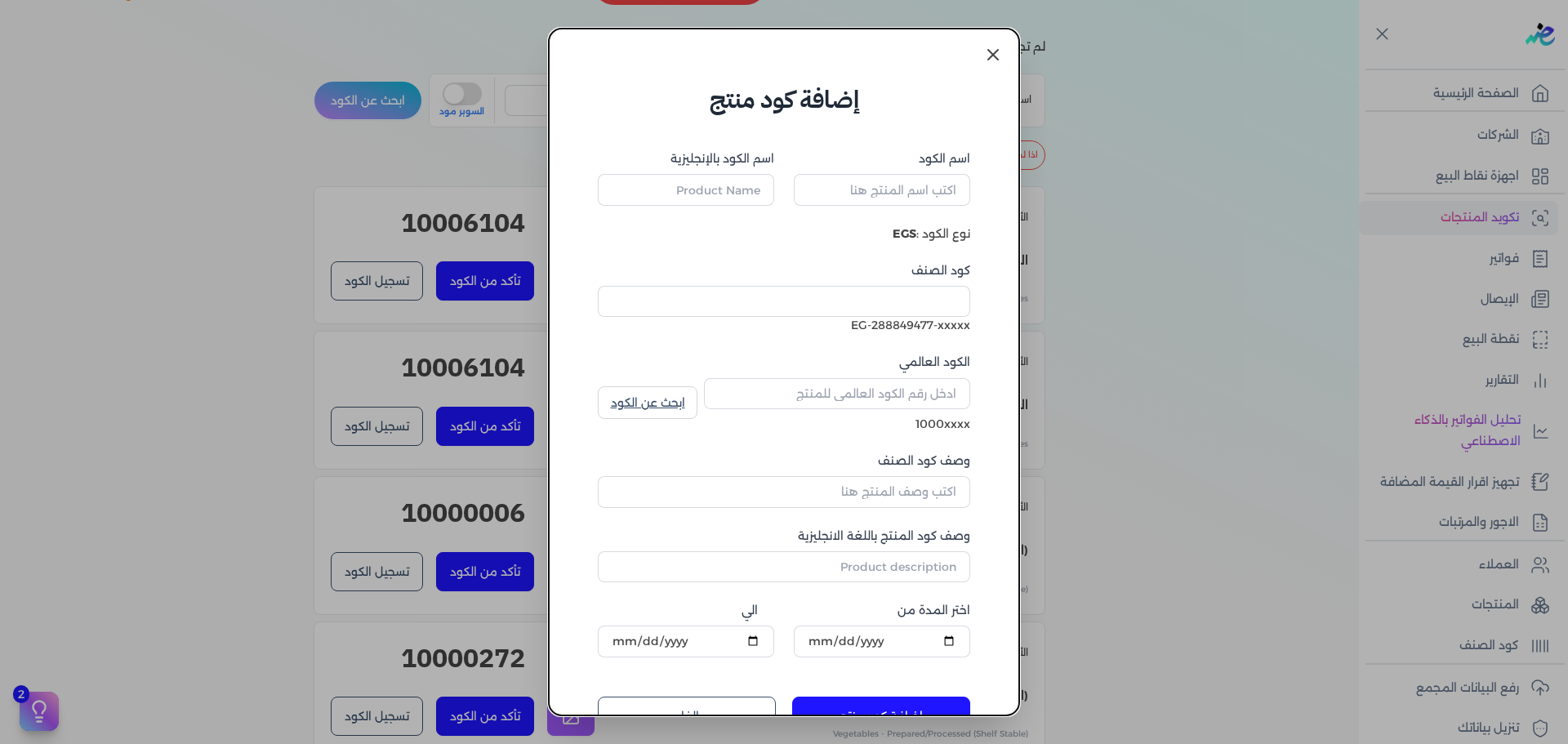
type input "البطاطا"
type input "Potatoes"
type input "10006104"
type input "خضراوات الجذور/الدرنات"
type input "Root/Tuber Vegetables"
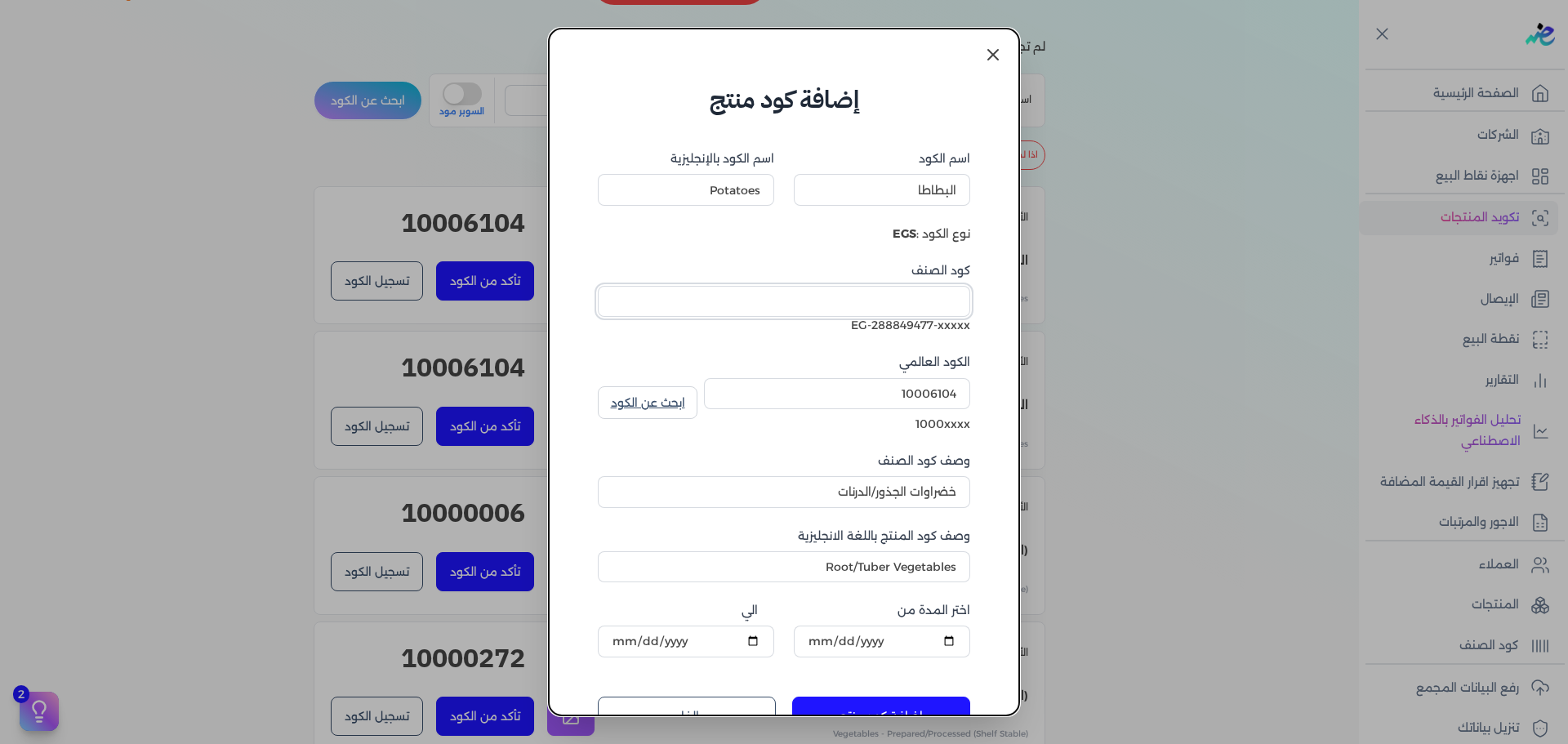
click at [925, 302] on input "كود الصنف" at bounding box center [784, 300] width 372 height 31
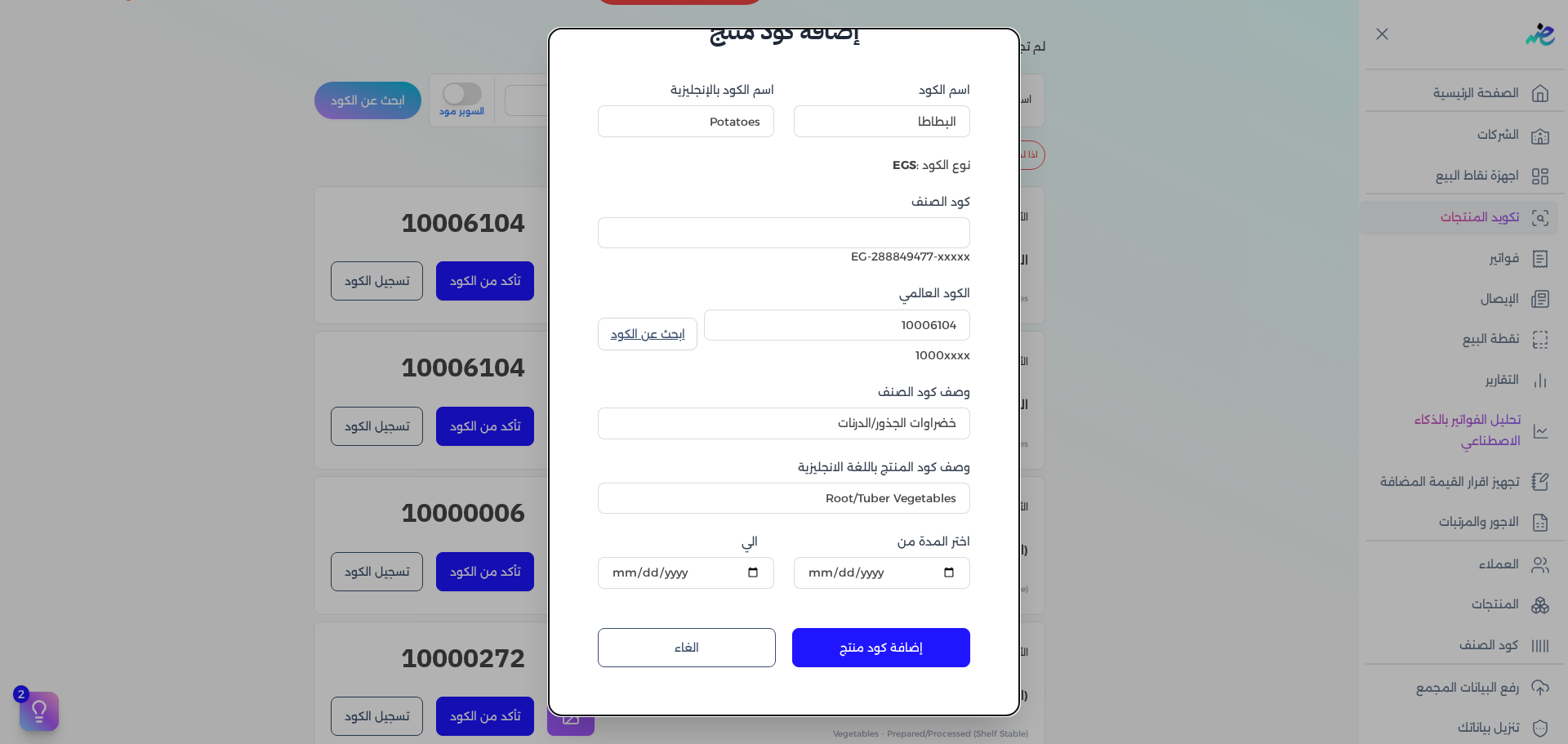
click at [1189, 526] on dialog "إضافة كود منتج اسم الكود البطاطا اسم الكود بالإنجليزية Potatoes نوع الكود : EGS…" at bounding box center [784, 372] width 1568 height 744
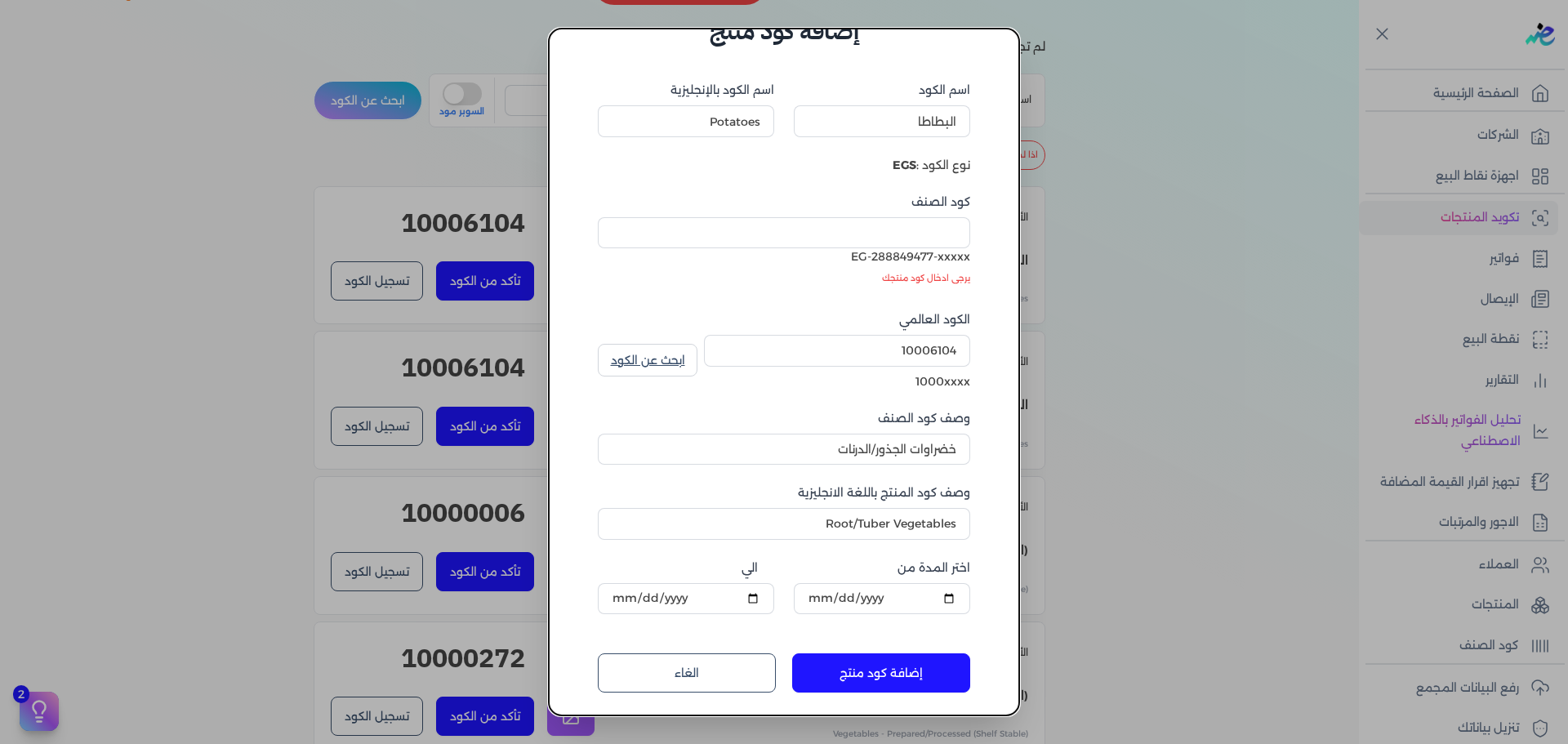
scroll to position [0, 0]
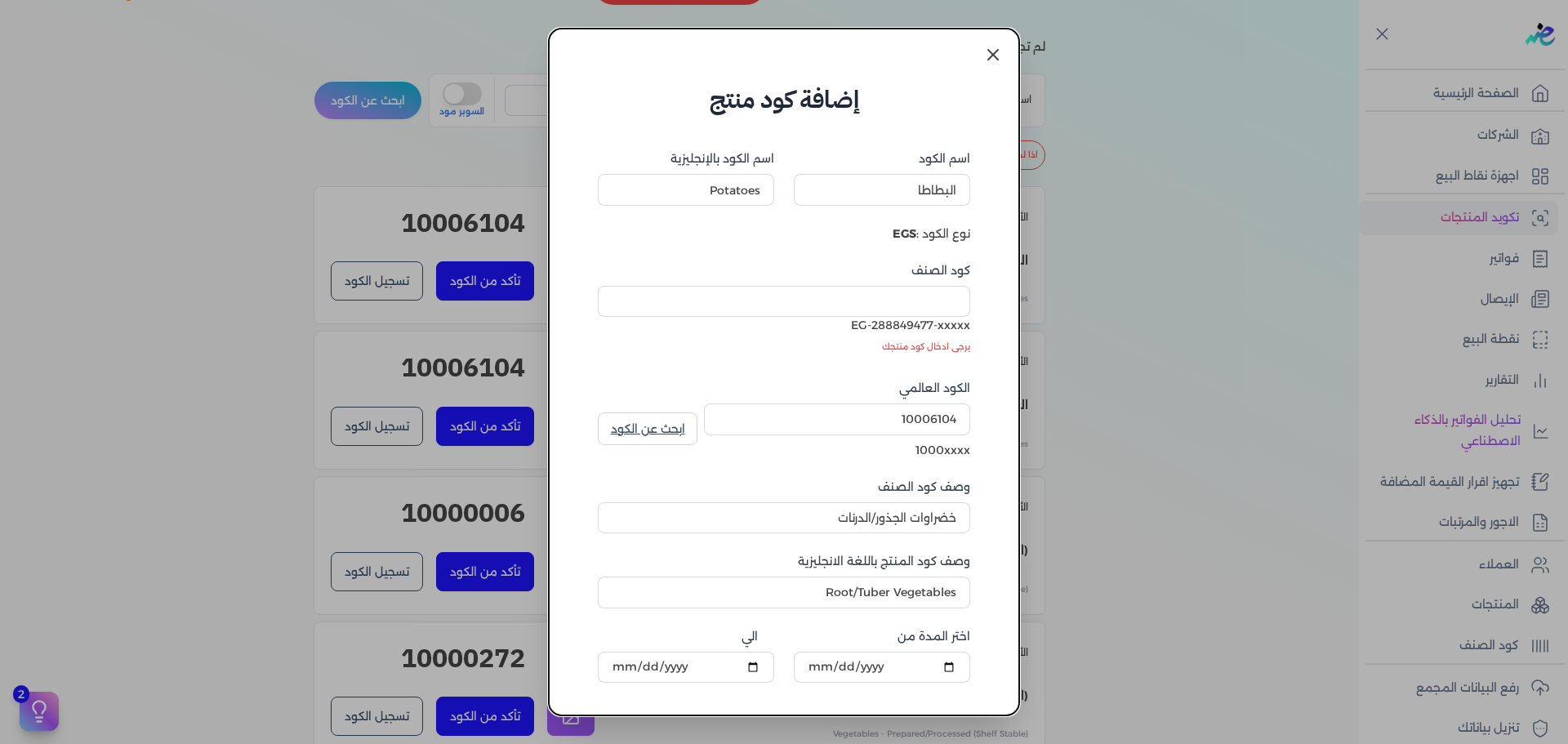
click at [1002, 57] on icon at bounding box center [993, 54] width 19 height 19
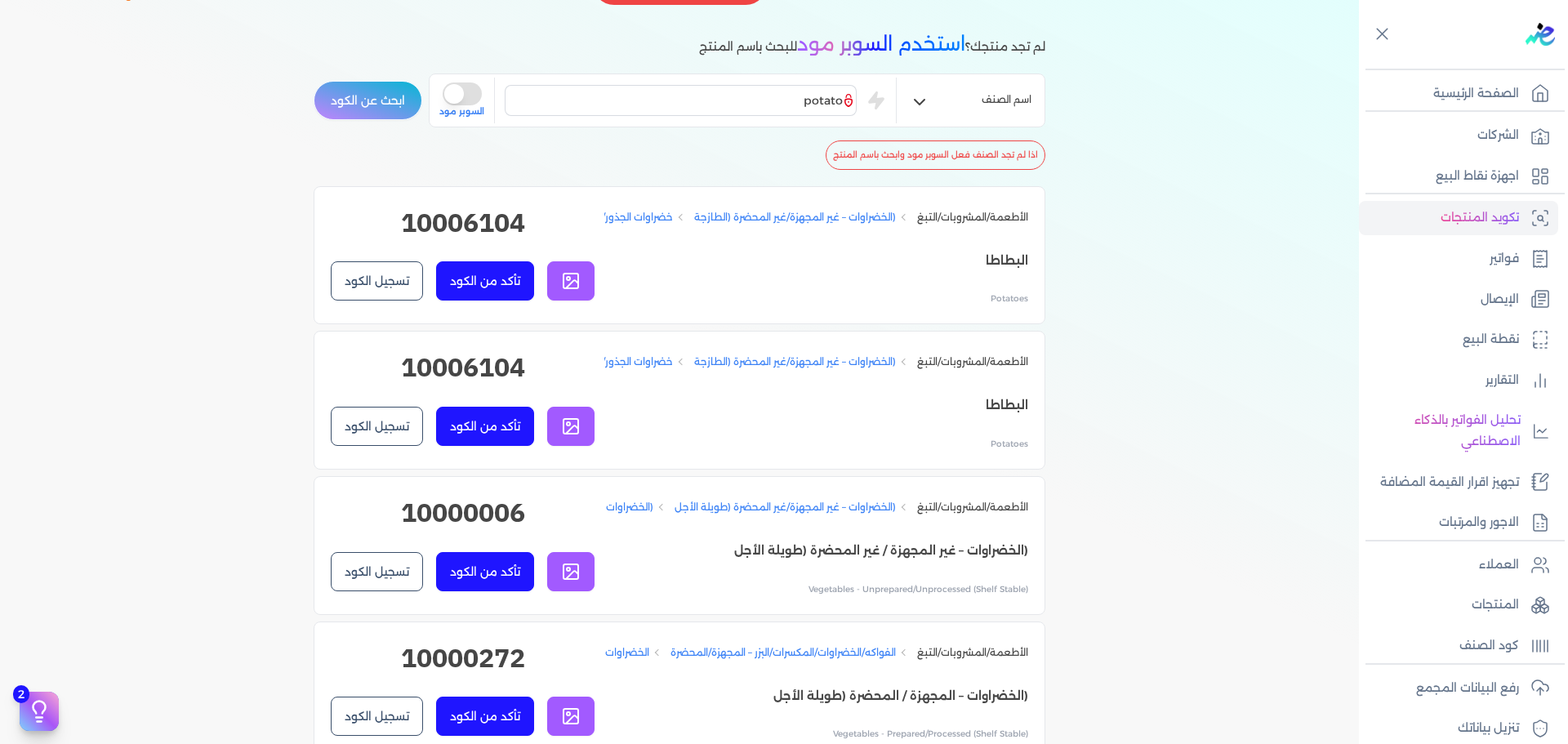
click at [367, 290] on button "تسجيل الكود" at bounding box center [377, 281] width 92 height 40
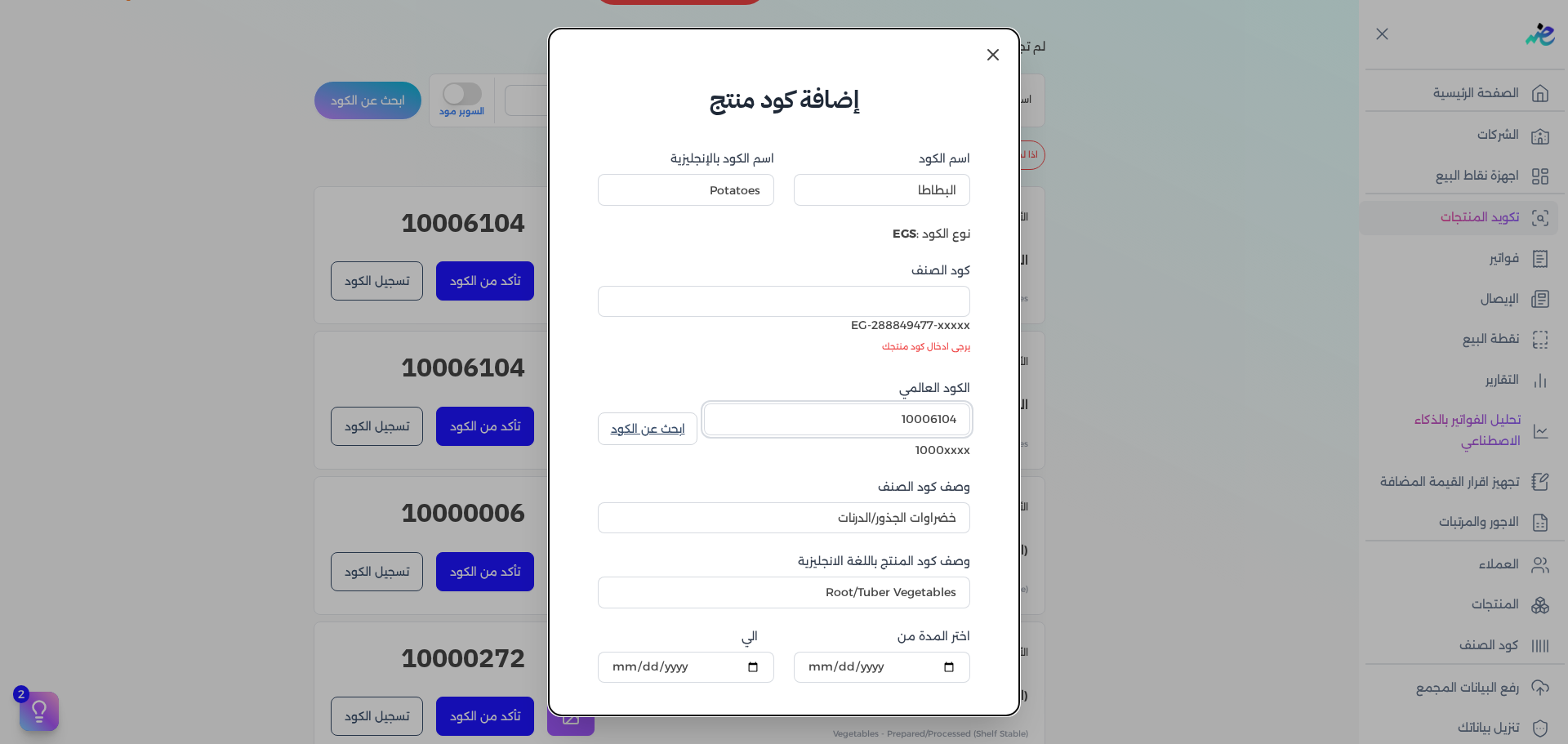
click at [913, 409] on input "10006104" at bounding box center [836, 418] width 266 height 31
click at [913, 411] on input "10006104" at bounding box center [836, 418] width 266 height 31
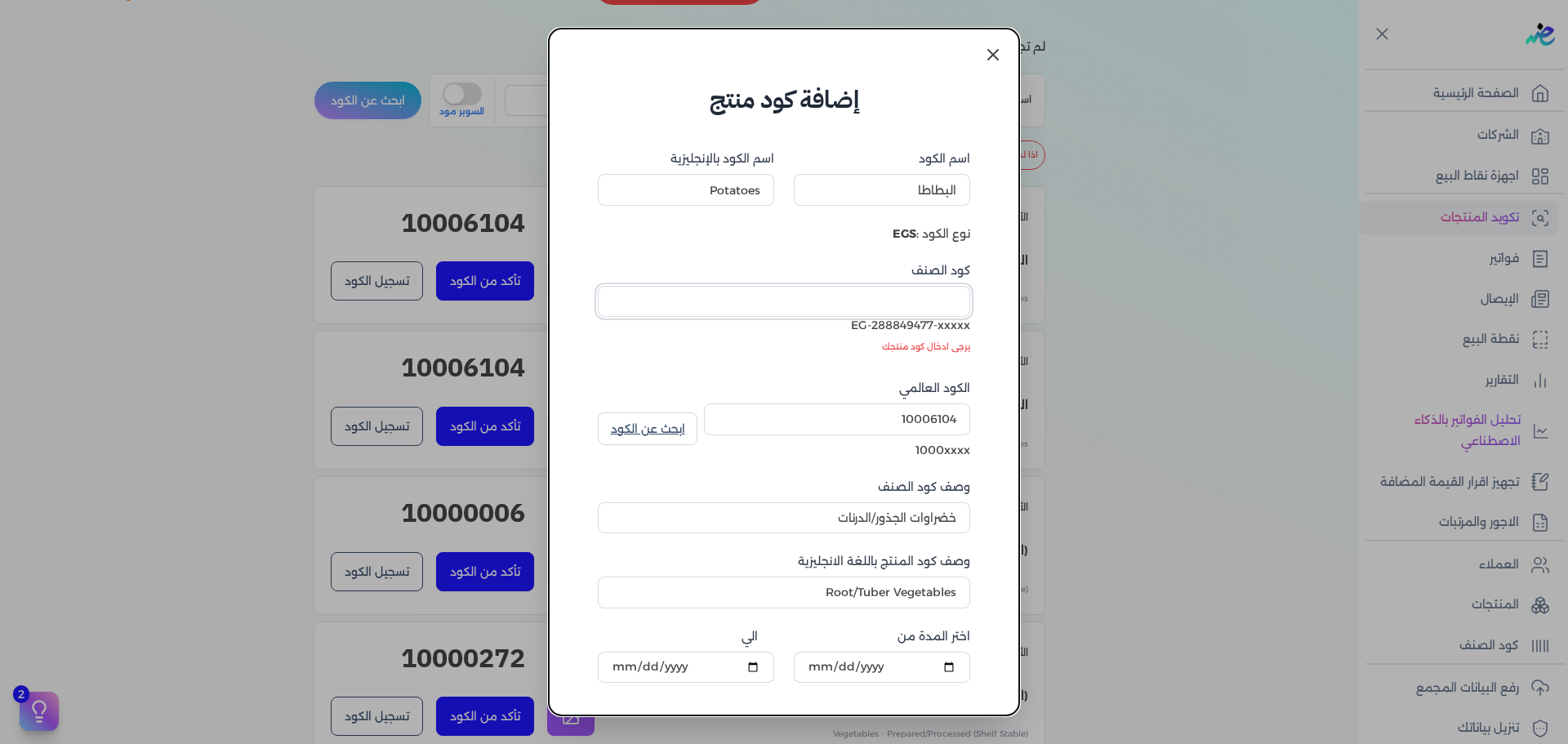
click at [945, 300] on input "كود الصنف" at bounding box center [784, 300] width 372 height 31
click at [998, 58] on icon at bounding box center [993, 54] width 19 height 19
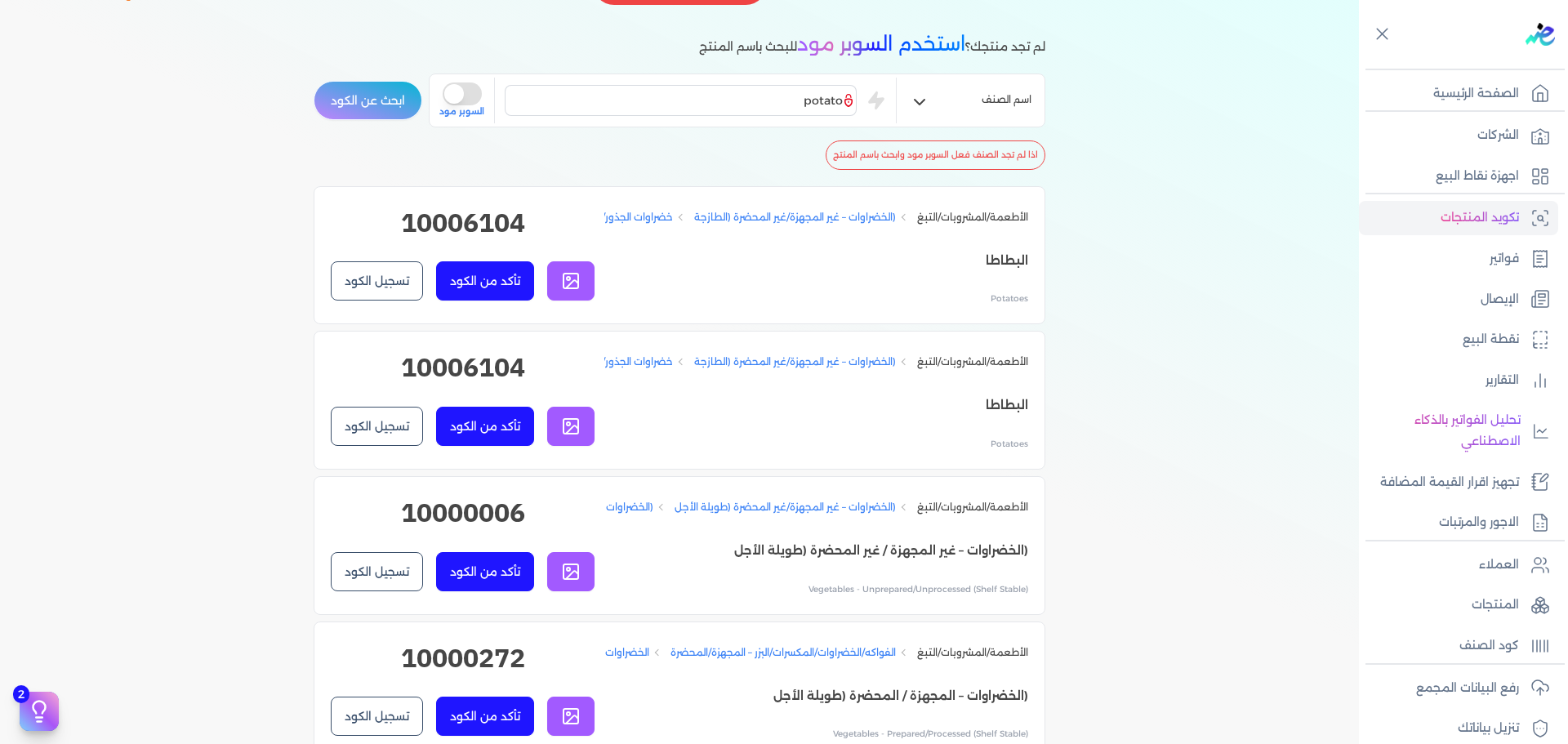
scroll to position [191, 0]
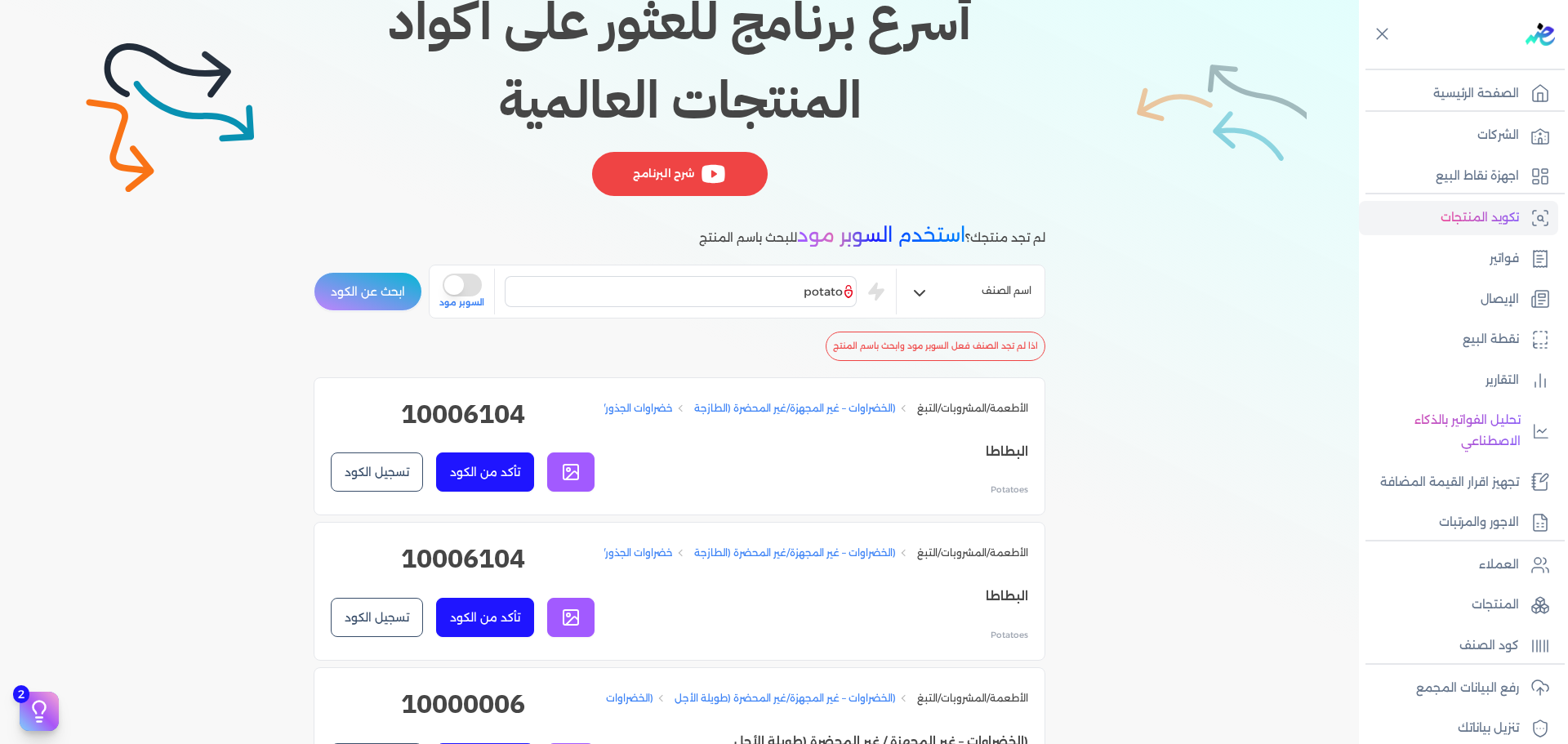
click at [462, 281] on button "is super mode" at bounding box center [462, 285] width 40 height 23
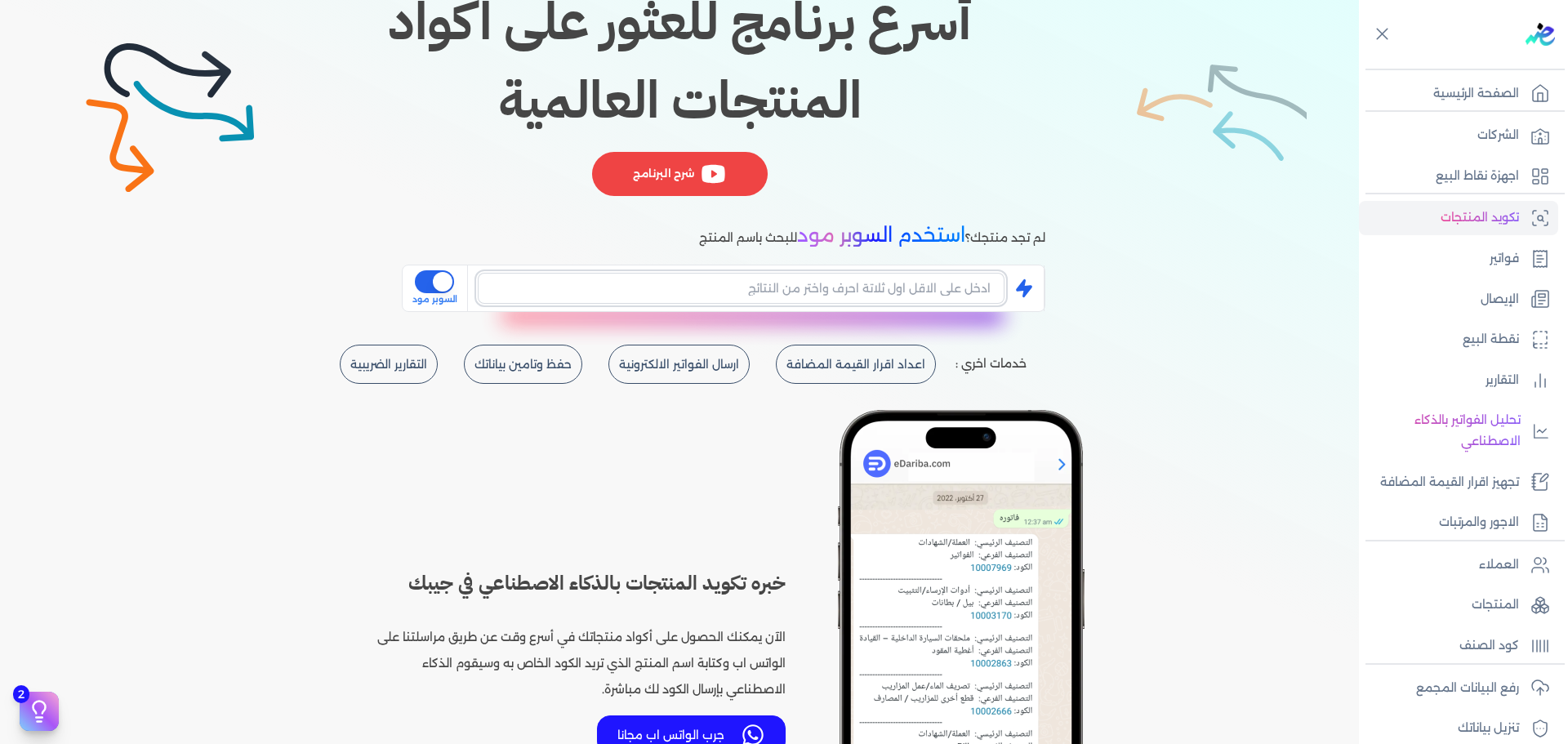
click at [719, 289] on input "text" at bounding box center [741, 288] width 527 height 31
type input "a"
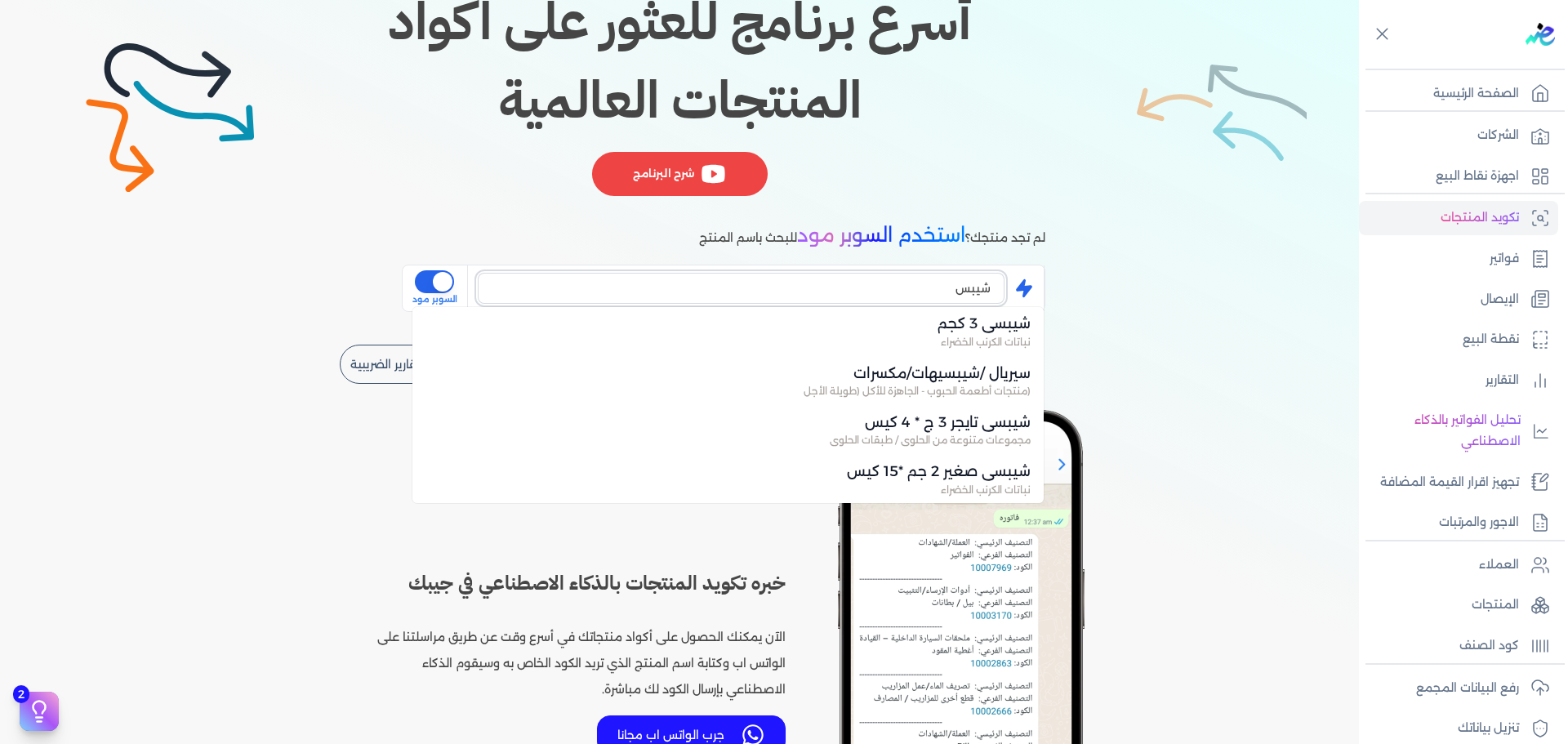
scroll to position [0, 0]
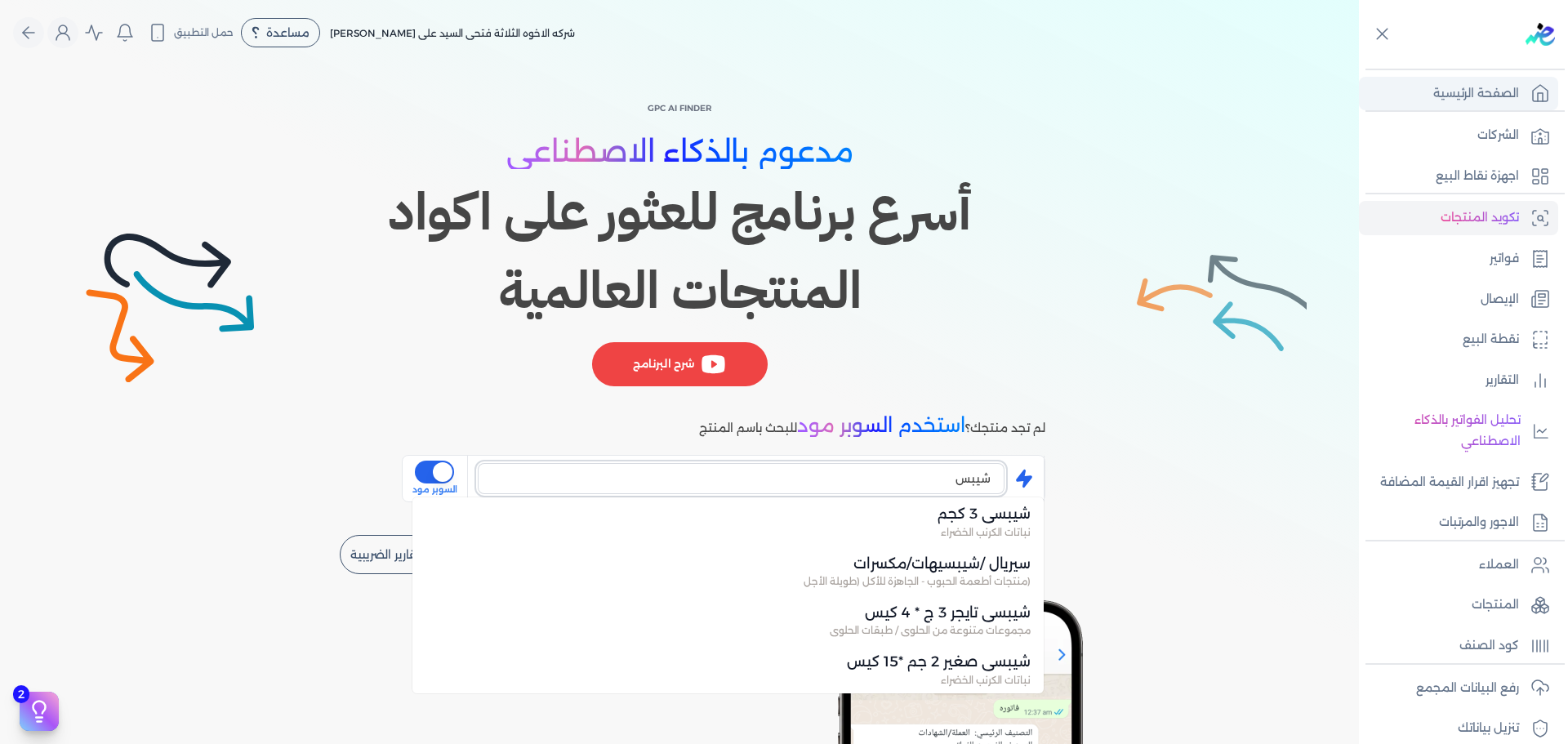
type input "شيبس"
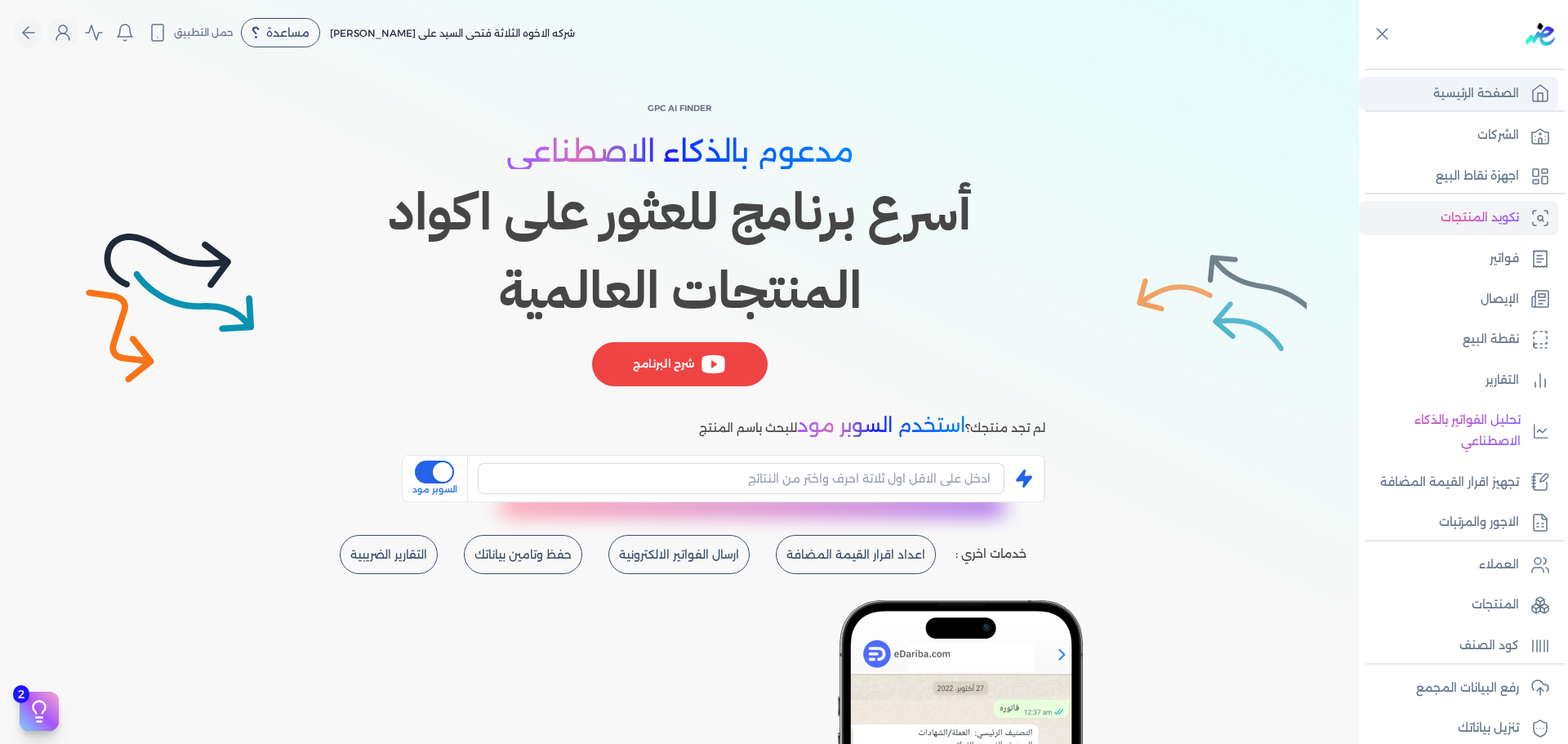
click at [1475, 87] on p "الصفحة الرئيسية" at bounding box center [1477, 94] width 86 height 21
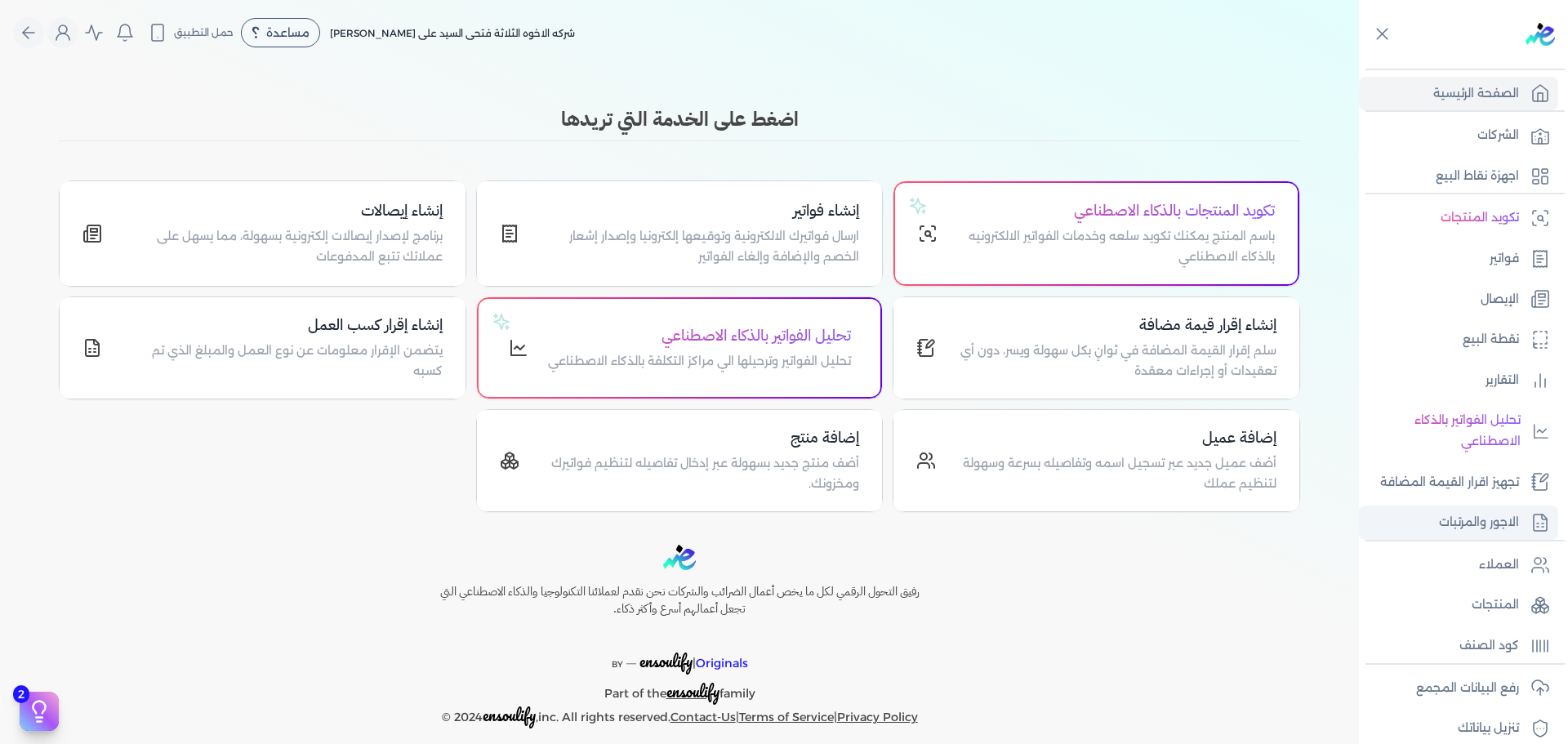
scroll to position [138, 0]
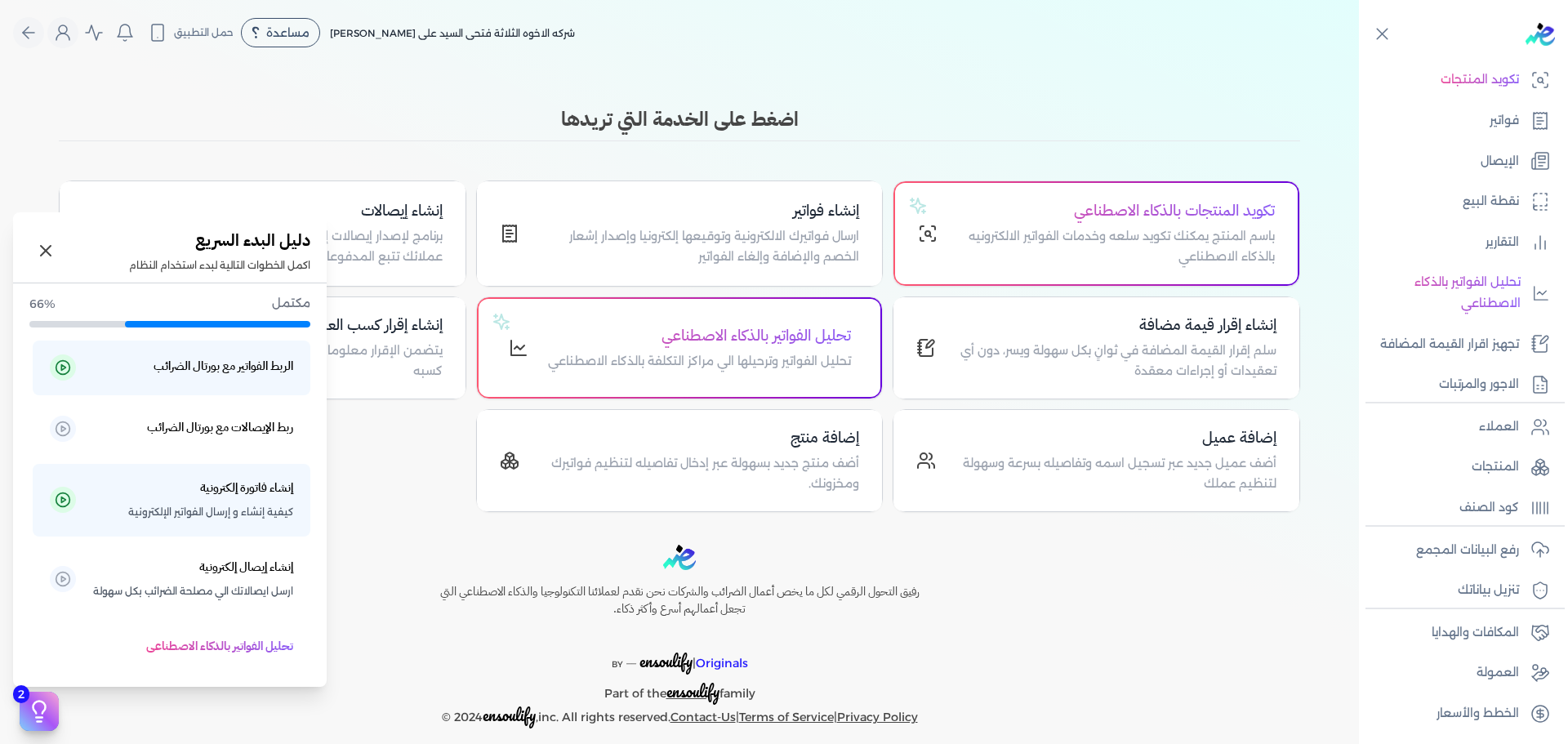
click at [47, 708] on icon at bounding box center [40, 711] width 25 height 25
click at [240, 374] on h5 "الربط الفواتير مع بورتال الضرائب" at bounding box center [223, 366] width 140 height 21
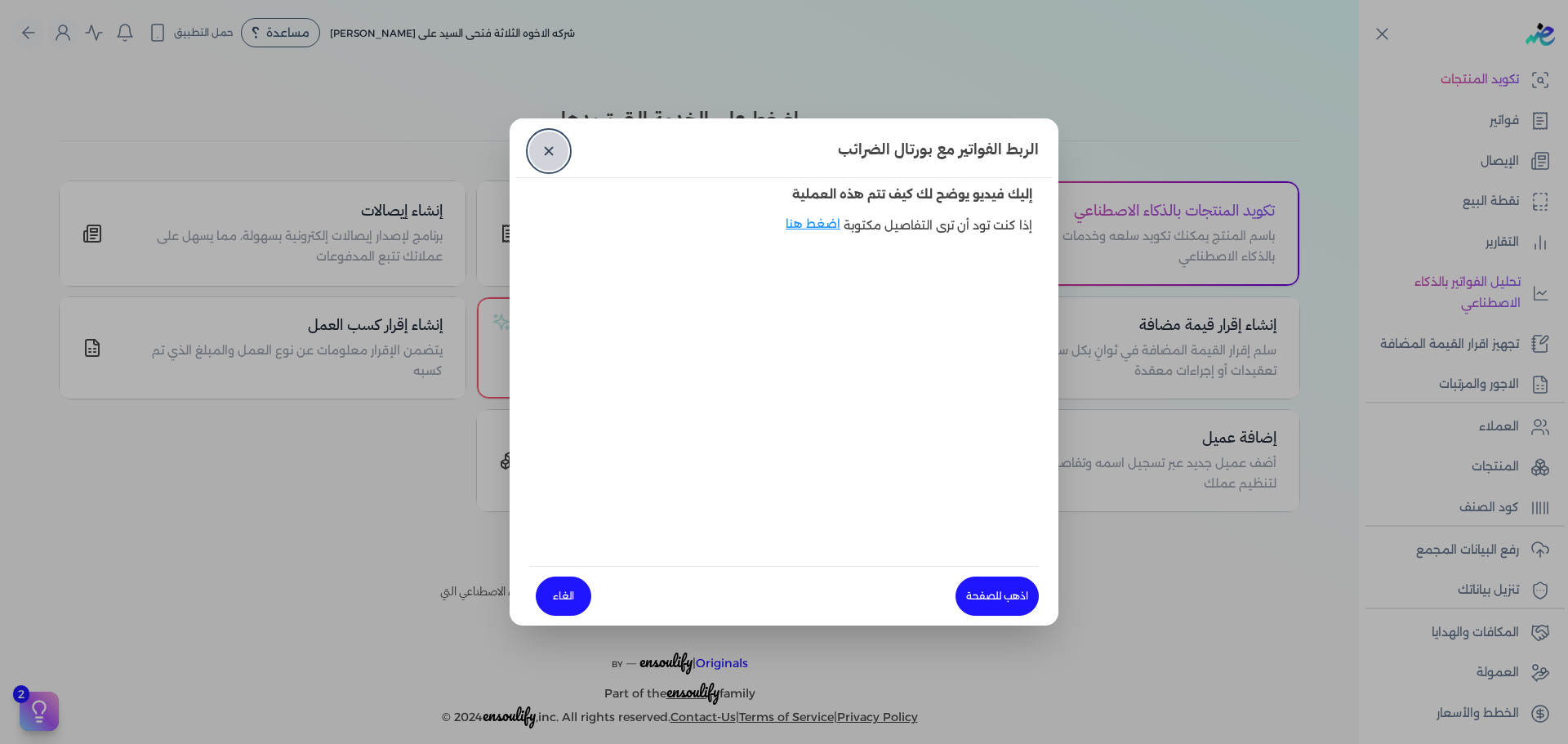
click at [552, 149] on link "✕" at bounding box center [548, 151] width 40 height 40
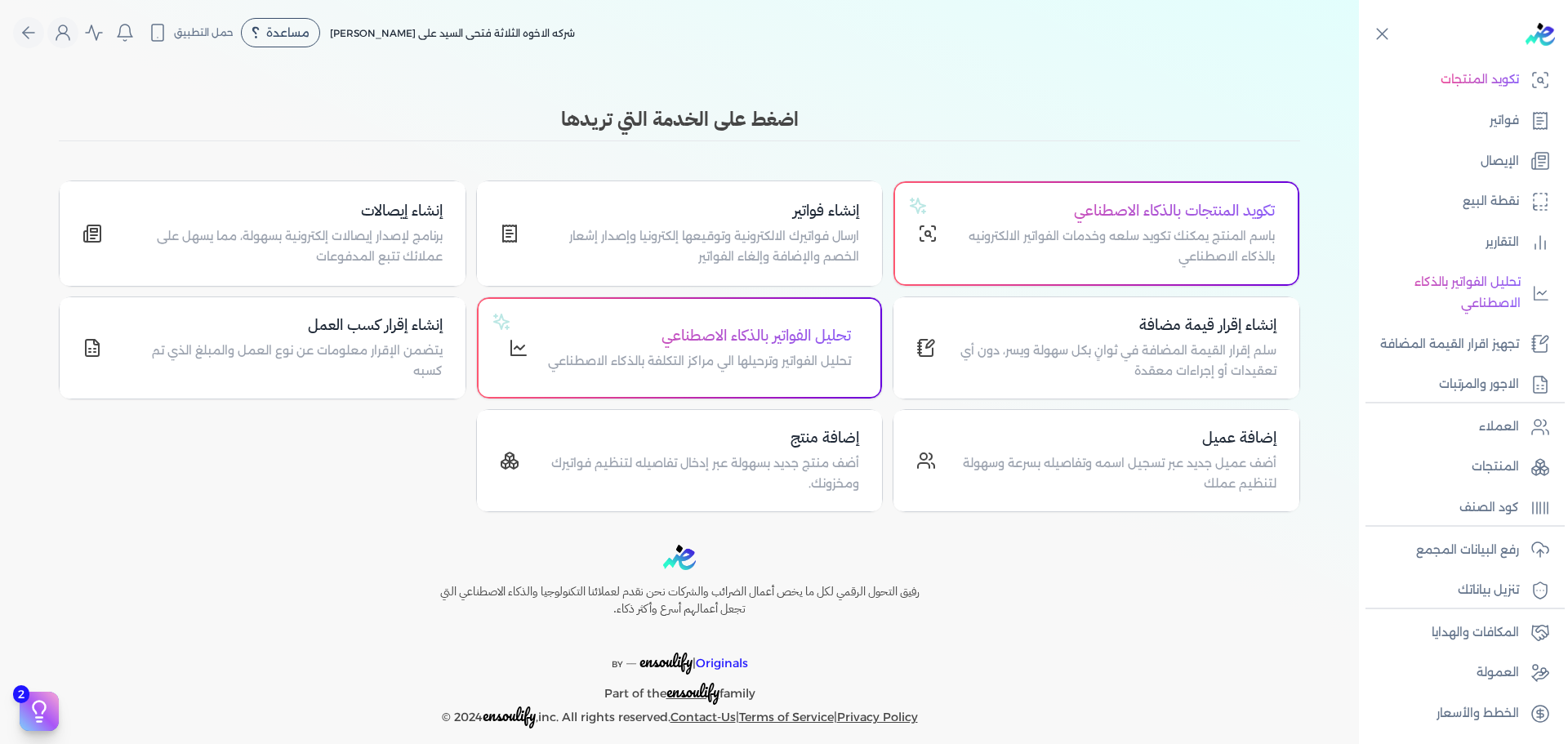
click at [61, 717] on div "رفيق التحول الرقمي لكل ما يخص أعمال الضرائب والشركات نحن نقدم لعملائنا التكنولو…" at bounding box center [679, 636] width 1359 height 184
click at [1482, 718] on p "الخطط والأسعار" at bounding box center [1478, 713] width 83 height 21
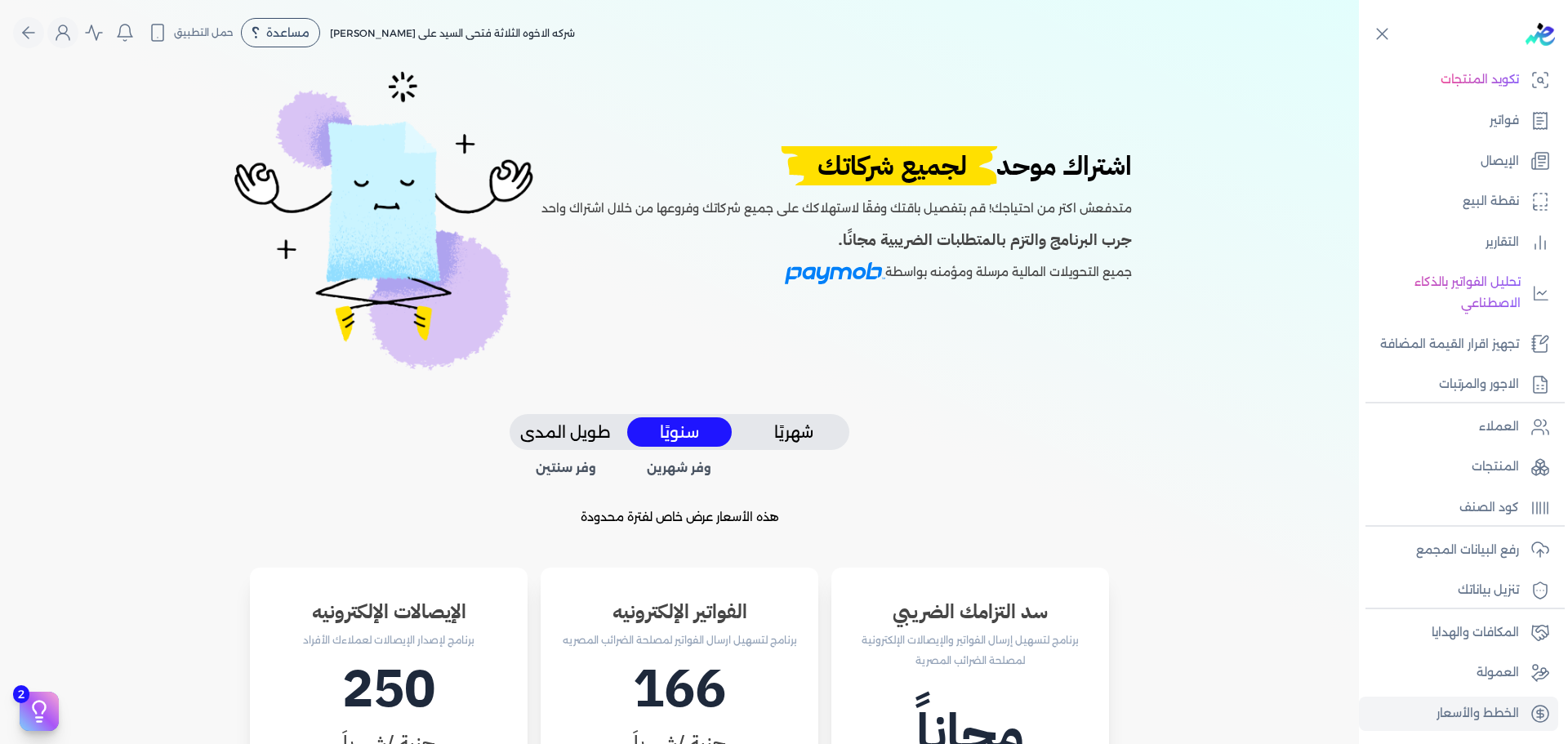
scroll to position [381, 0]
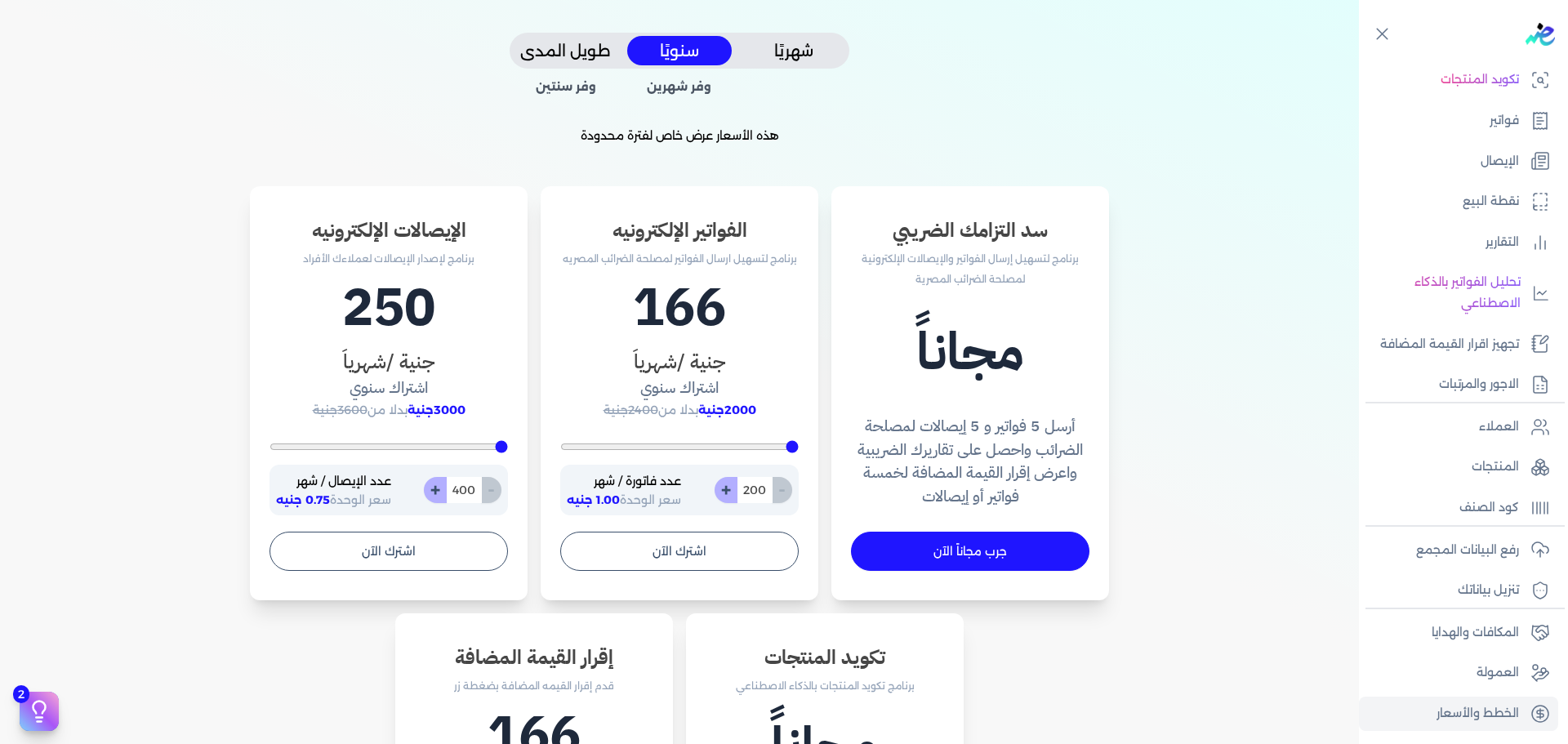
click at [1039, 235] on h3 "سد التزامك الضريبي" at bounding box center [970, 229] width 238 height 29
click at [1033, 236] on h3 "سد التزامك الضريبي" at bounding box center [970, 229] width 238 height 29
drag, startPoint x: 859, startPoint y: 262, endPoint x: 820, endPoint y: 264, distance: 39.1
click at [820, 264] on div "سد التزامك الضريبي برنامج لتسهيل إرسال الفواتير والإيصالات الإلكترونية لمصلحة ا…" at bounding box center [680, 618] width 1045 height 863
drag, startPoint x: 1062, startPoint y: 382, endPoint x: 1032, endPoint y: 444, distance: 68.9
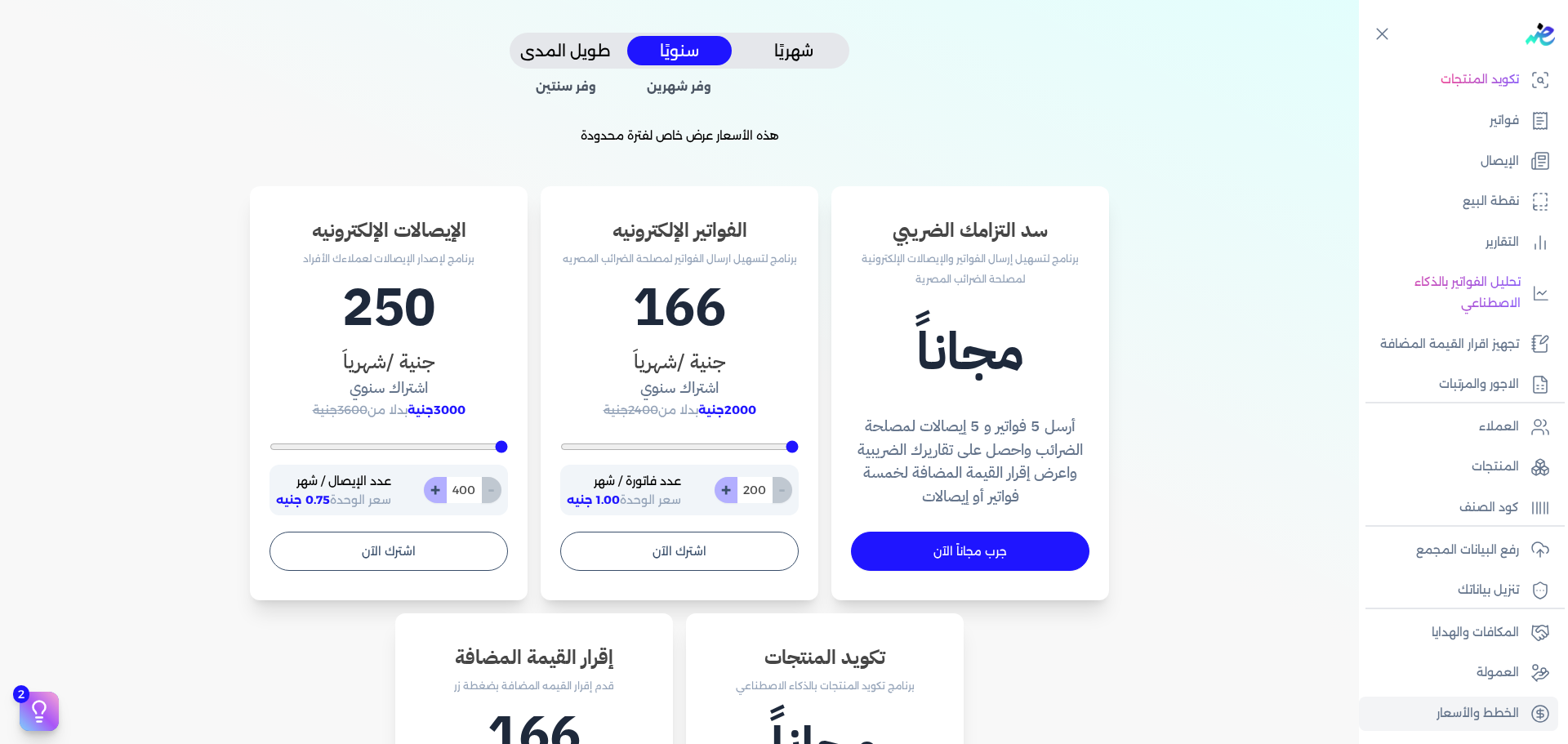
click at [1063, 383] on h1 "مجاناً" at bounding box center [970, 351] width 238 height 78
click at [1066, 450] on h4 "أرسل 5 فواتير و 5 إيصالات لمصلحة الضرائب واحصل على تقاريرك الضريبية واعرض إقرار…" at bounding box center [970, 461] width 238 height 94
drag, startPoint x: 1068, startPoint y: 453, endPoint x: 1089, endPoint y: 417, distance: 41.7
click at [1089, 417] on h4 "أرسل 5 فواتير و 5 إيصالات لمصلحة الضرائب واحصل على تقاريرك الضريبية واعرض إقرار…" at bounding box center [970, 461] width 238 height 94
click at [1139, 426] on div "سد التزامك الضريبي برنامج لتسهيل إرسال الفواتير والإيصالات الإلكترونية لمصلحة ا…" at bounding box center [680, 618] width 1045 height 863
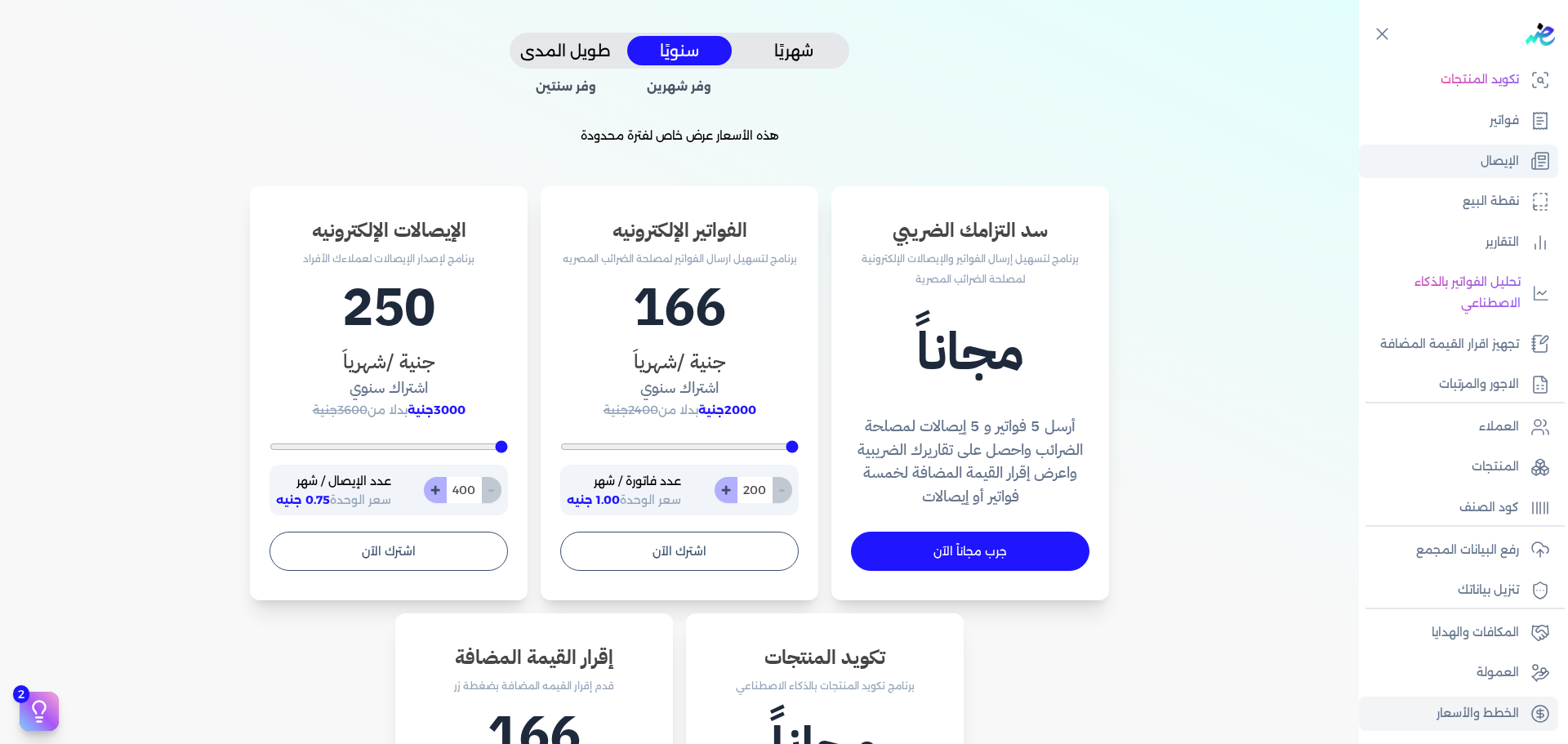
click at [1507, 157] on p "الإيصال" at bounding box center [1500, 162] width 39 height 21
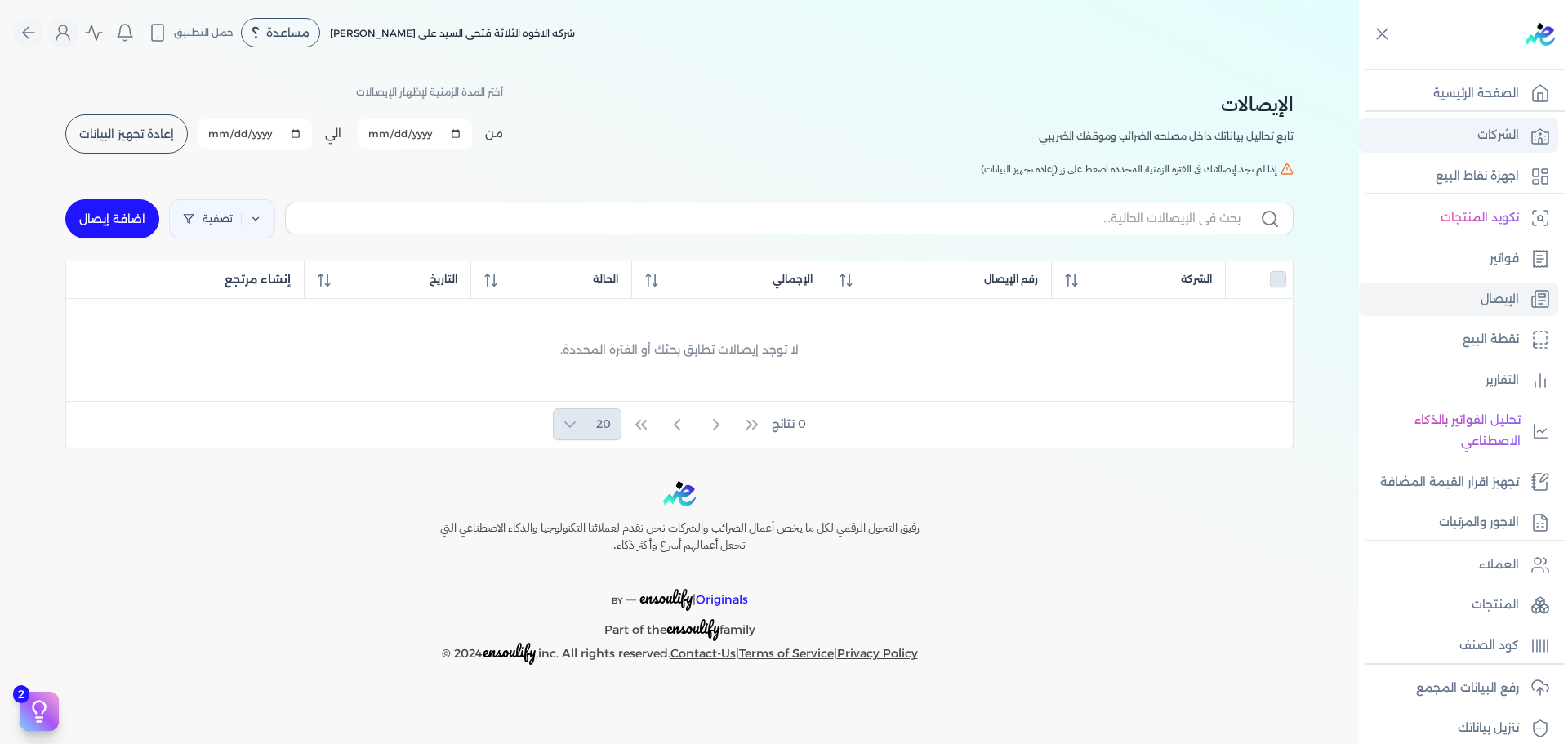
click at [1506, 148] on link "الشركات" at bounding box center [1458, 135] width 199 height 34
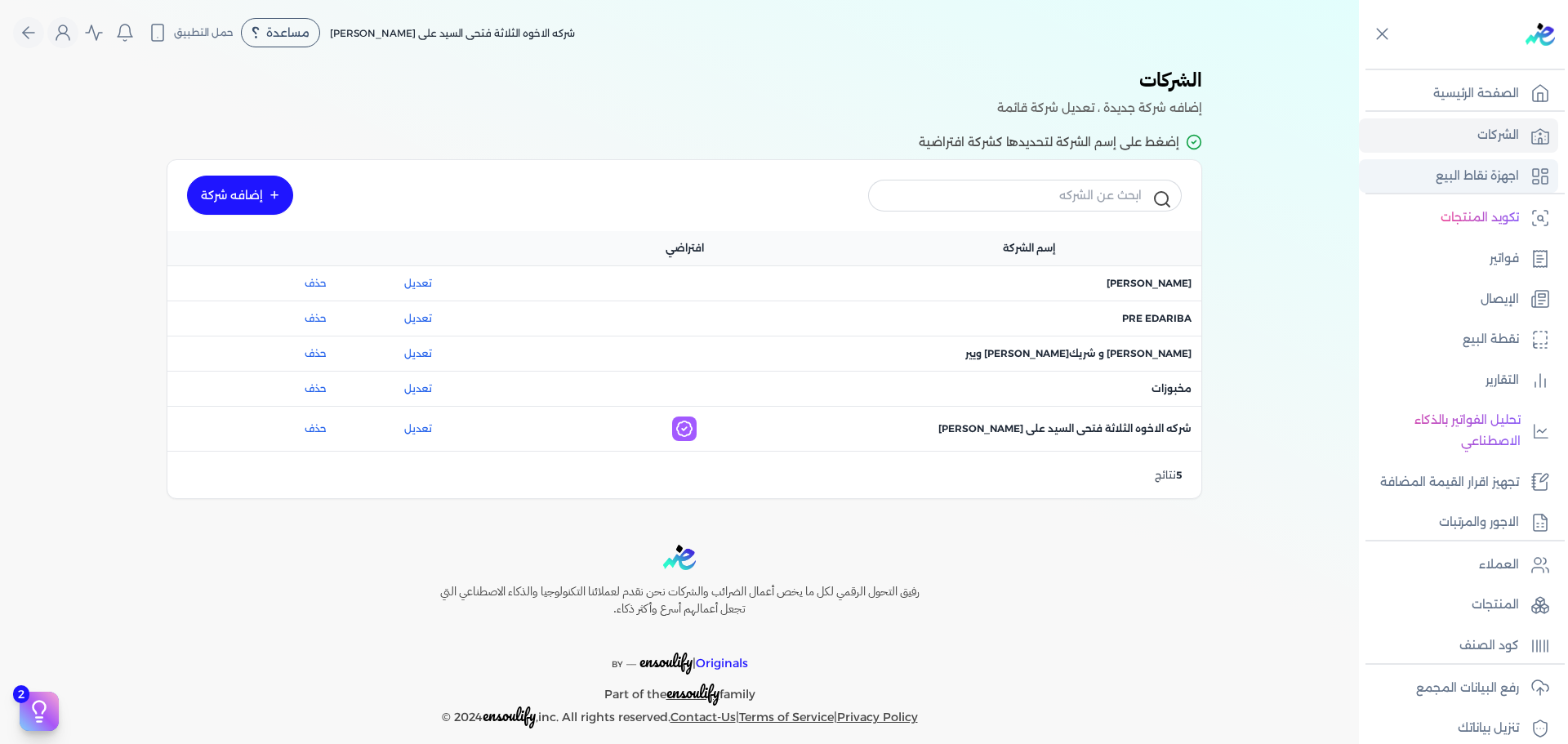
click at [1485, 172] on p "اجهزة نقاط البيع" at bounding box center [1477, 177] width 83 height 21
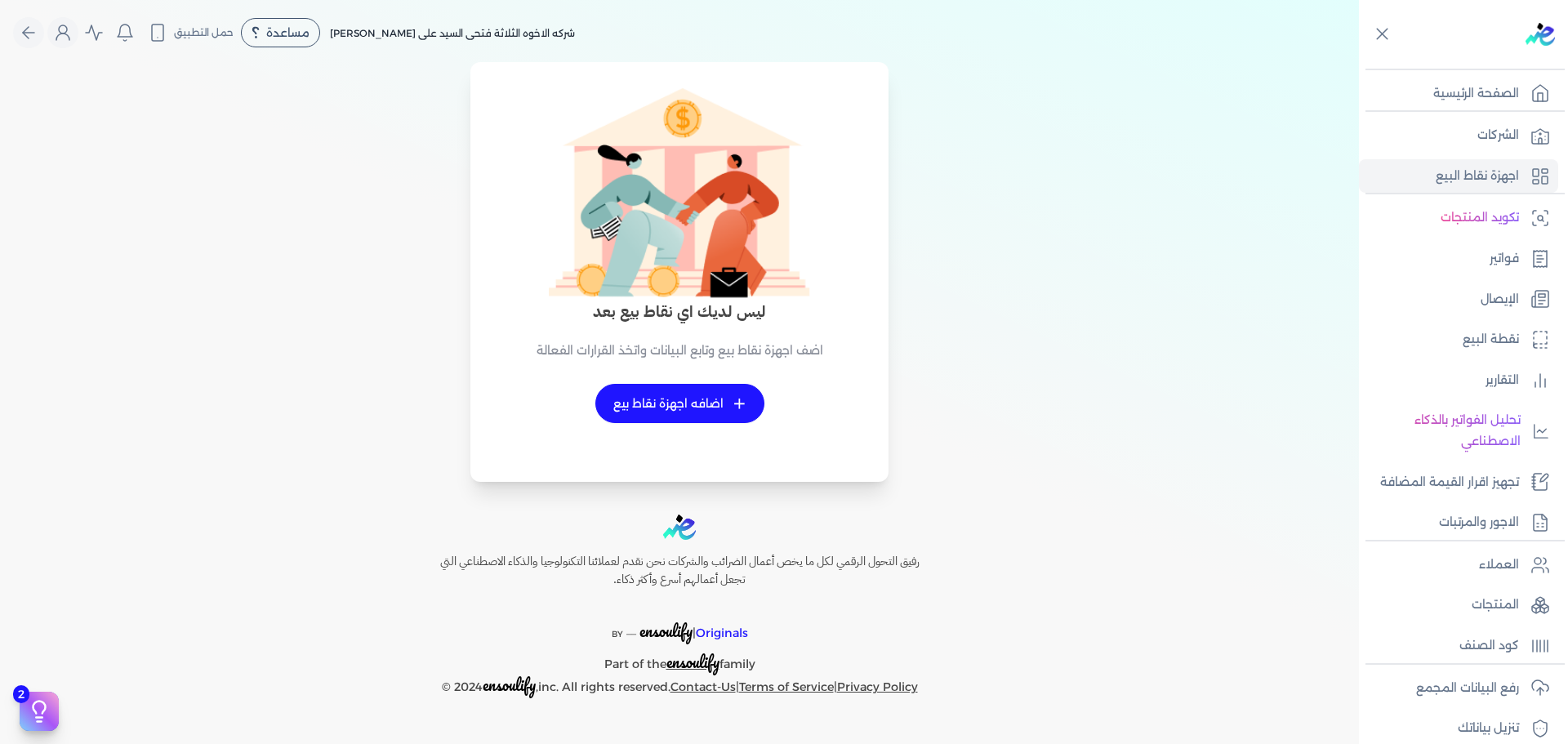
click at [711, 400] on link "+ اضافه اجهزة نقاط بيع" at bounding box center [680, 403] width 169 height 40
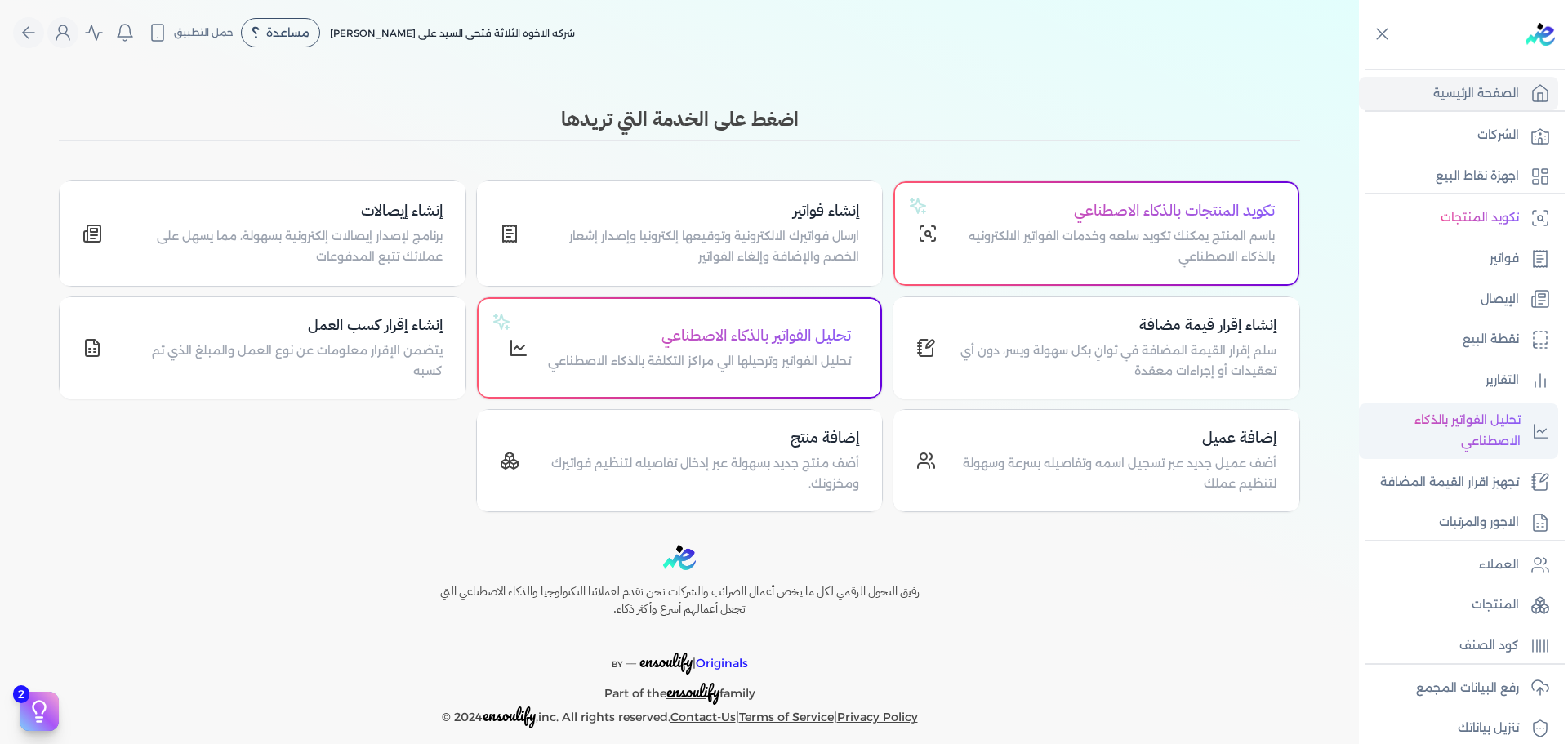
scroll to position [138, 0]
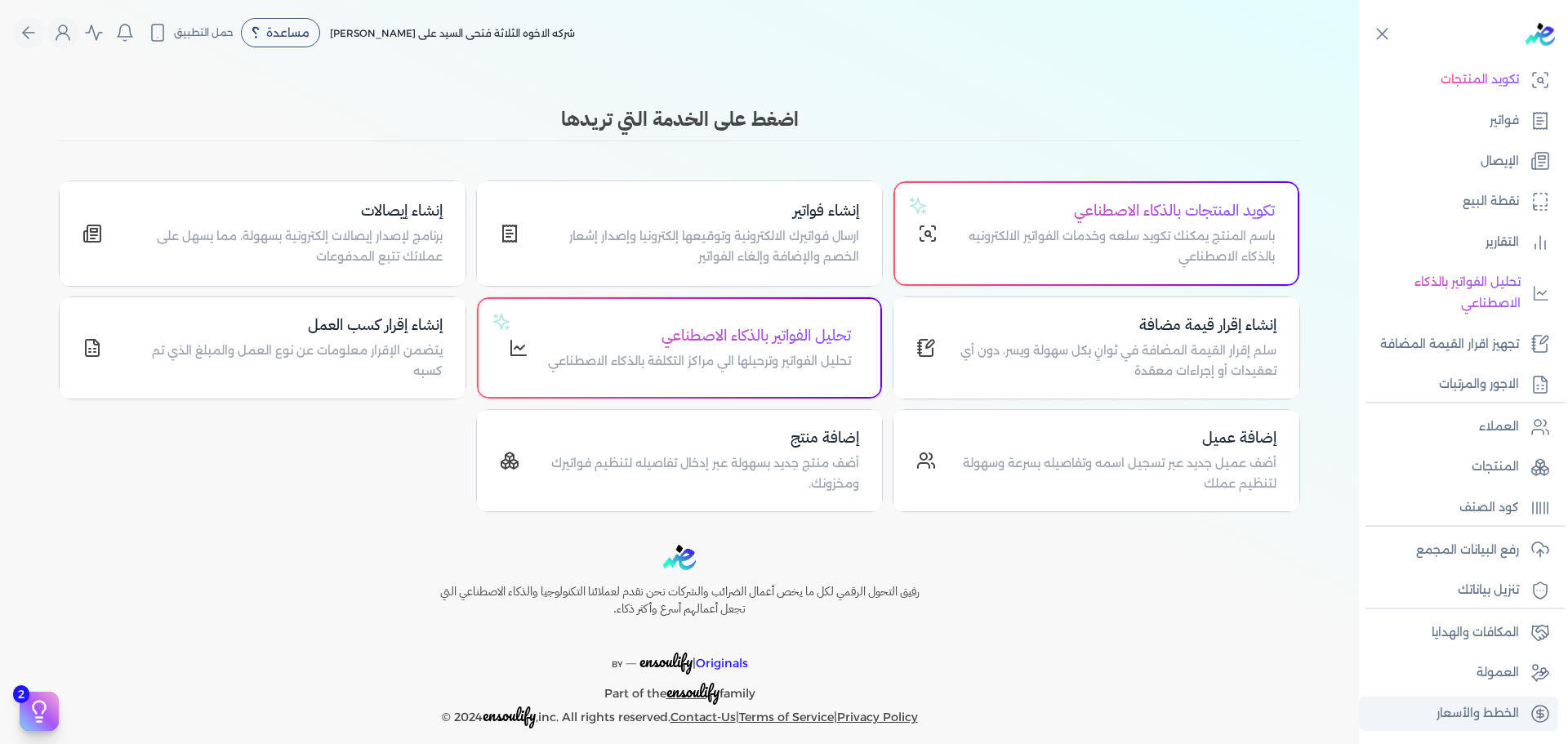
click at [1501, 727] on link "الخطط والأسعار" at bounding box center [1458, 713] width 199 height 34
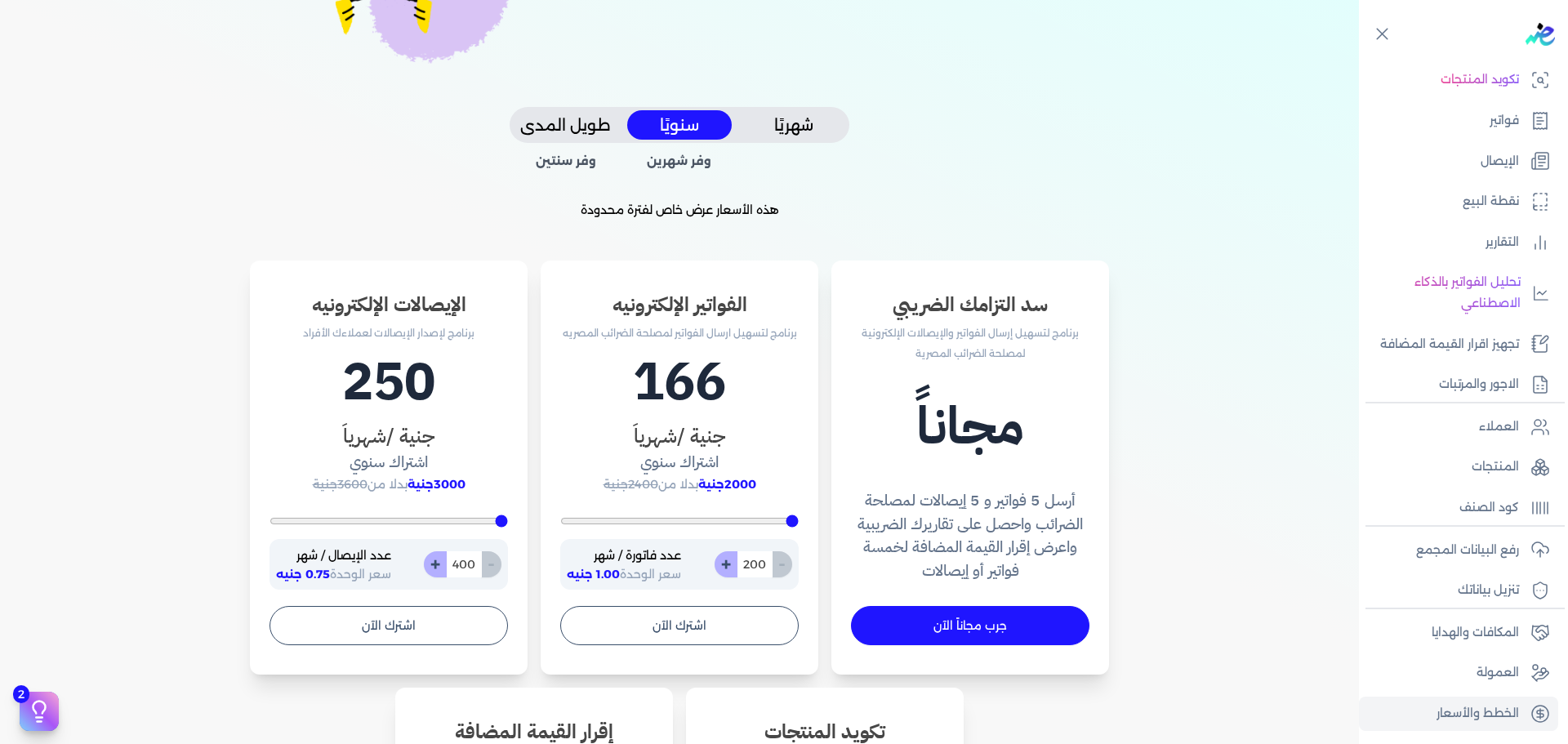
scroll to position [308, 0]
click at [691, 641] on button "اشترك الآن" at bounding box center [679, 625] width 238 height 40
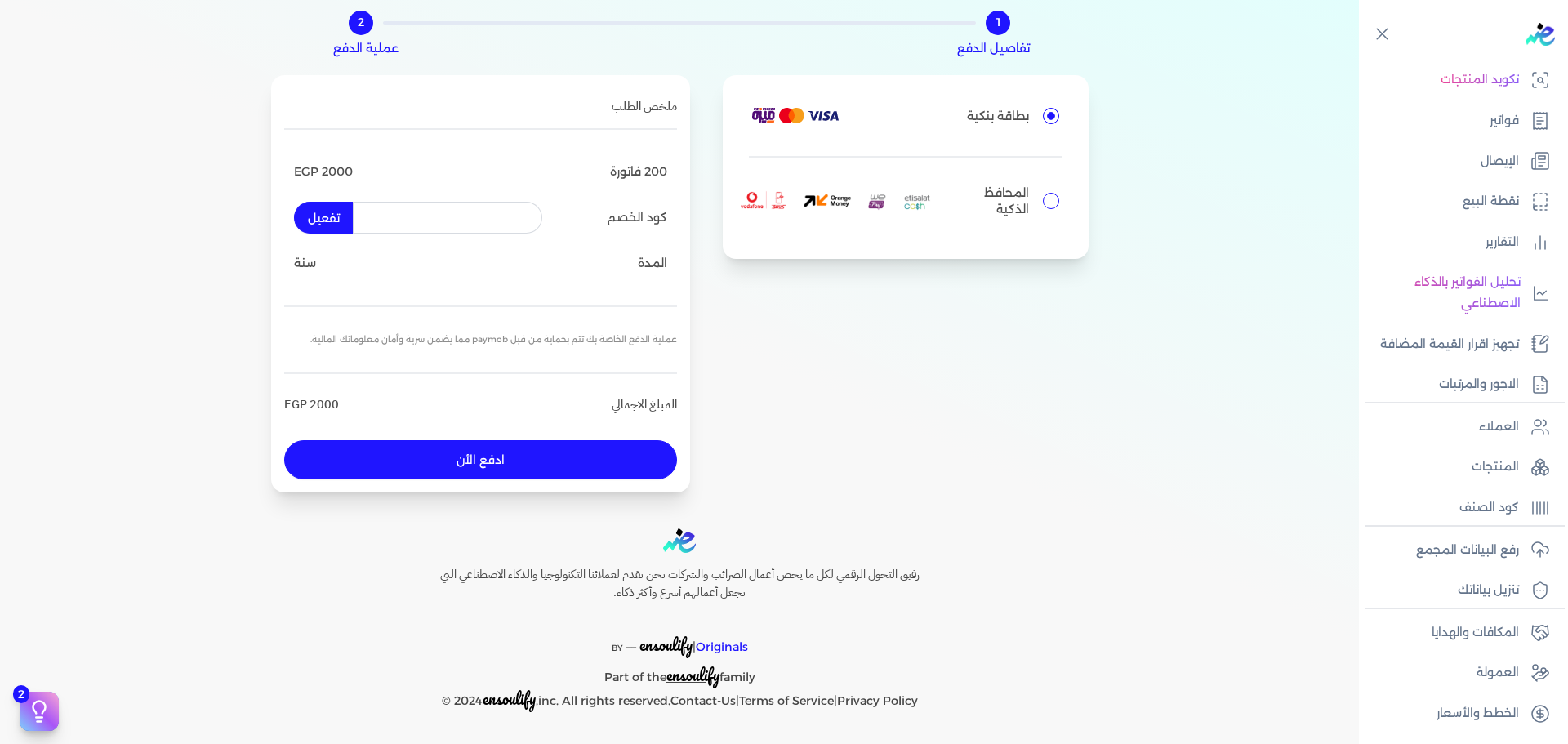
scroll to position [86, 0]
click at [525, 467] on button "ادفع الأن" at bounding box center [481, 459] width 393 height 40
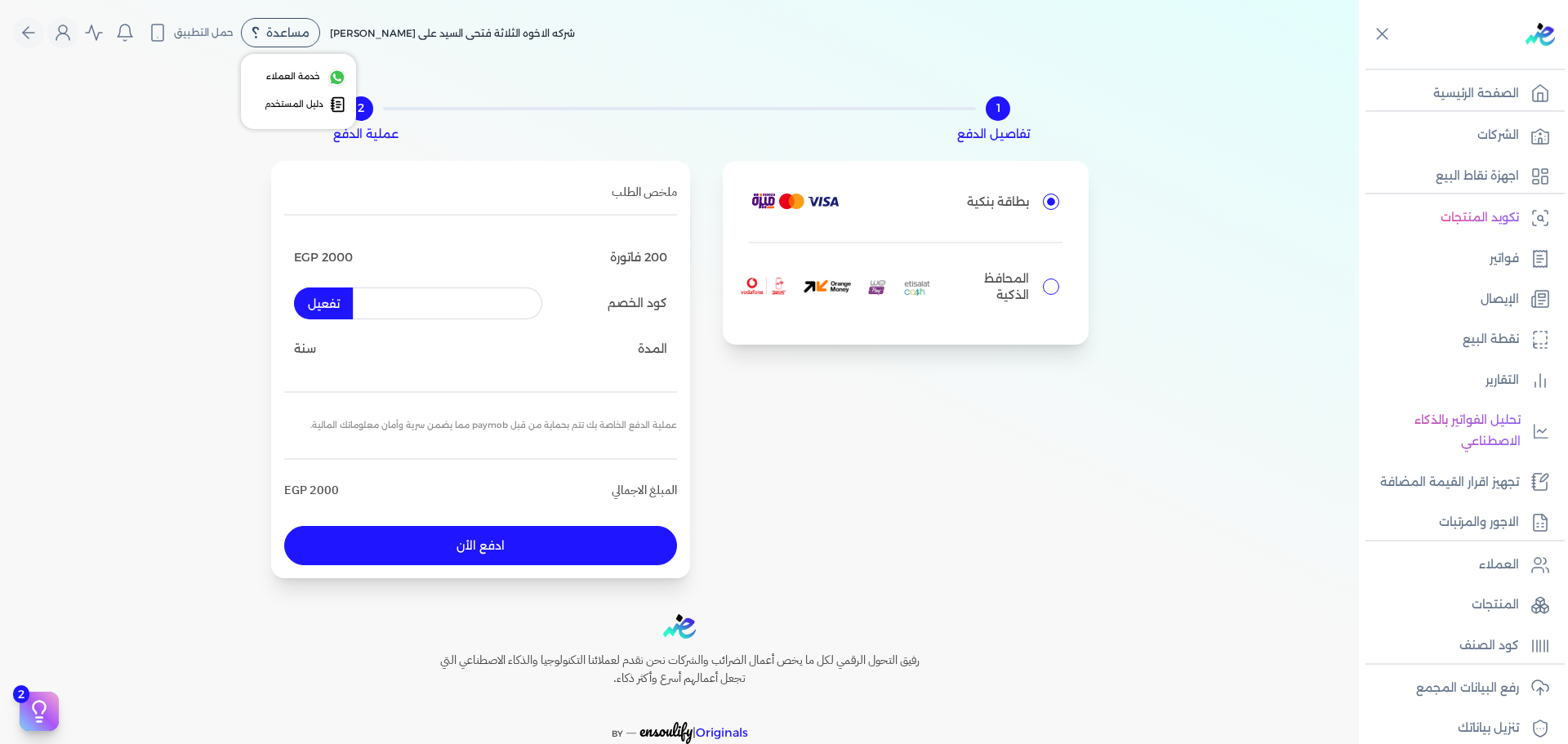
click at [271, 33] on div "مساعدة" at bounding box center [280, 32] width 79 height 29
click at [323, 104] on span "دليل المستخدم" at bounding box center [293, 105] width 59 height 13
click at [1514, 131] on p "الشركات" at bounding box center [1498, 135] width 41 height 21
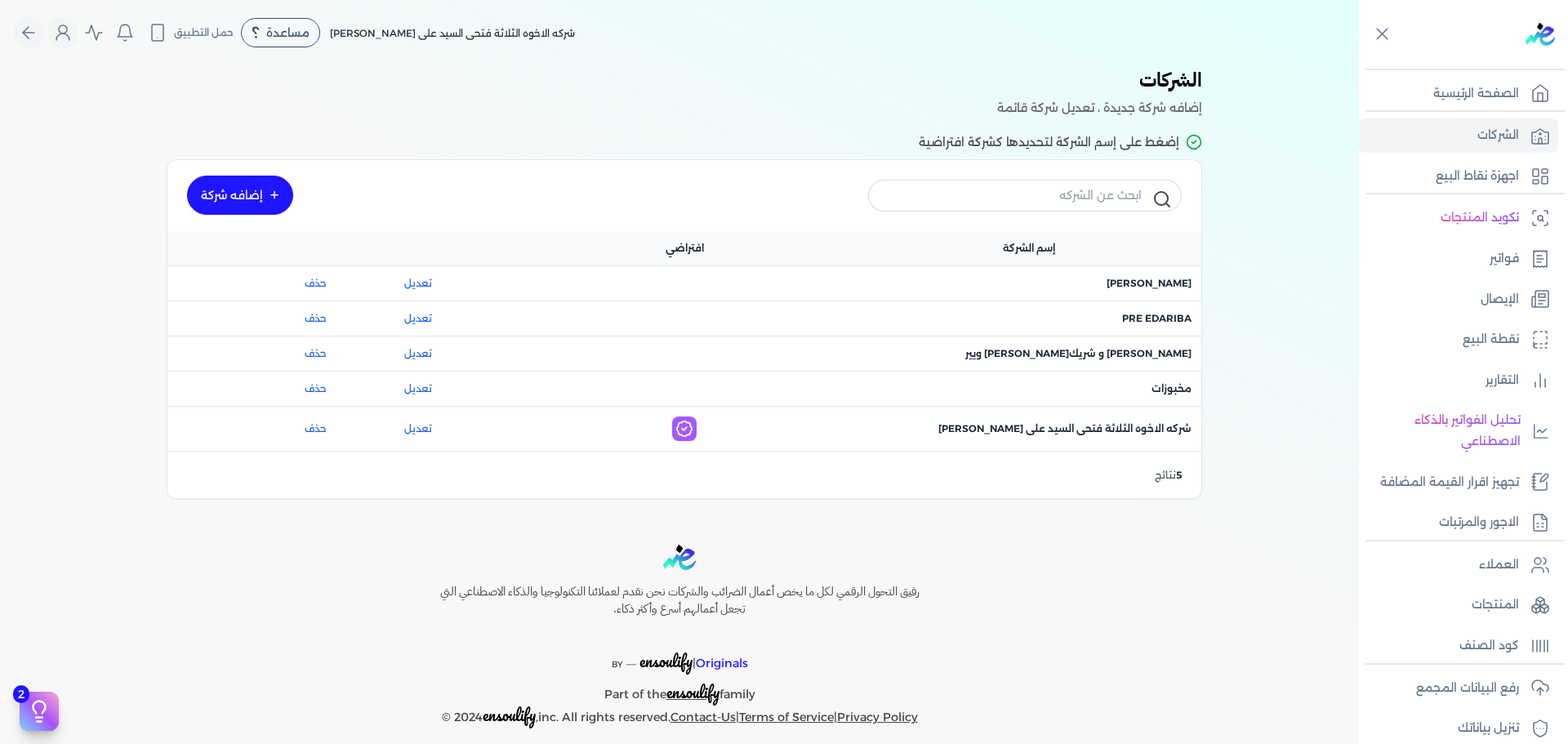
click at [226, 206] on link "إضافه شركة" at bounding box center [240, 195] width 106 height 40
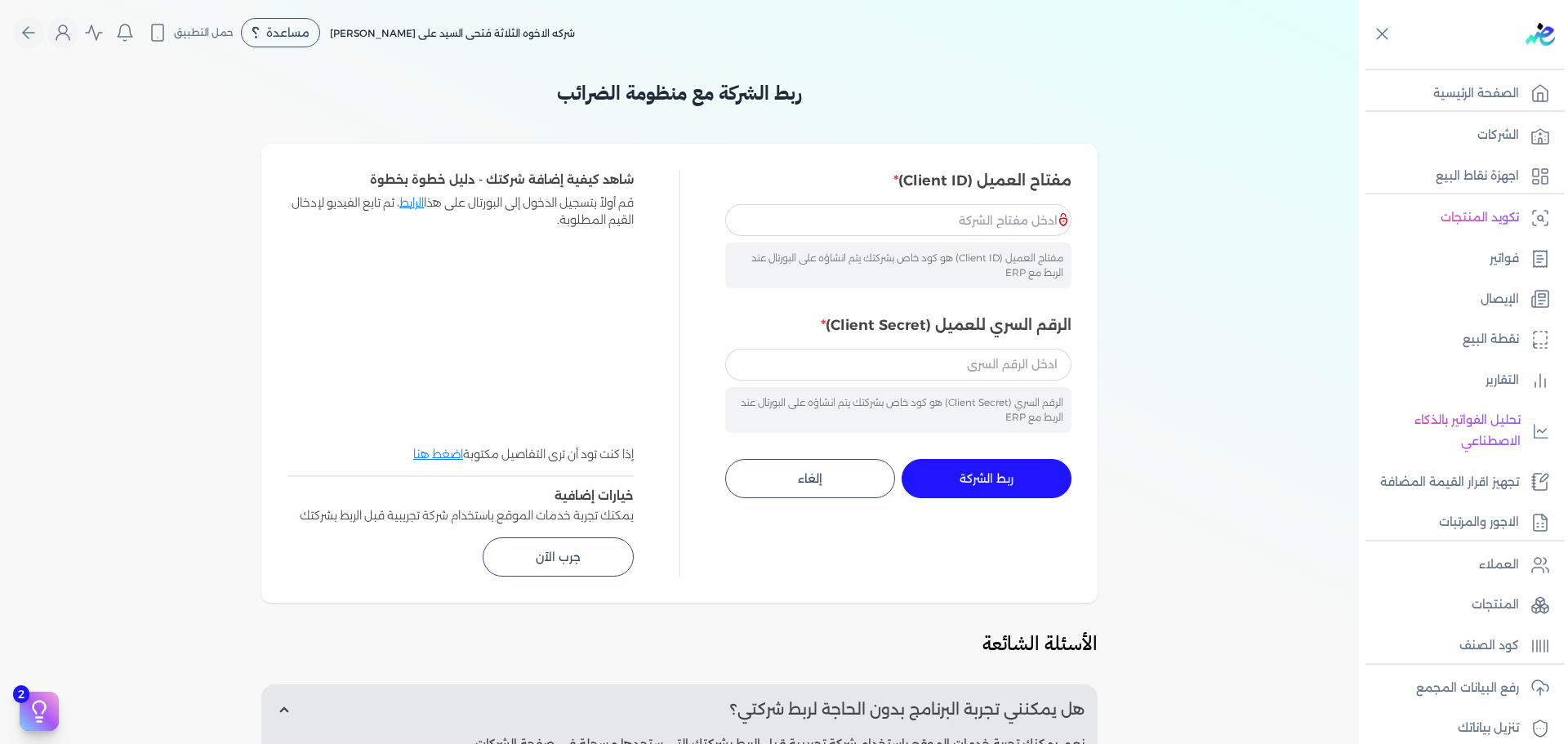
click at [583, 180] on p "شاهد كيفية إضافة شركتك - دليل خطوة بخطوة" at bounding box center [460, 180] width 346 height 21
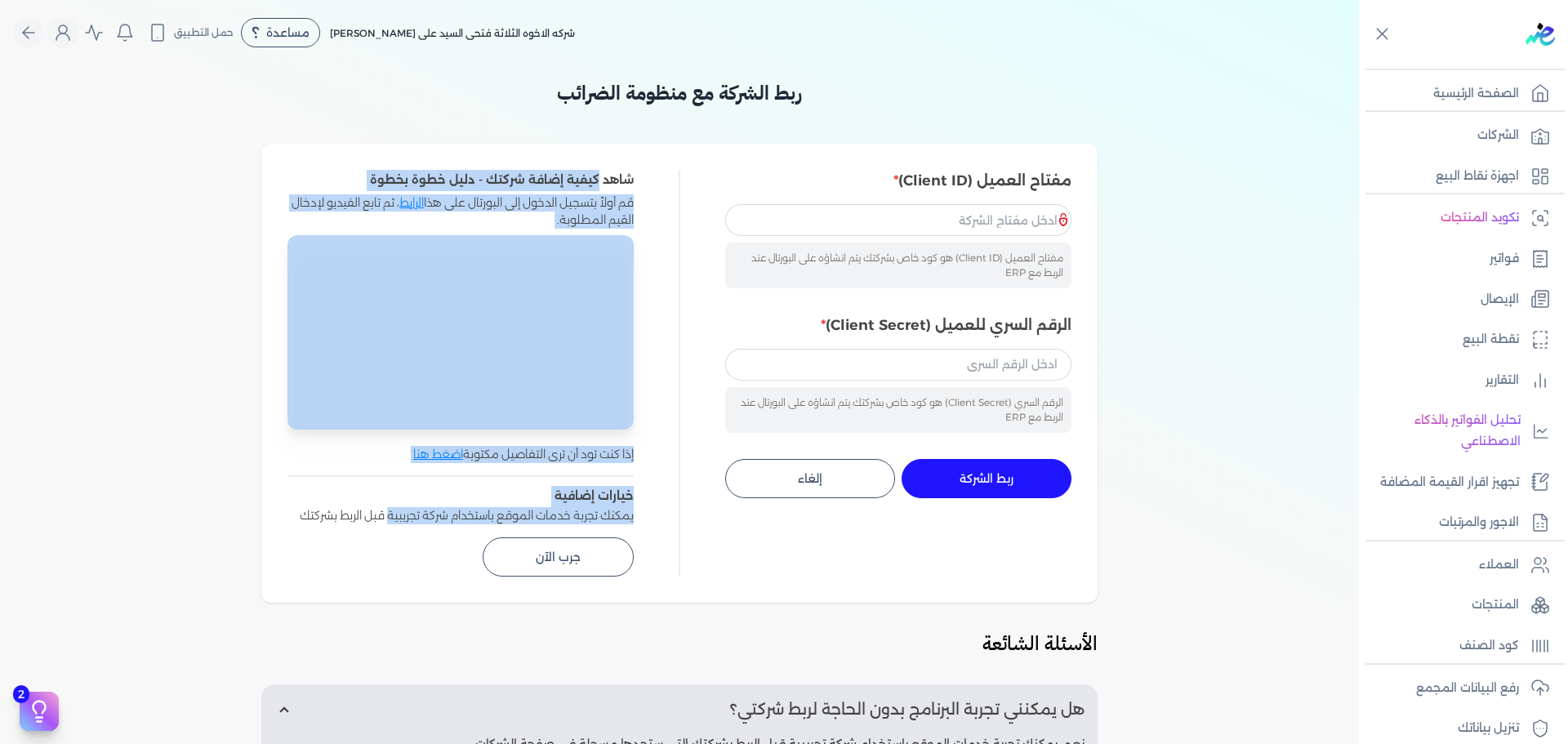
drag, startPoint x: 583, startPoint y: 180, endPoint x: 416, endPoint y: 527, distance: 385.1
click at [416, 527] on div "شاهد كيفية إضافة شركتك - دليل خطوة بخطوة قم أولاً بتسجيل الدخول إلى البورتال عل…" at bounding box center [460, 372] width 346 height 407
click at [416, 527] on div "خيارات إضافية يمكنك تجربة خدمات الموقع باستخدام شركة تجريبية قبل الربط بشركتك ج…" at bounding box center [460, 531] width 346 height 90
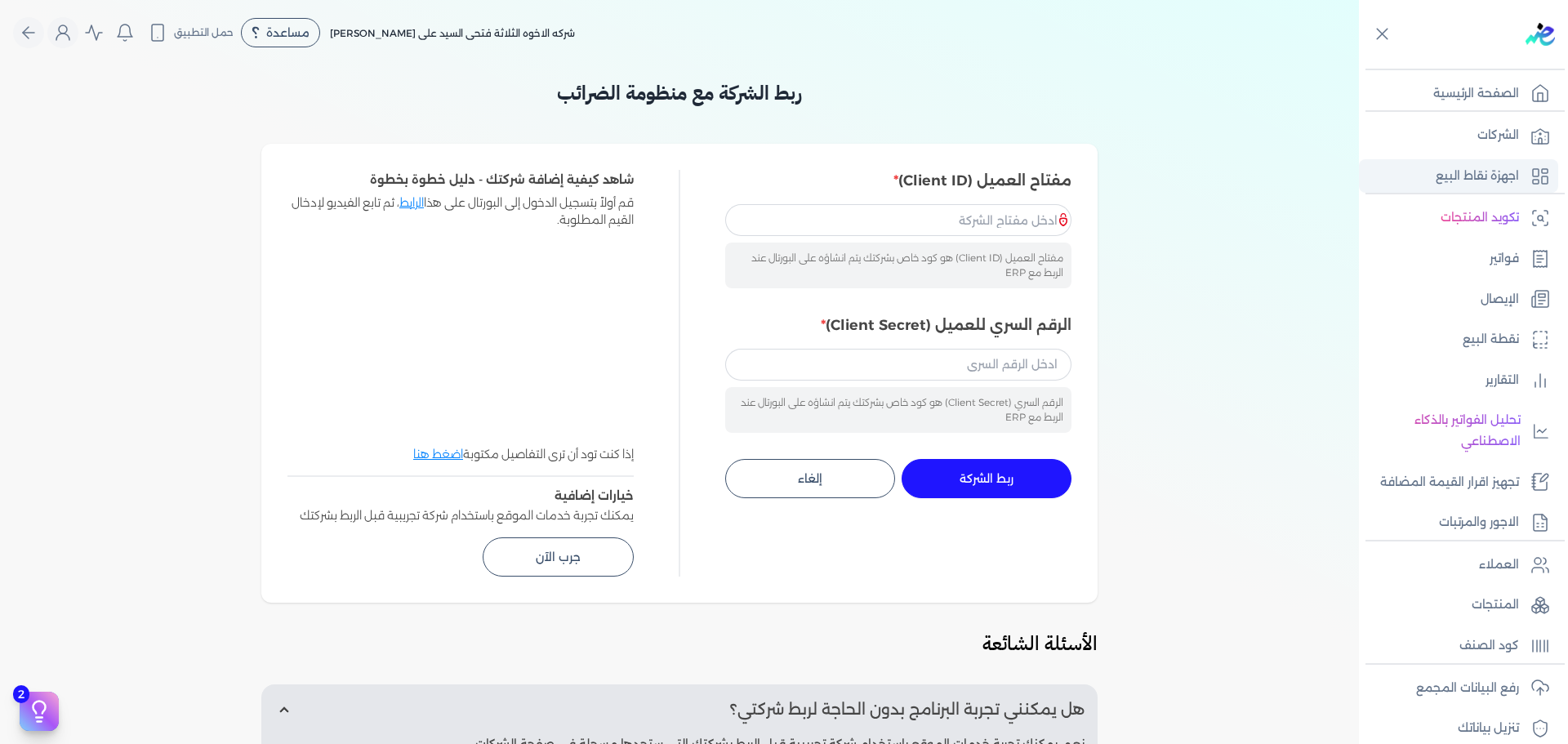
click at [1499, 163] on link "اجهزة نقاط البيع" at bounding box center [1458, 176] width 199 height 34
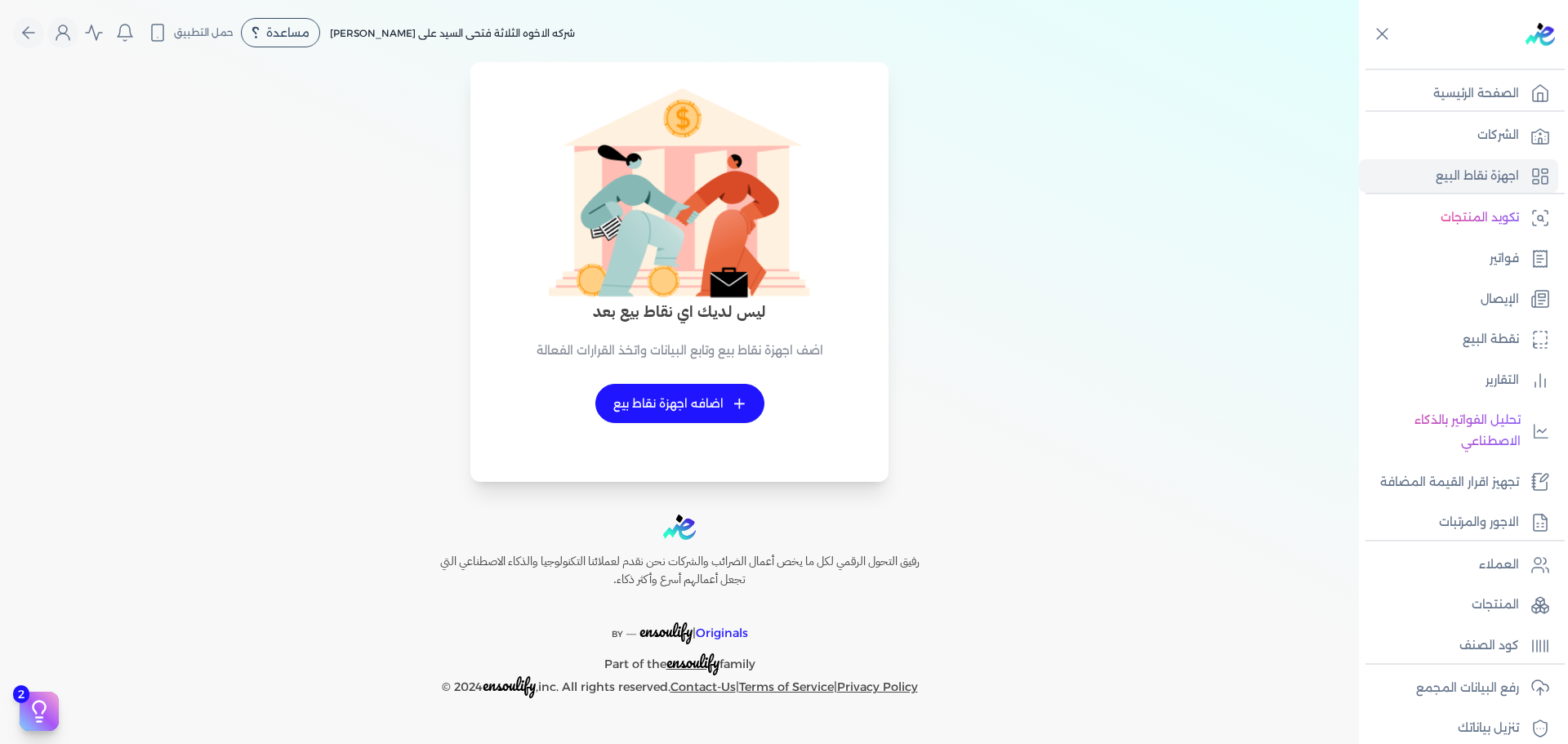
click at [641, 403] on link "+ اضافه اجهزة نقاط بيع" at bounding box center [680, 403] width 169 height 40
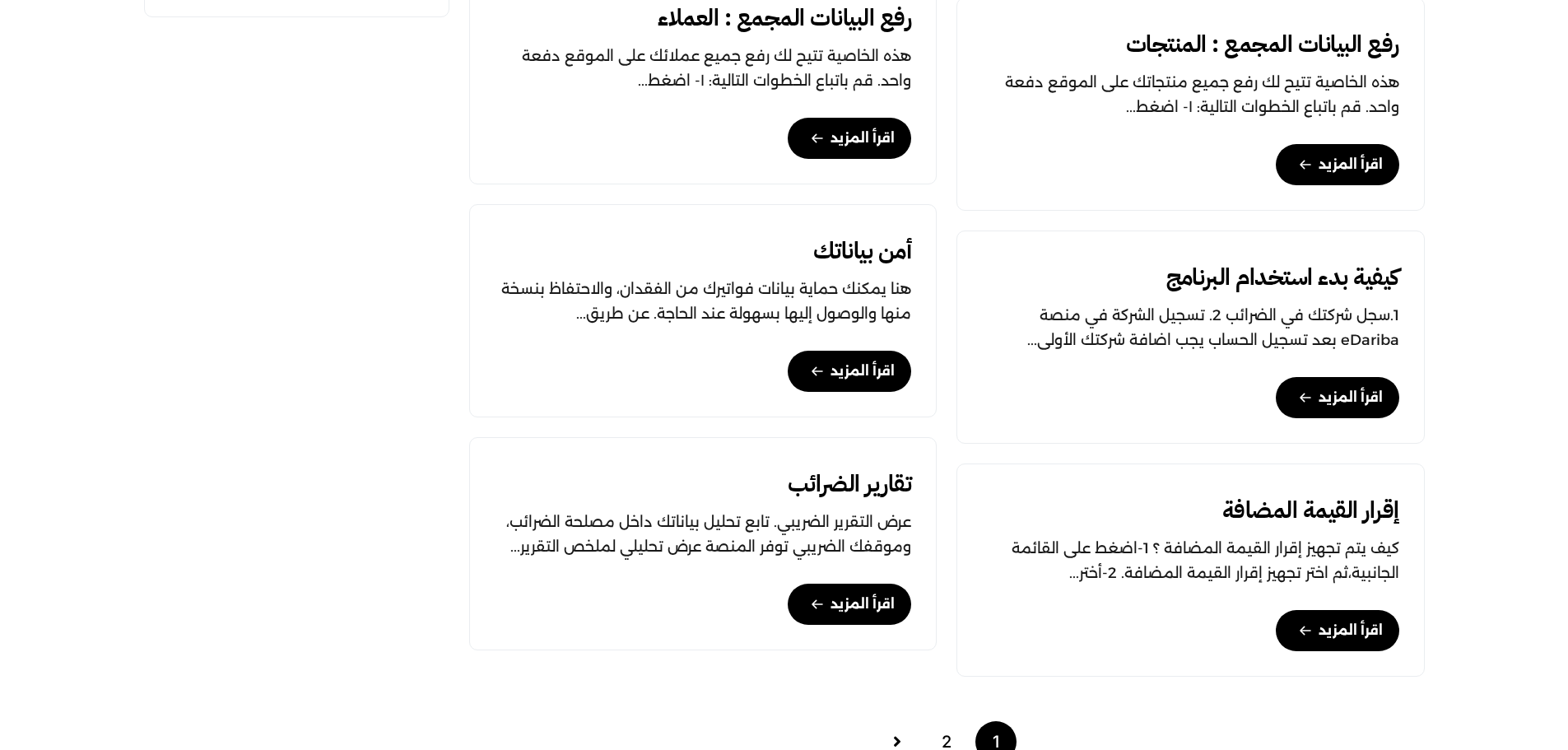
scroll to position [1063, 0]
click at [1294, 278] on link "كيفية بدء استخدام البرنامج" at bounding box center [1282, 277] width 233 height 27
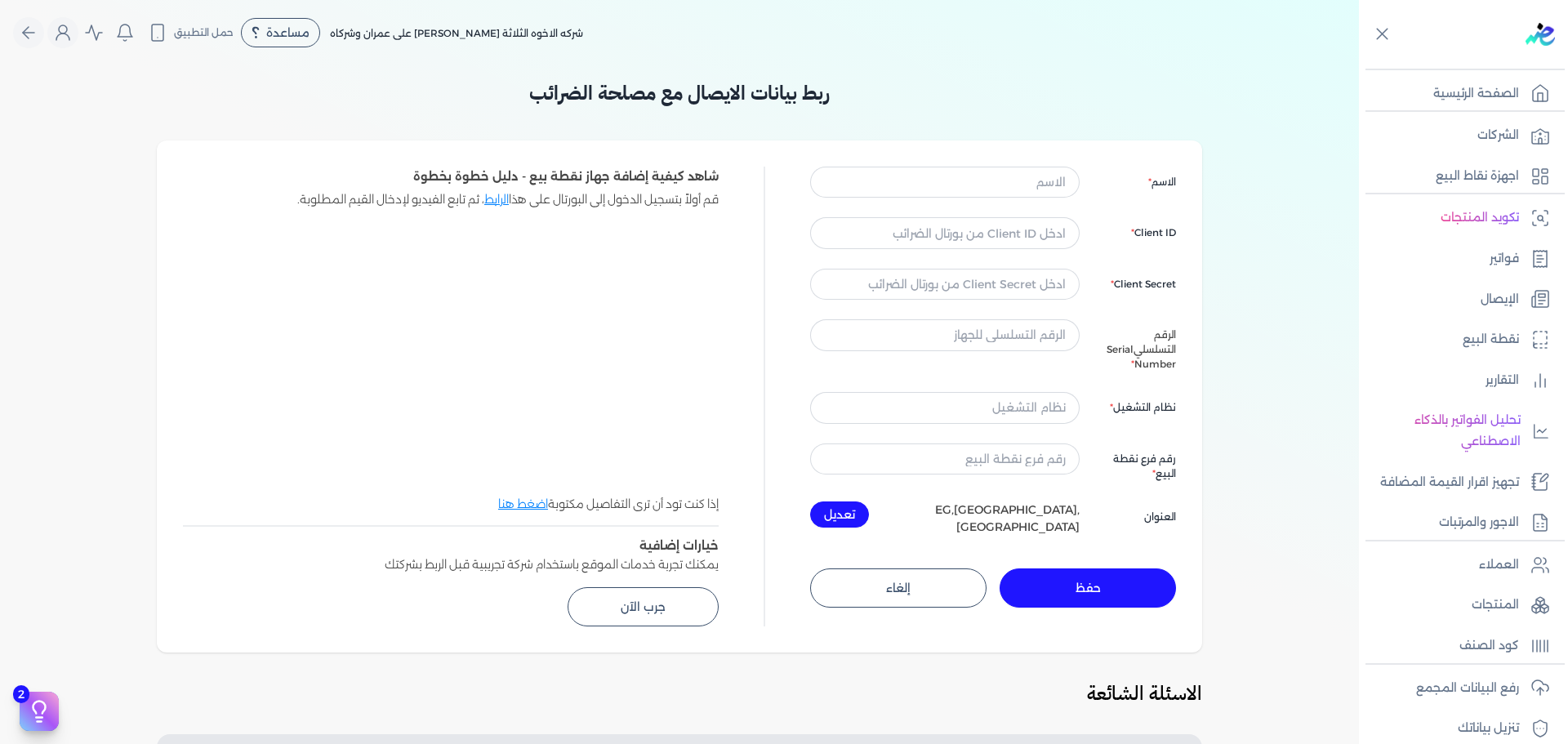
click at [536, 499] on link "اضغط هنا" at bounding box center [523, 503] width 50 height 15
